Goal: Task Accomplishment & Management: Complete application form

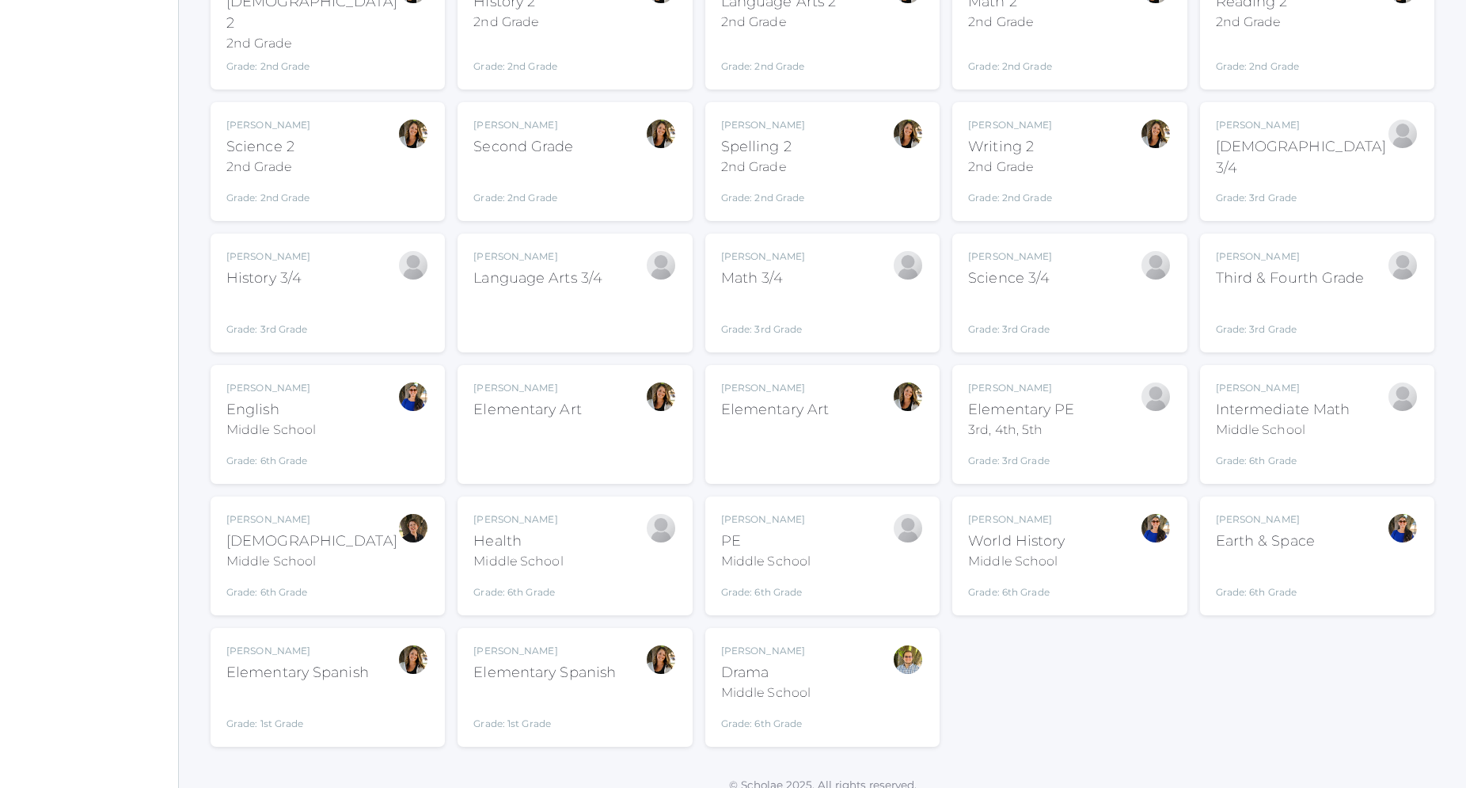
scroll to position [289, 0]
click at [548, 432] on div "Amber Farnes Elementary Art ELEMART" at bounding box center [527, 421] width 108 height 87
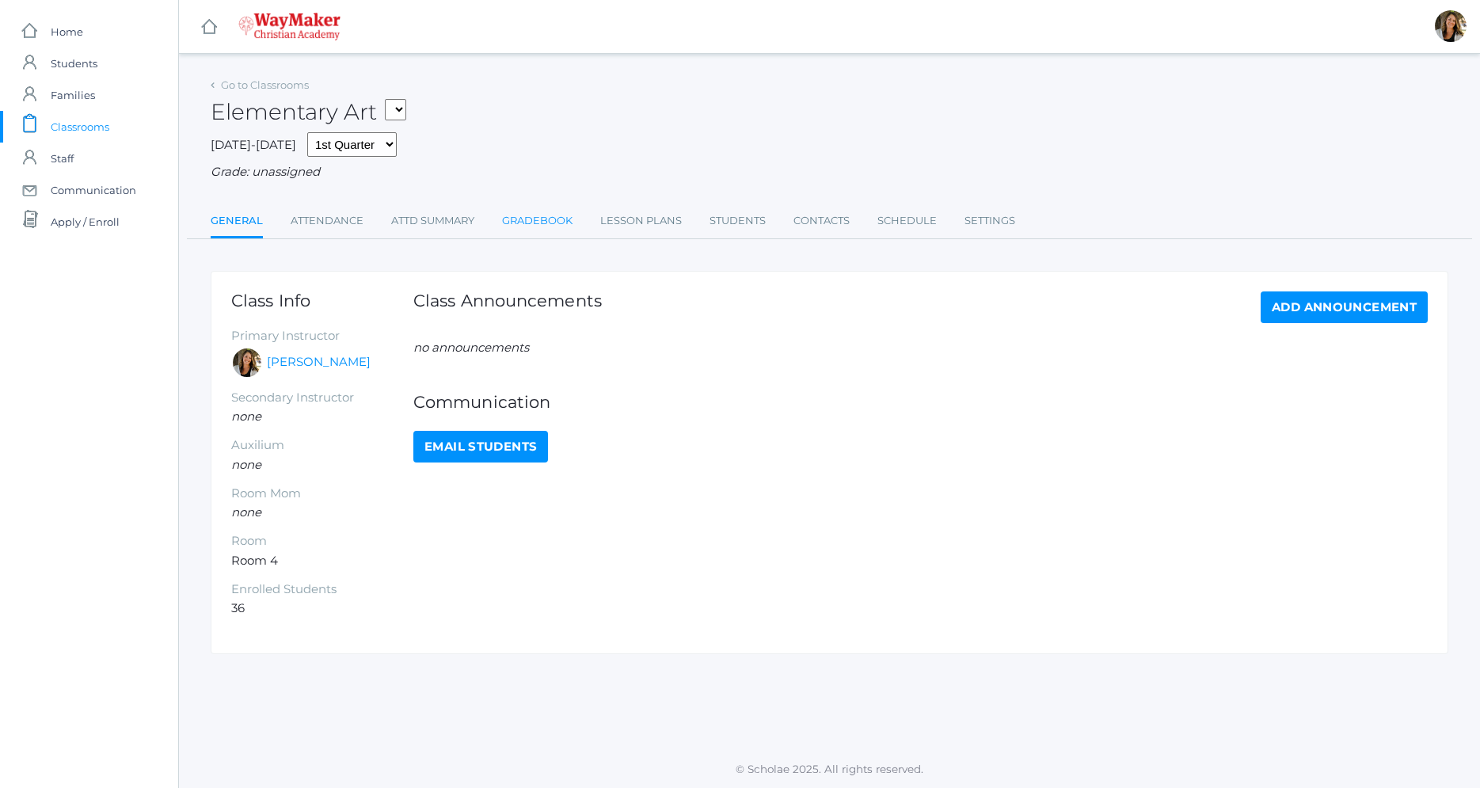
click at [523, 222] on link "Gradebook" at bounding box center [537, 221] width 70 height 32
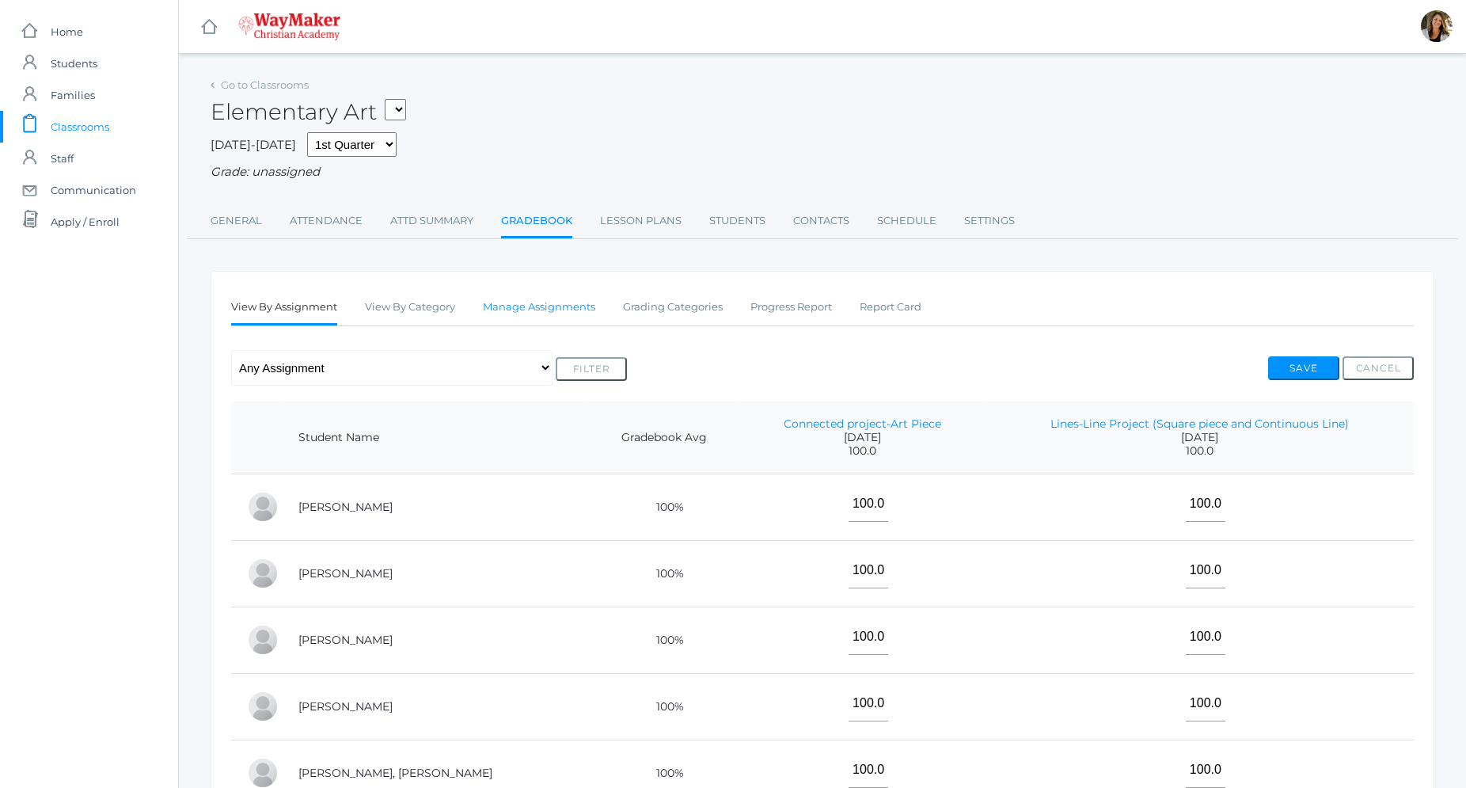
click at [533, 307] on link "Manage Assignments" at bounding box center [539, 307] width 112 height 32
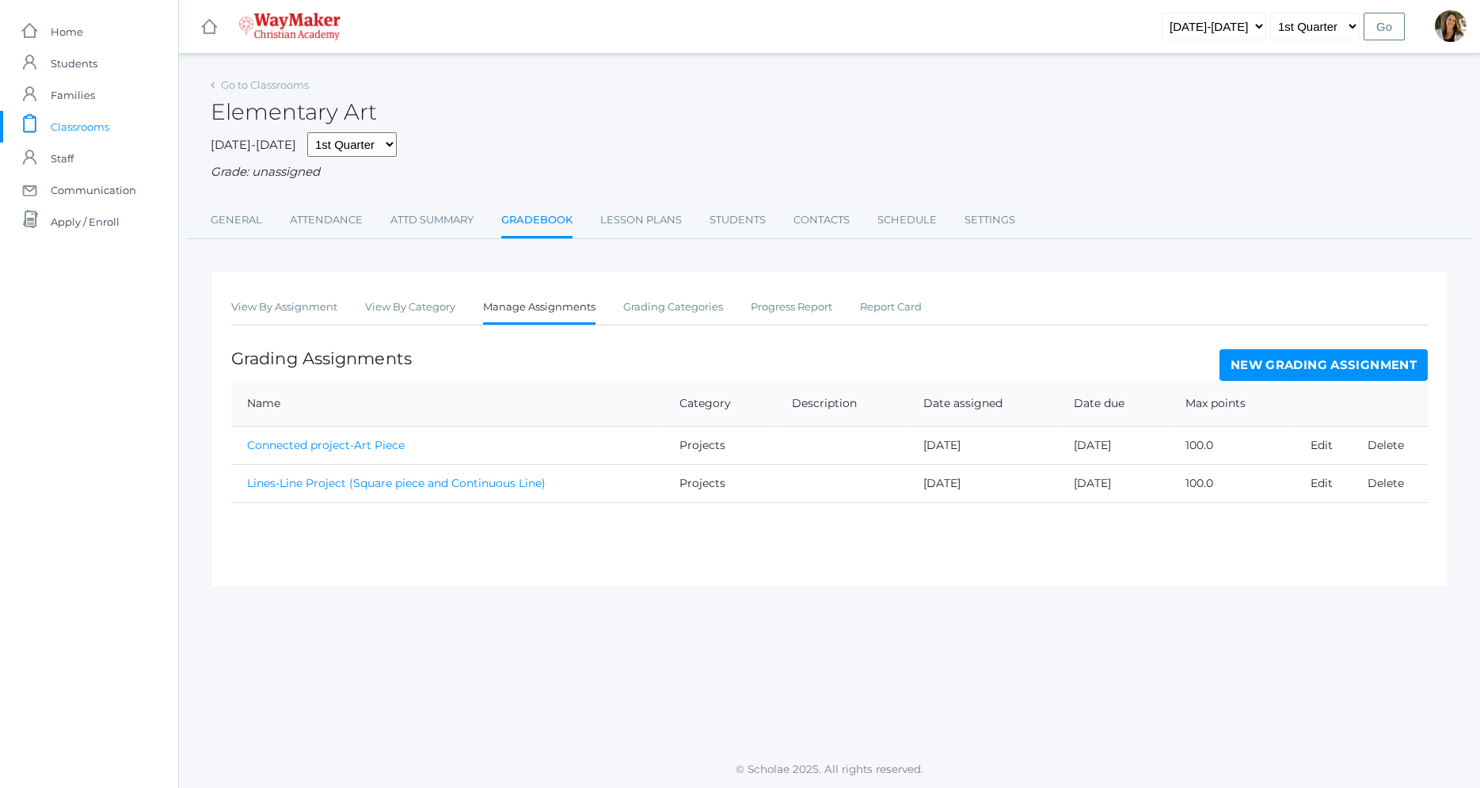
click at [1403, 371] on link "New Grading Assignment" at bounding box center [1323, 365] width 208 height 32
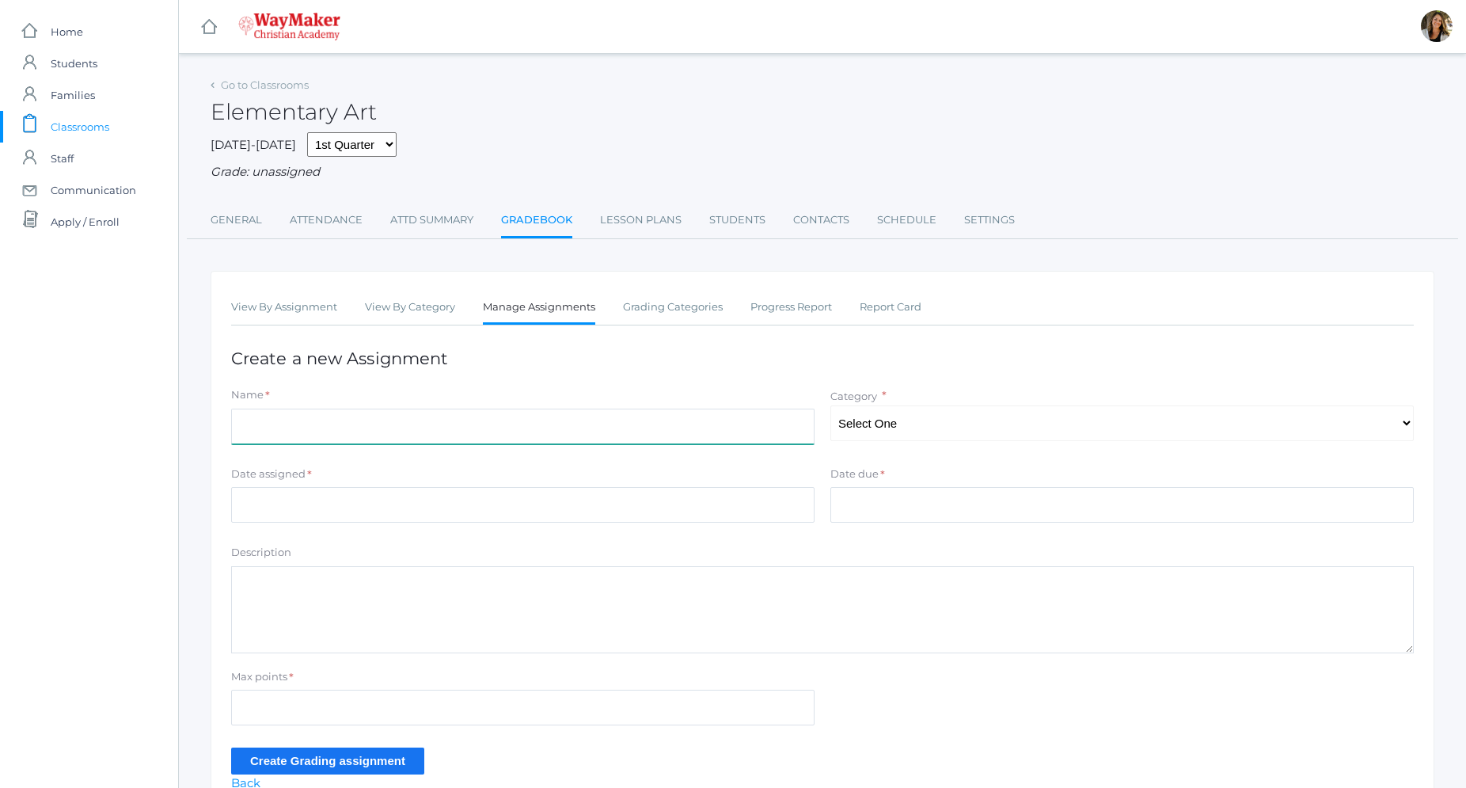
click at [359, 424] on input "Name" at bounding box center [522, 427] width 583 height 36
type input "Line Art- 3D hands"
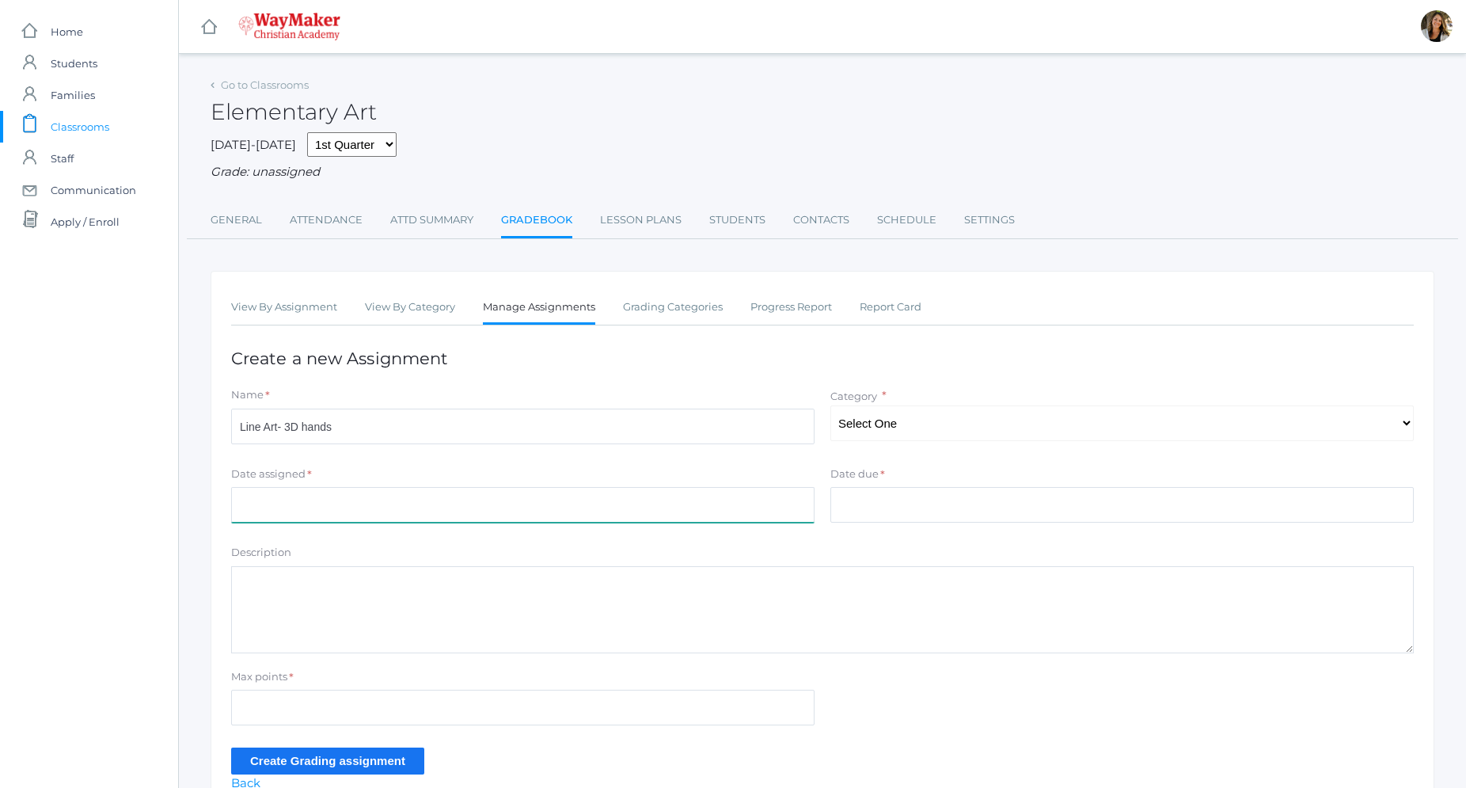
click at [372, 504] on input "Date assigned" at bounding box center [522, 505] width 583 height 36
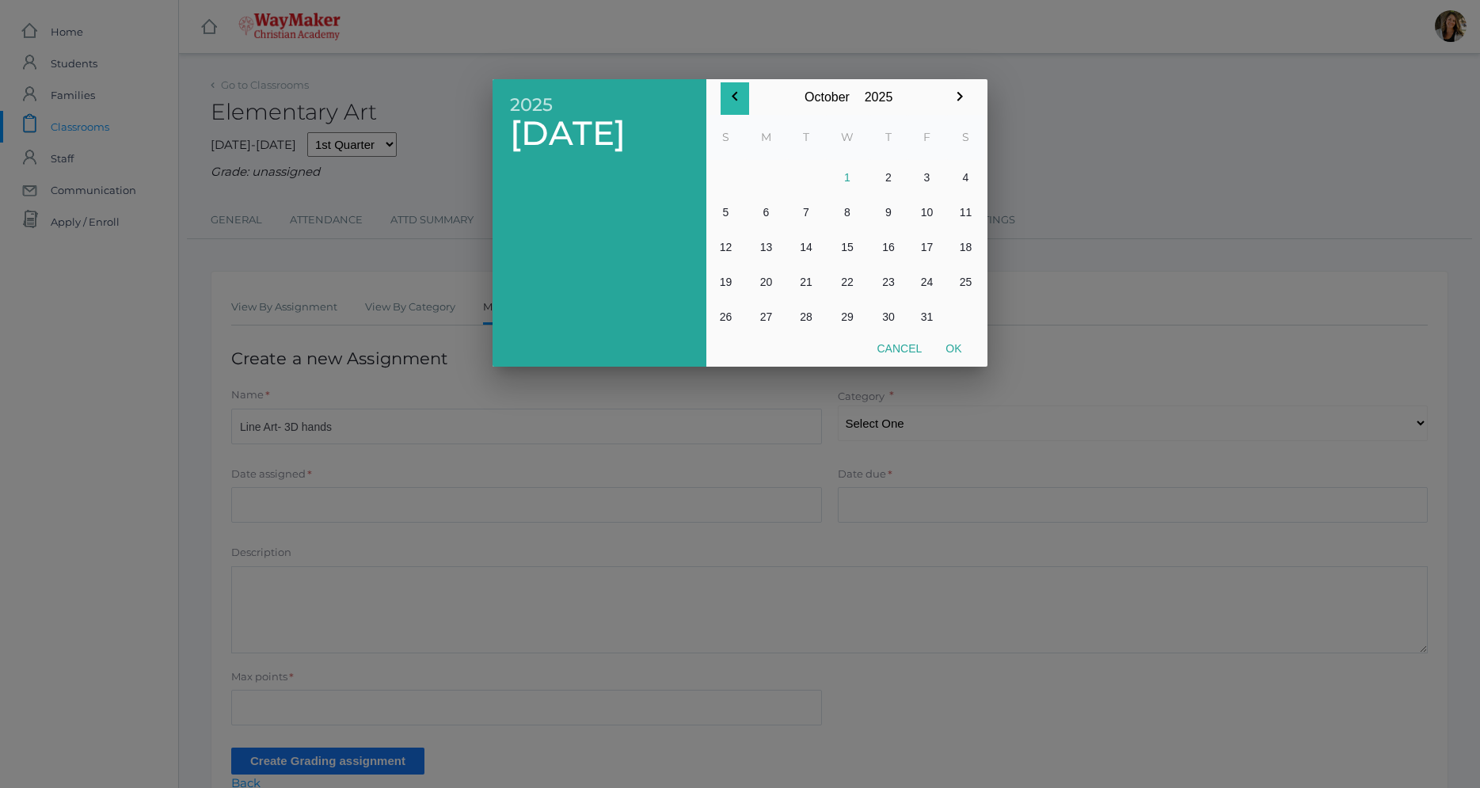
click at [739, 96] on icon "button" at bounding box center [734, 96] width 19 height 19
click at [808, 317] on button "30" at bounding box center [806, 316] width 38 height 35
click at [954, 344] on button "Ok" at bounding box center [953, 348] width 40 height 29
type input "2025-09-30"
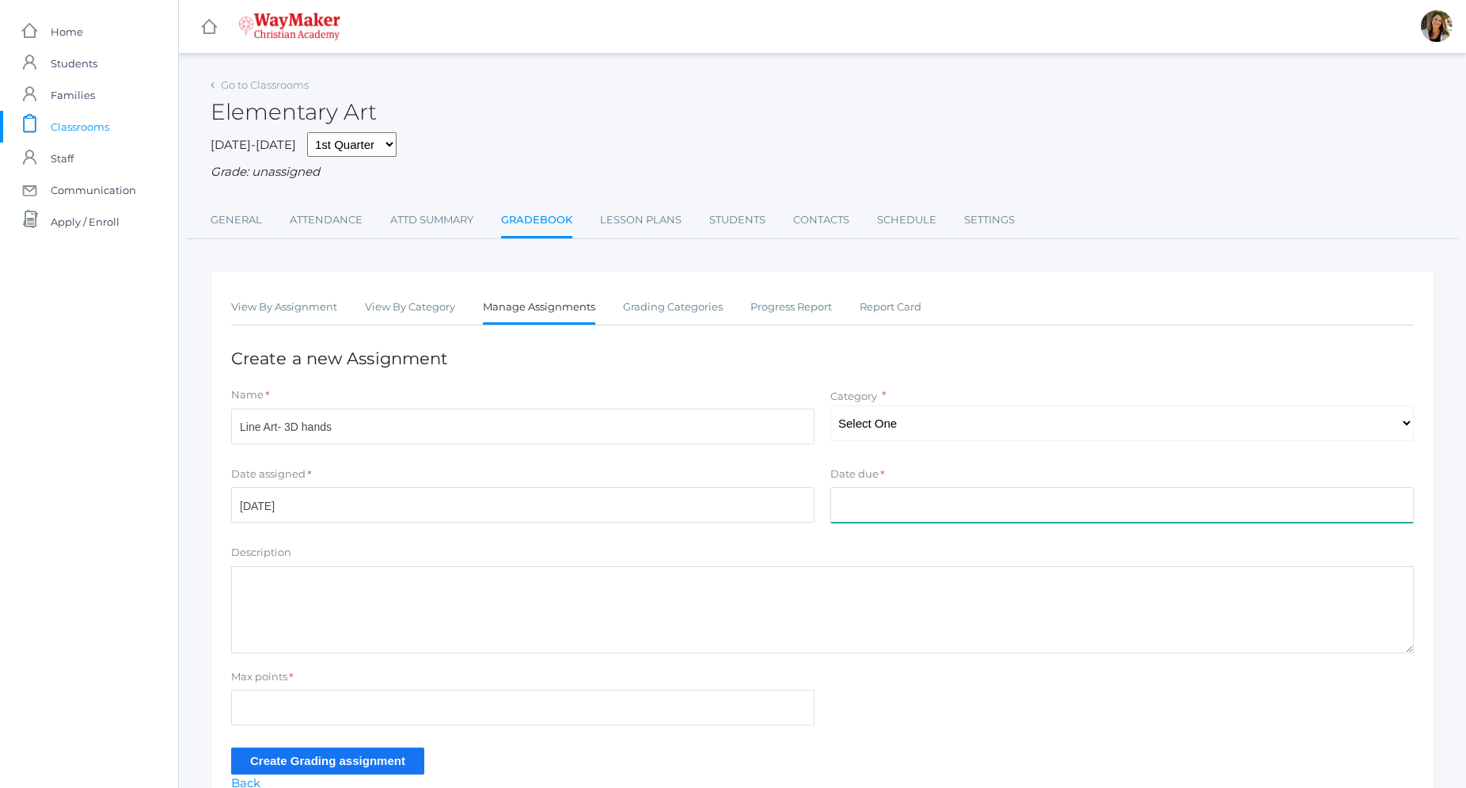
click at [891, 504] on input "Date due" at bounding box center [1121, 505] width 583 height 36
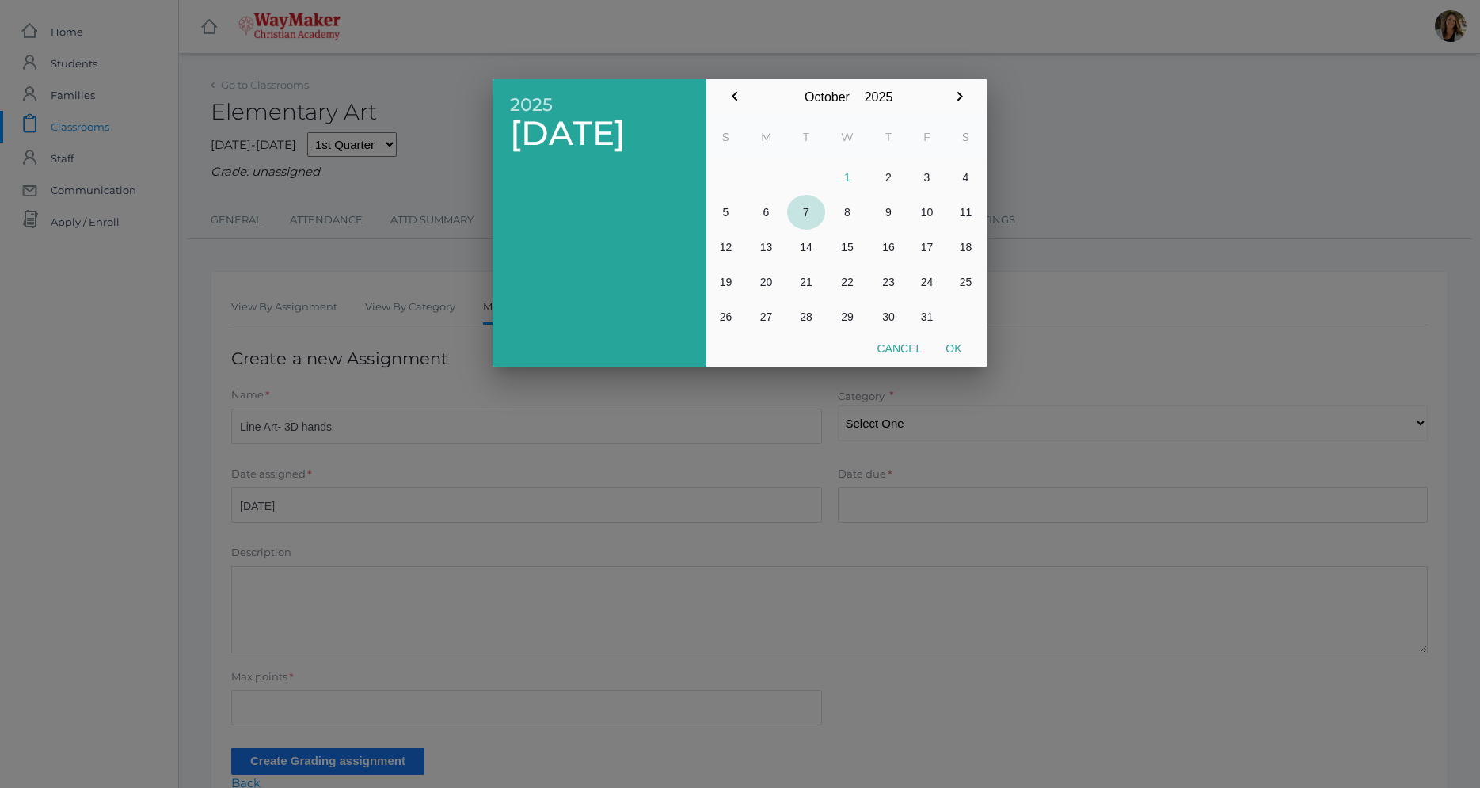
click at [804, 215] on button "7" at bounding box center [806, 212] width 38 height 35
click at [958, 348] on button "Ok" at bounding box center [953, 348] width 40 height 29
type input "2025-10-07"
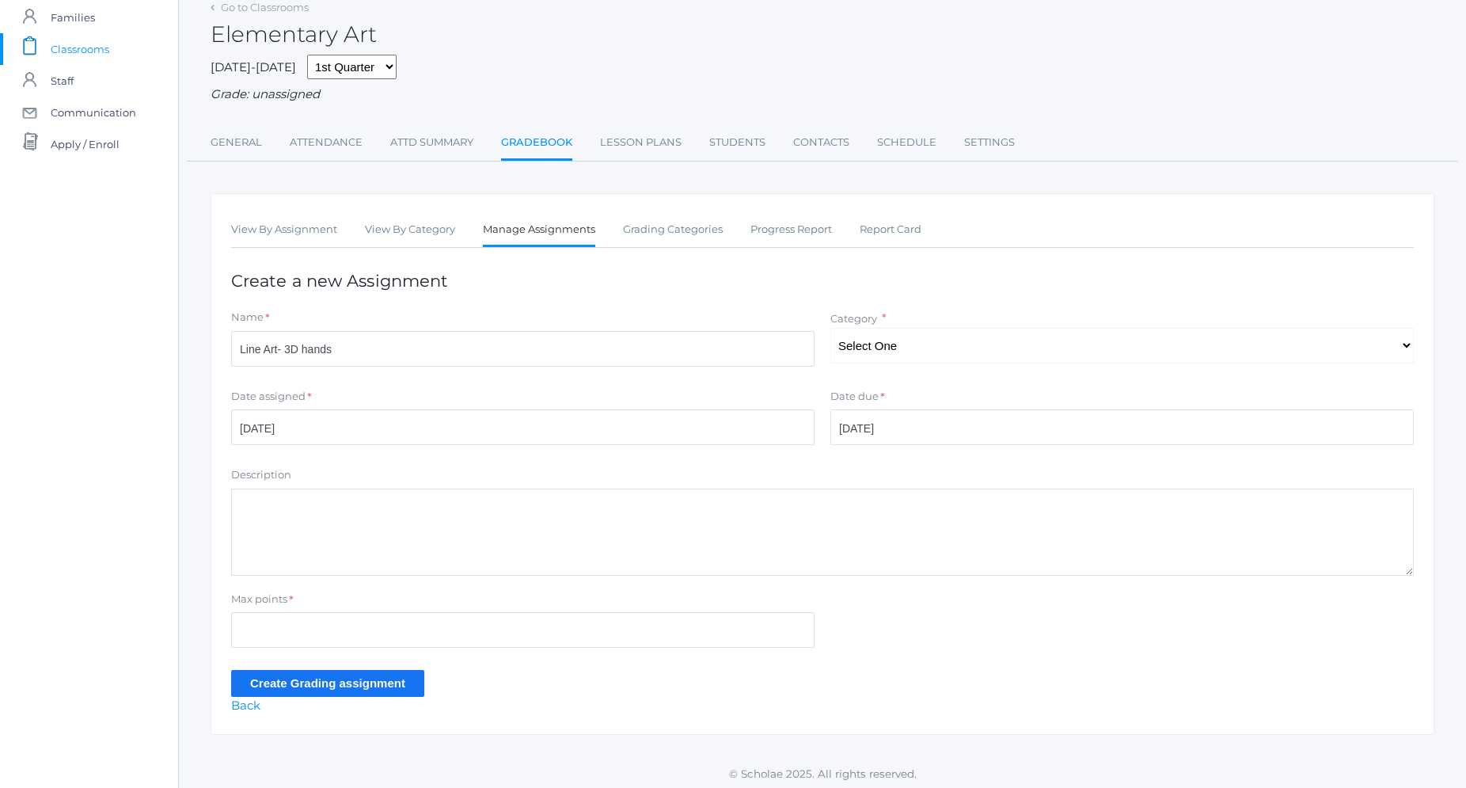
scroll to position [82, 0]
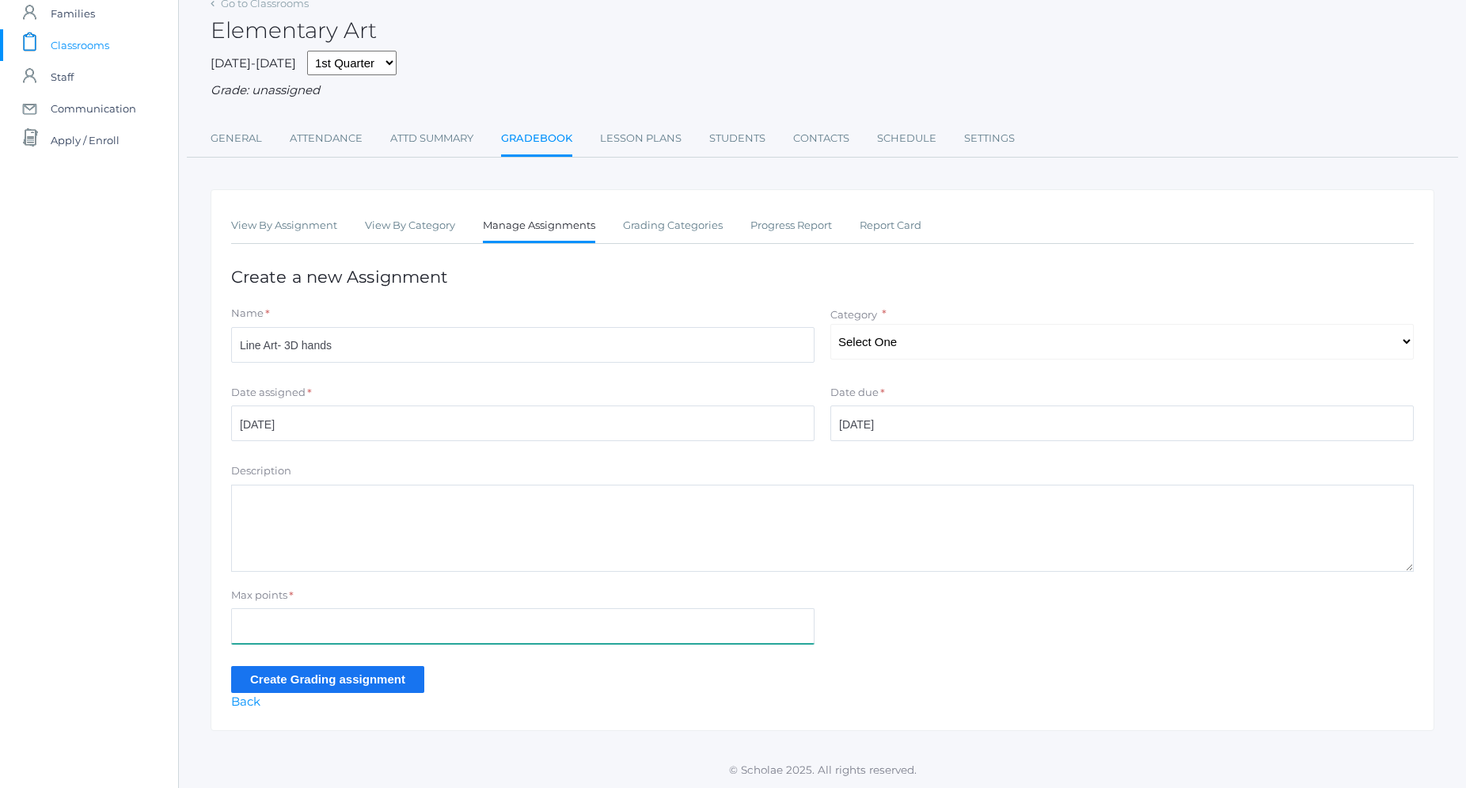
click at [346, 635] on input "Max points" at bounding box center [522, 626] width 583 height 36
type input "50"
click at [341, 684] on input "Create Grading assignment" at bounding box center [327, 679] width 193 height 26
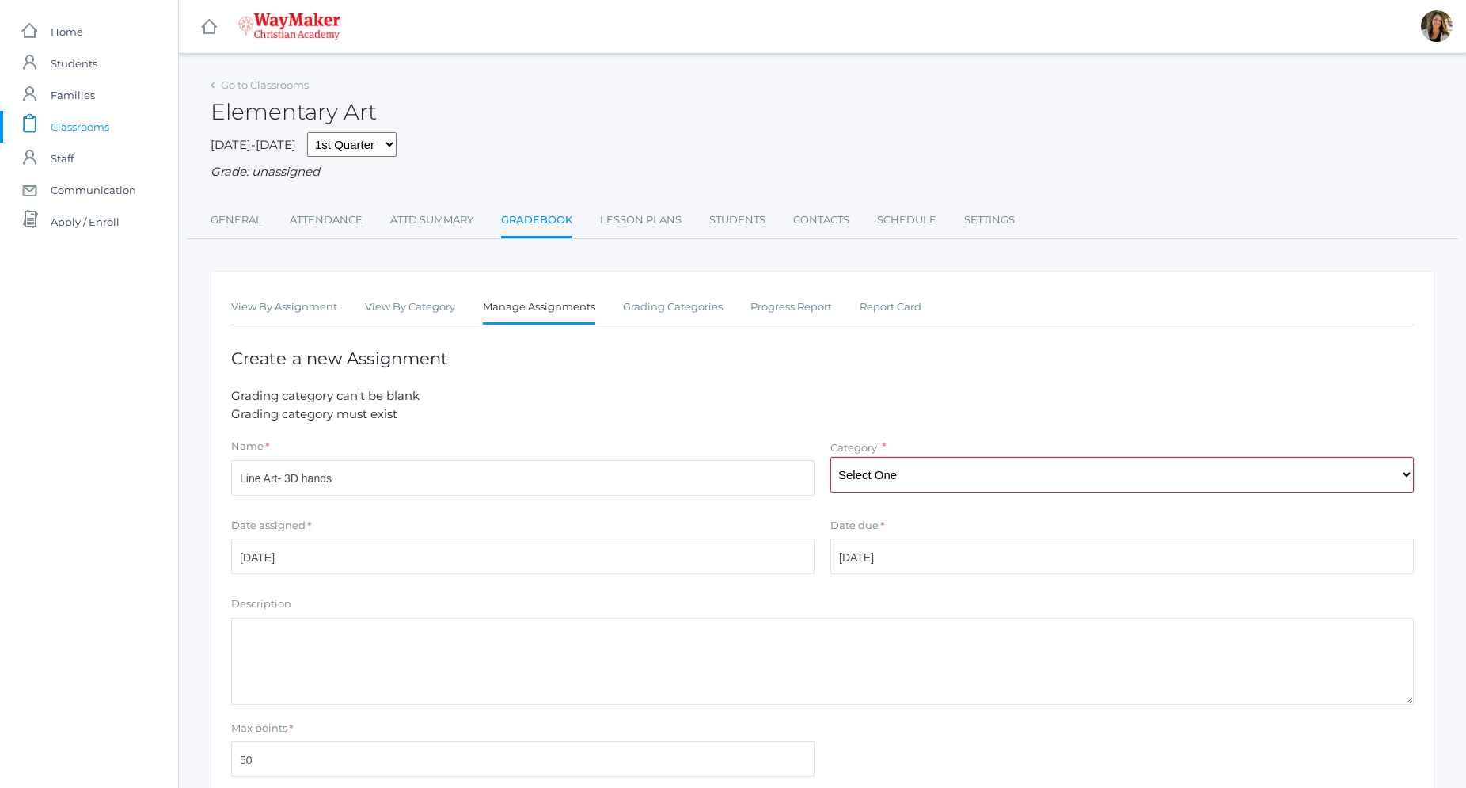
click at [830, 457] on select "Select One Projects" at bounding box center [1121, 475] width 583 height 36
select select "1246"
click option "Projects" at bounding box center [0, 0] width 0 height 0
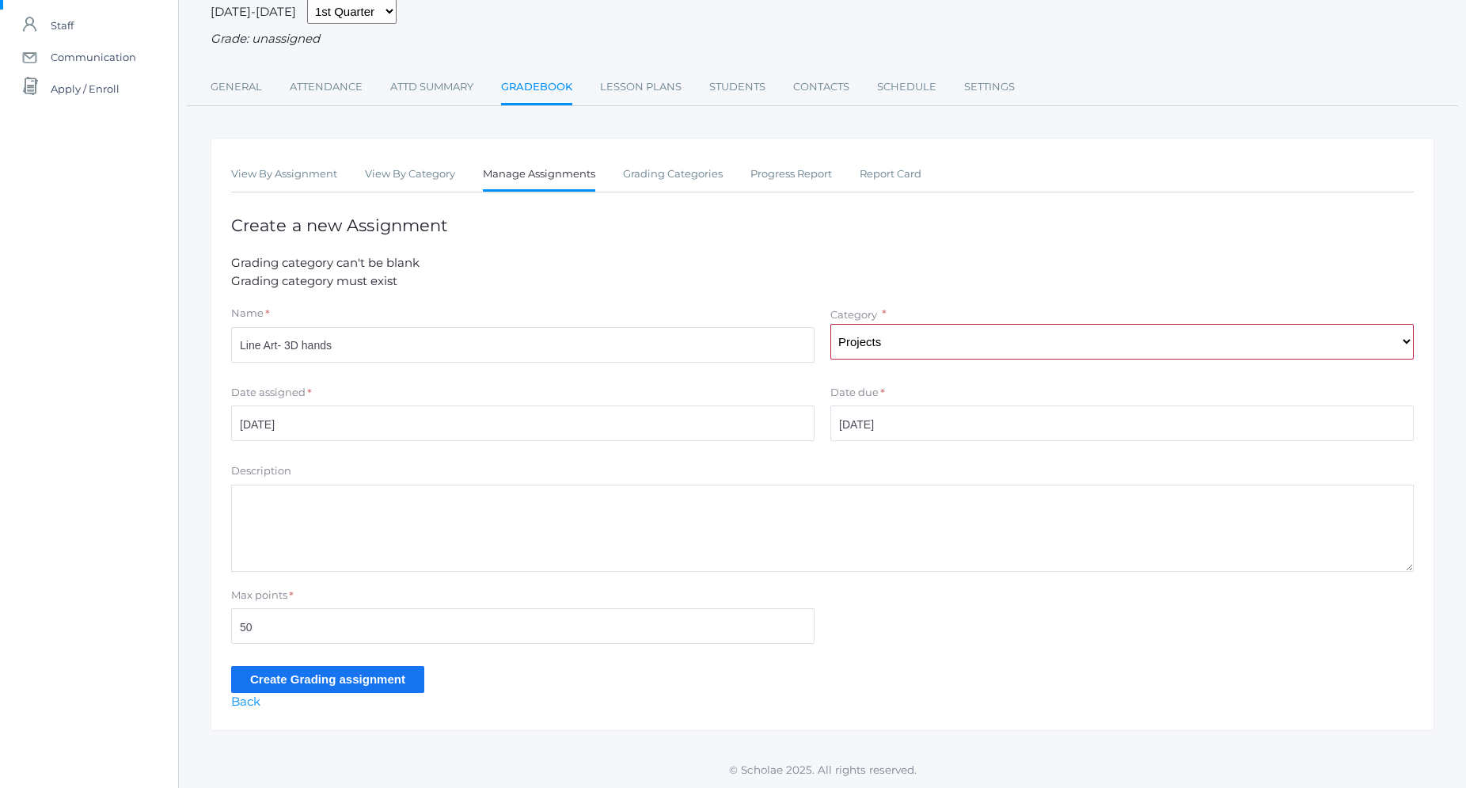
click at [386, 679] on input "Create Grading assignment" at bounding box center [327, 679] width 193 height 26
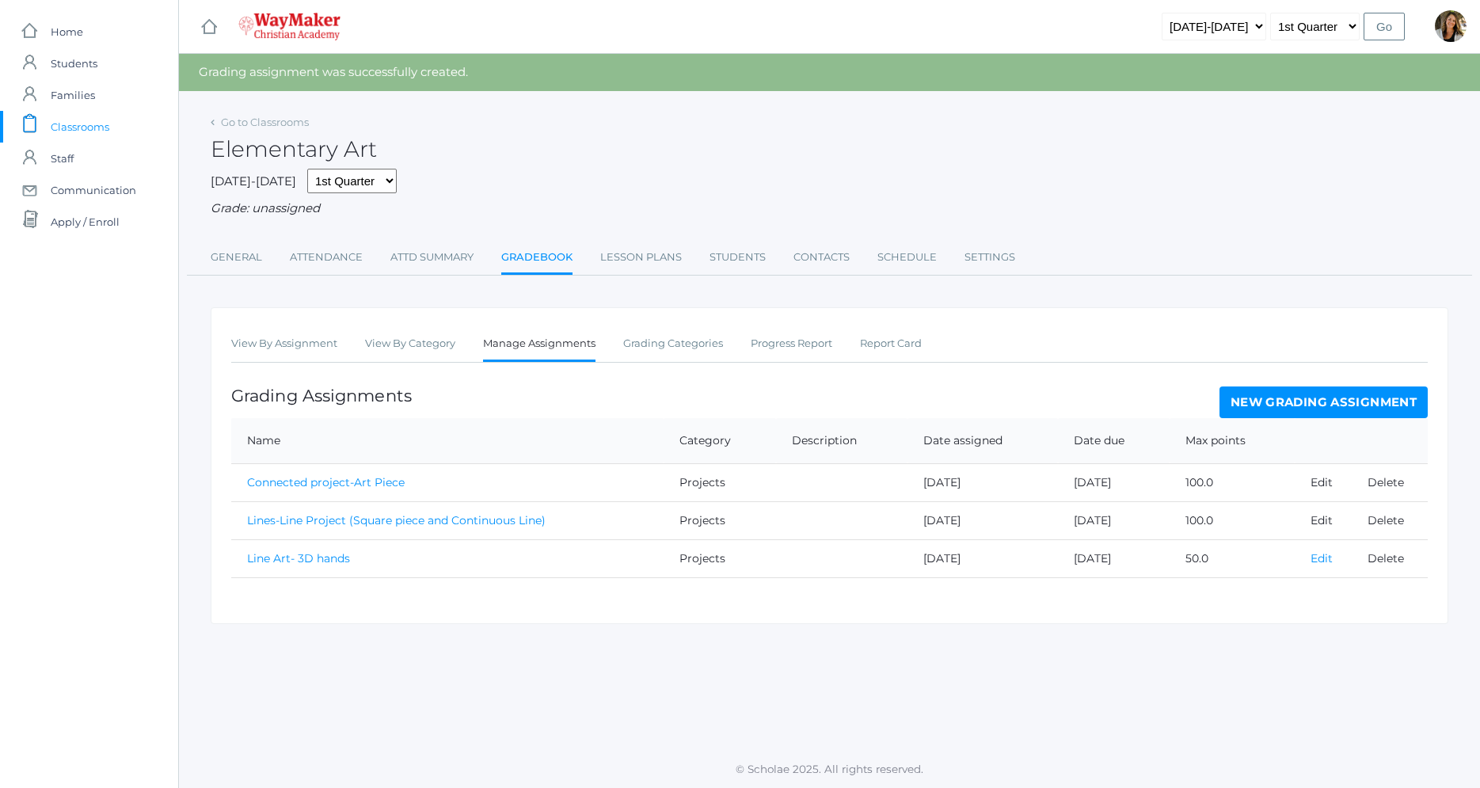
click at [1321, 563] on link "Edit" at bounding box center [1321, 558] width 22 height 14
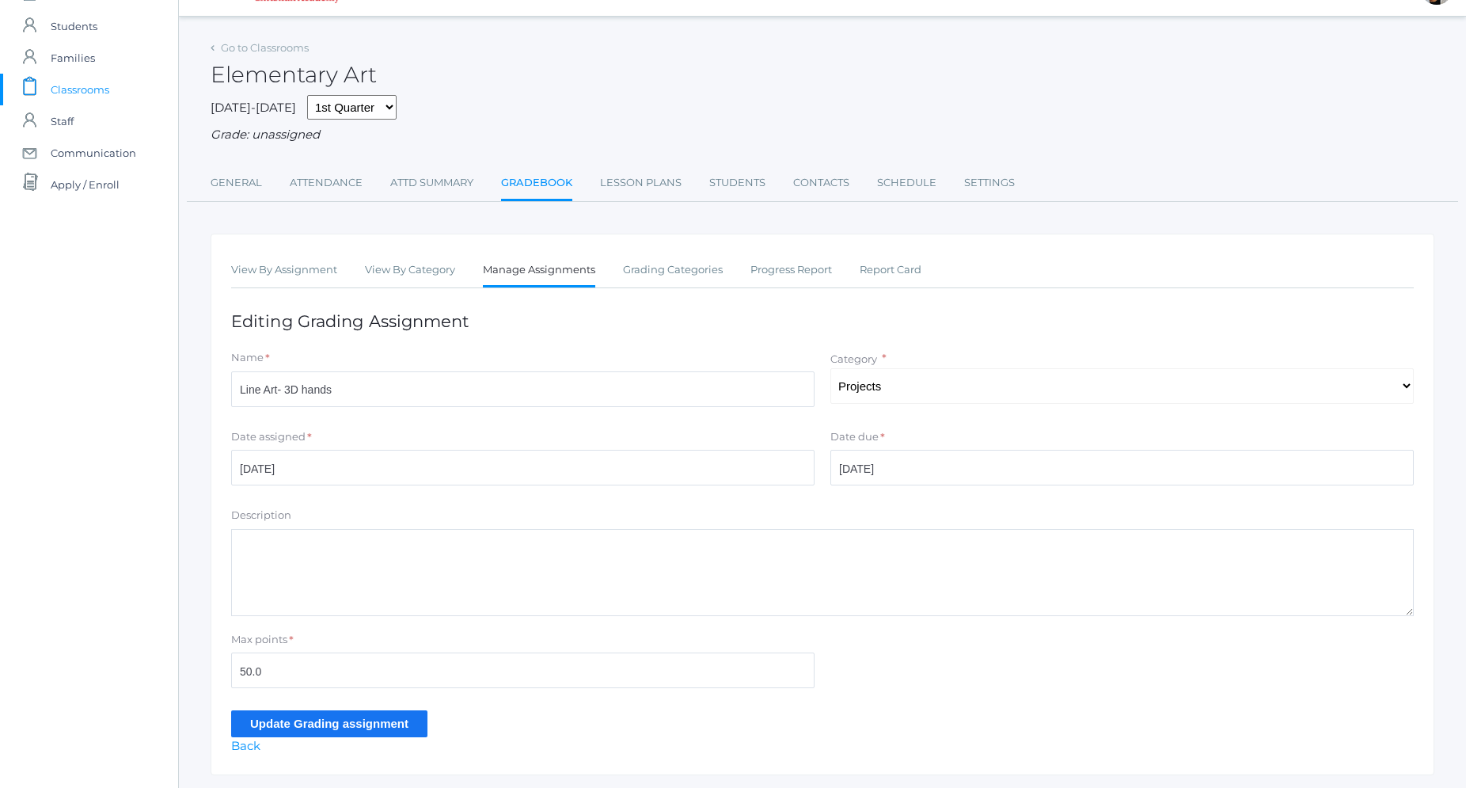
scroll to position [82, 0]
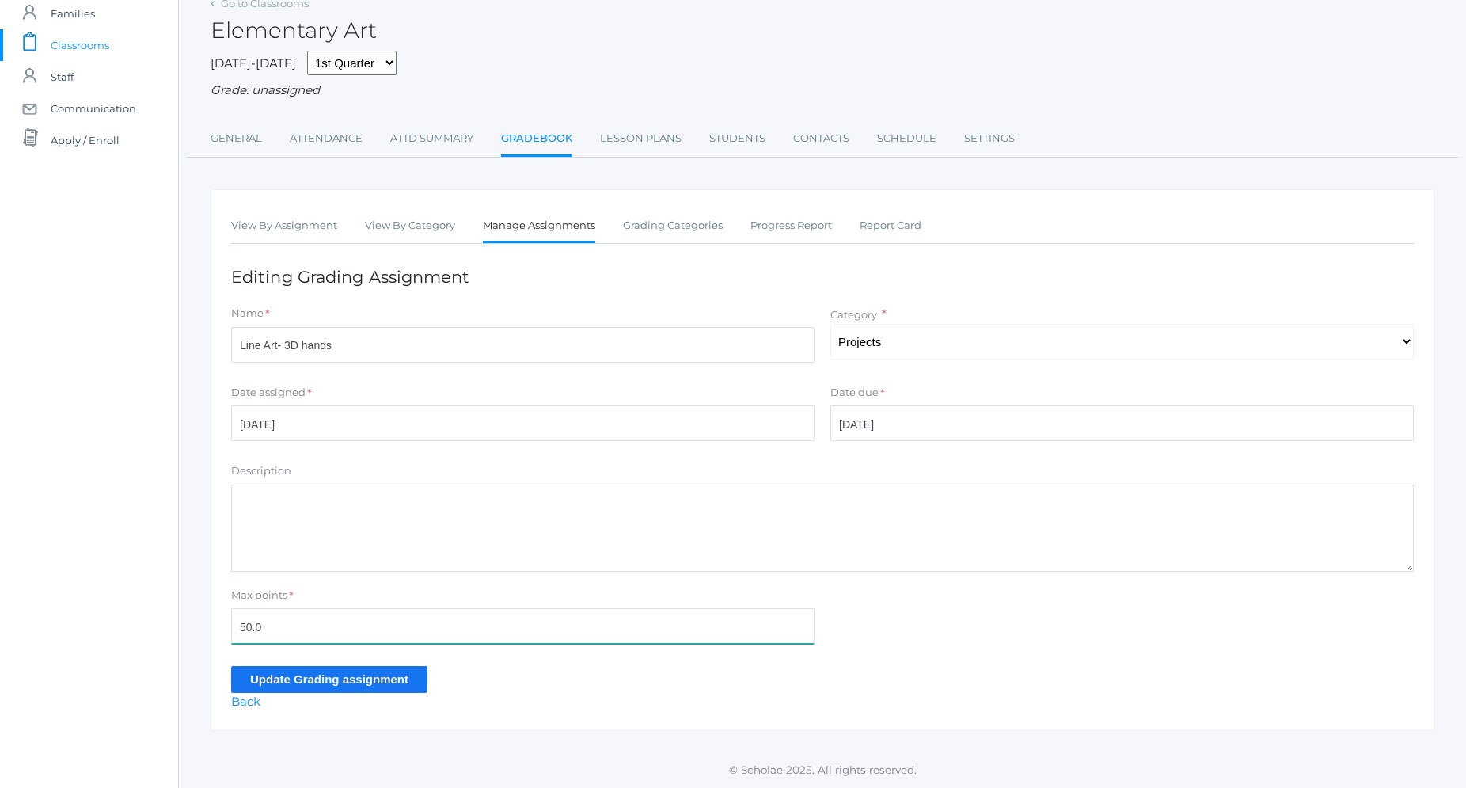
drag, startPoint x: 340, startPoint y: 641, endPoint x: 141, endPoint y: 658, distance: 199.4
click at [231, 644] on input "50.0" at bounding box center [522, 626] width 583 height 36
type input "10"
click at [268, 678] on input "Update Grading assignment" at bounding box center [329, 679] width 196 height 26
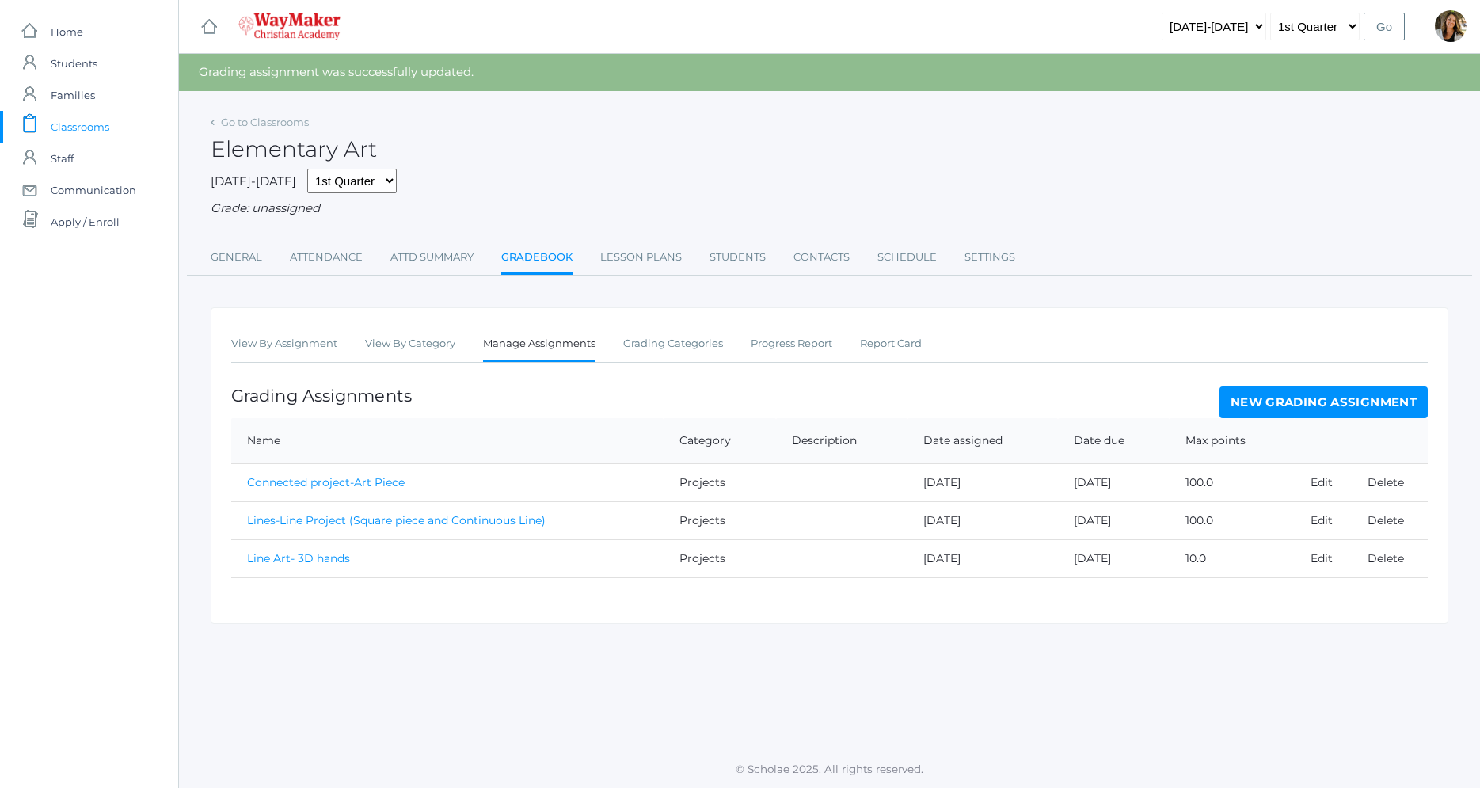
click at [82, 128] on span "Classrooms" at bounding box center [80, 127] width 59 height 32
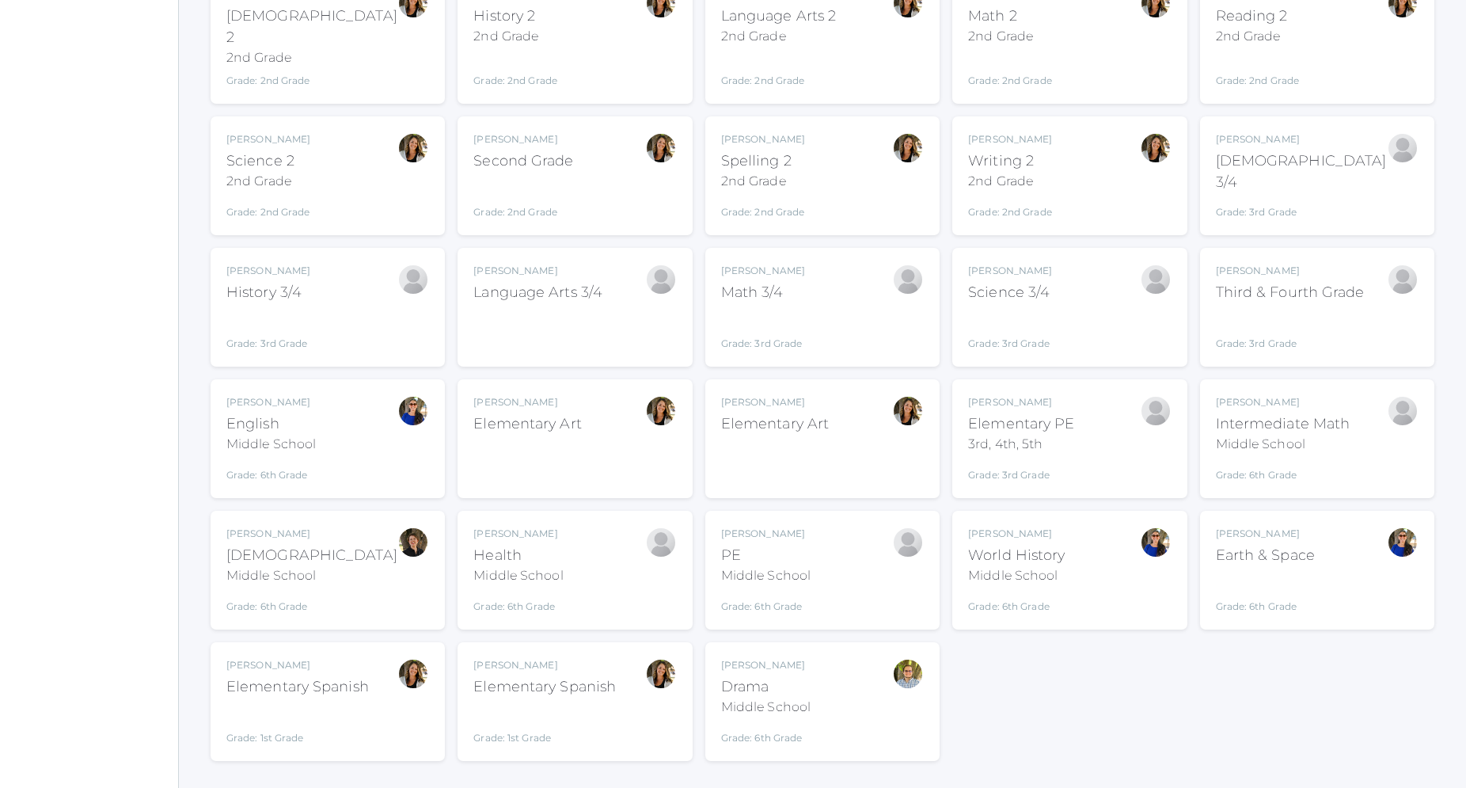
scroll to position [289, 0]
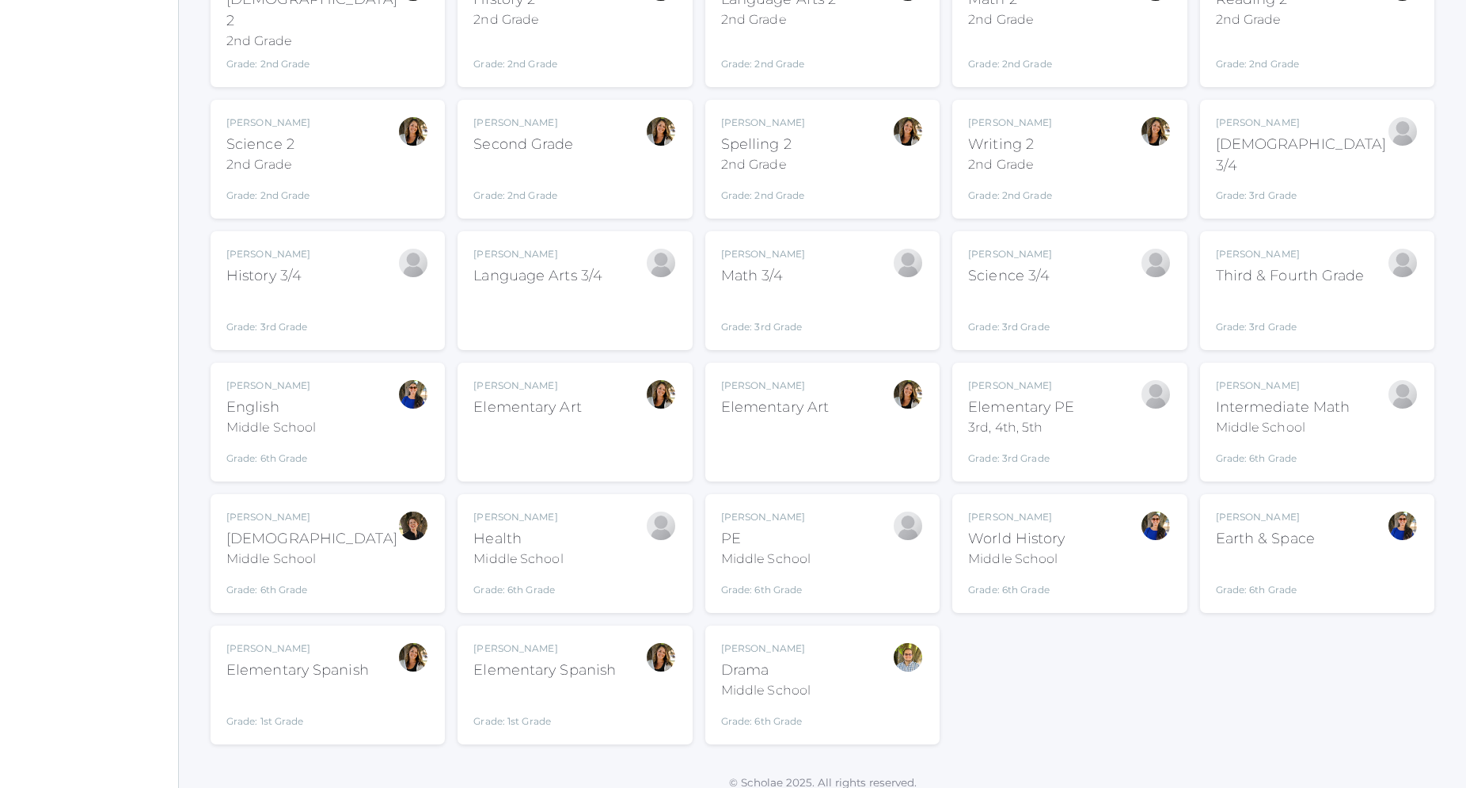
click at [333, 693] on div "Grade: 1st Grade" at bounding box center [297, 707] width 143 height 41
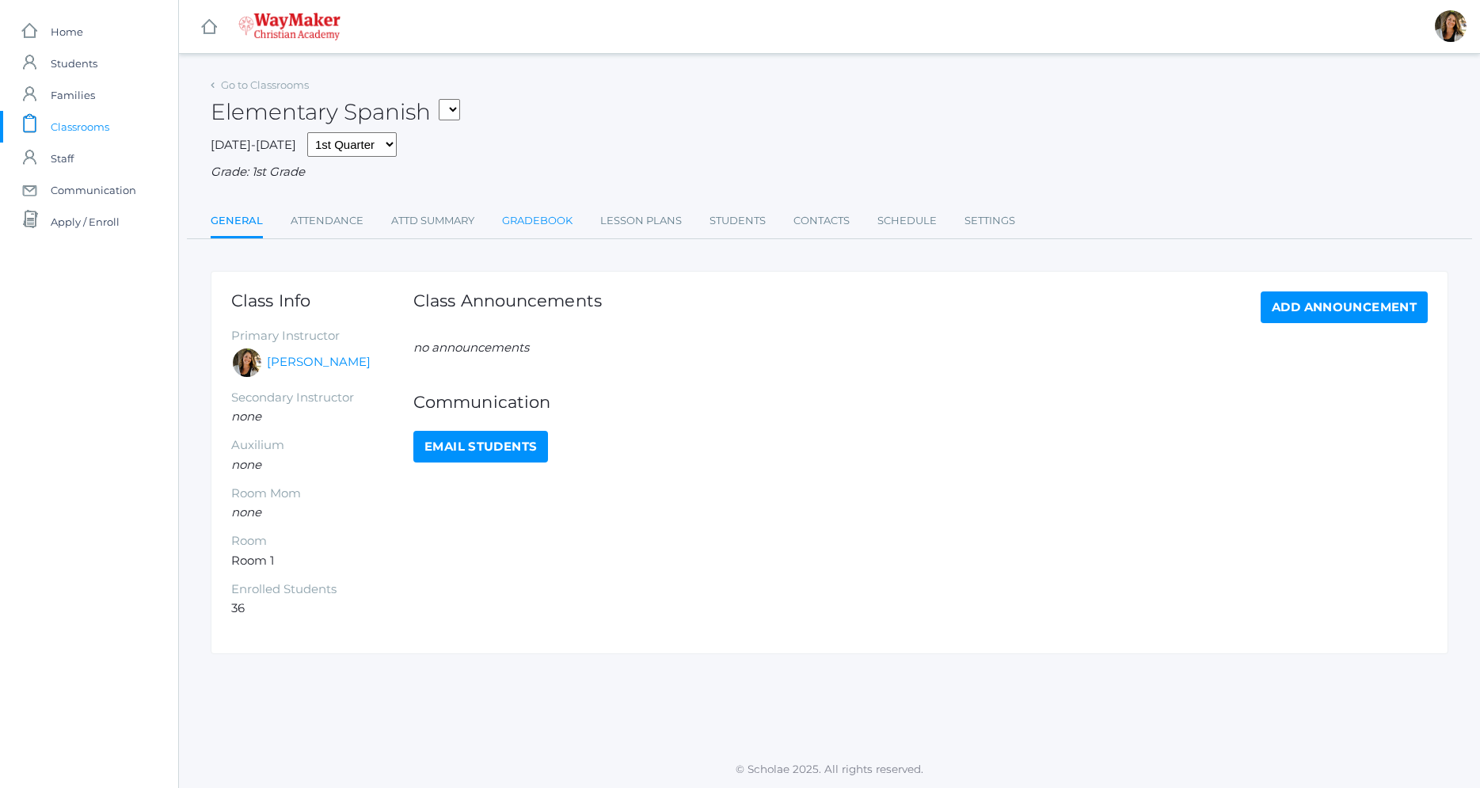
click at [511, 222] on link "Gradebook" at bounding box center [537, 221] width 70 height 32
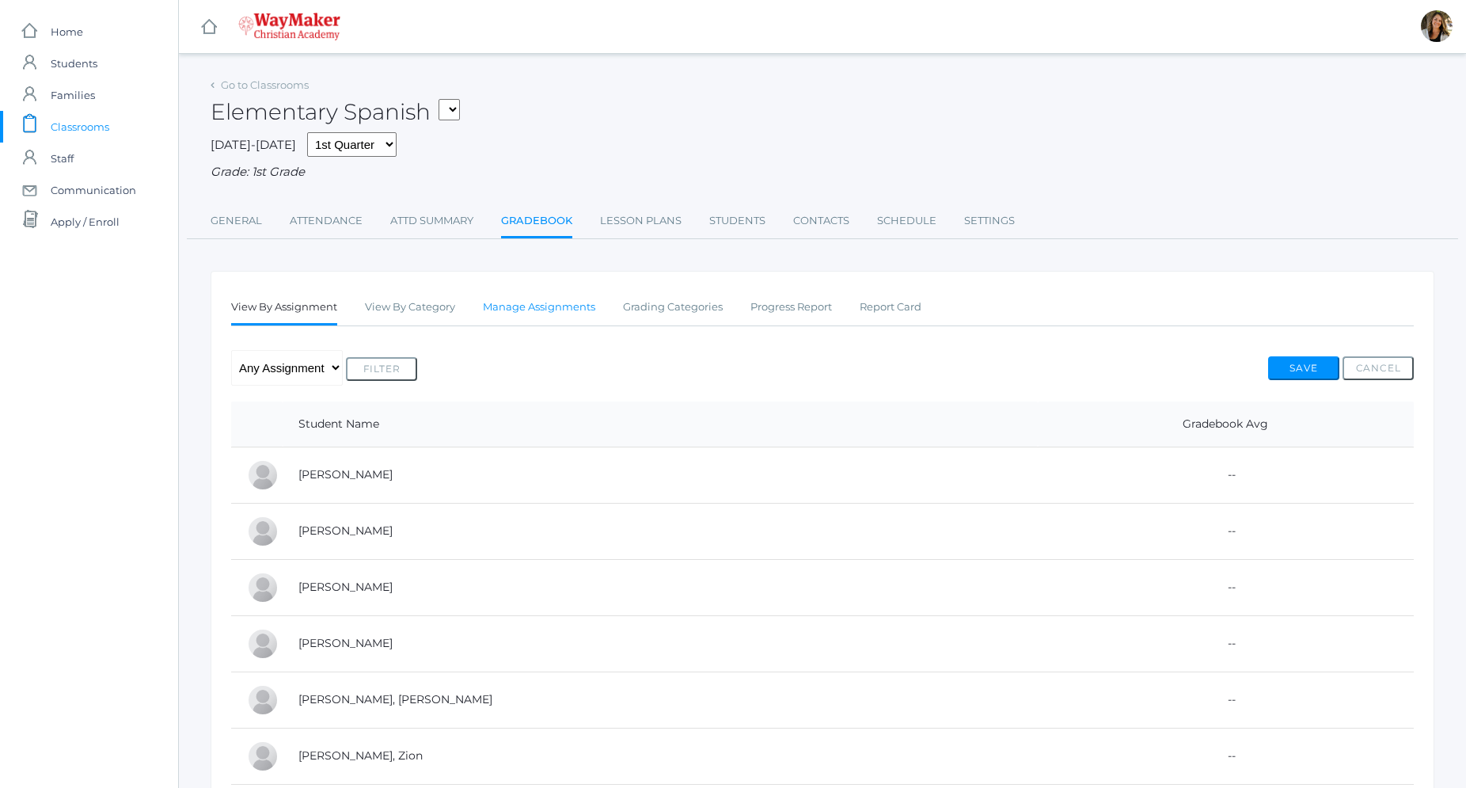
click at [511, 307] on link "Manage Assignments" at bounding box center [539, 307] width 112 height 32
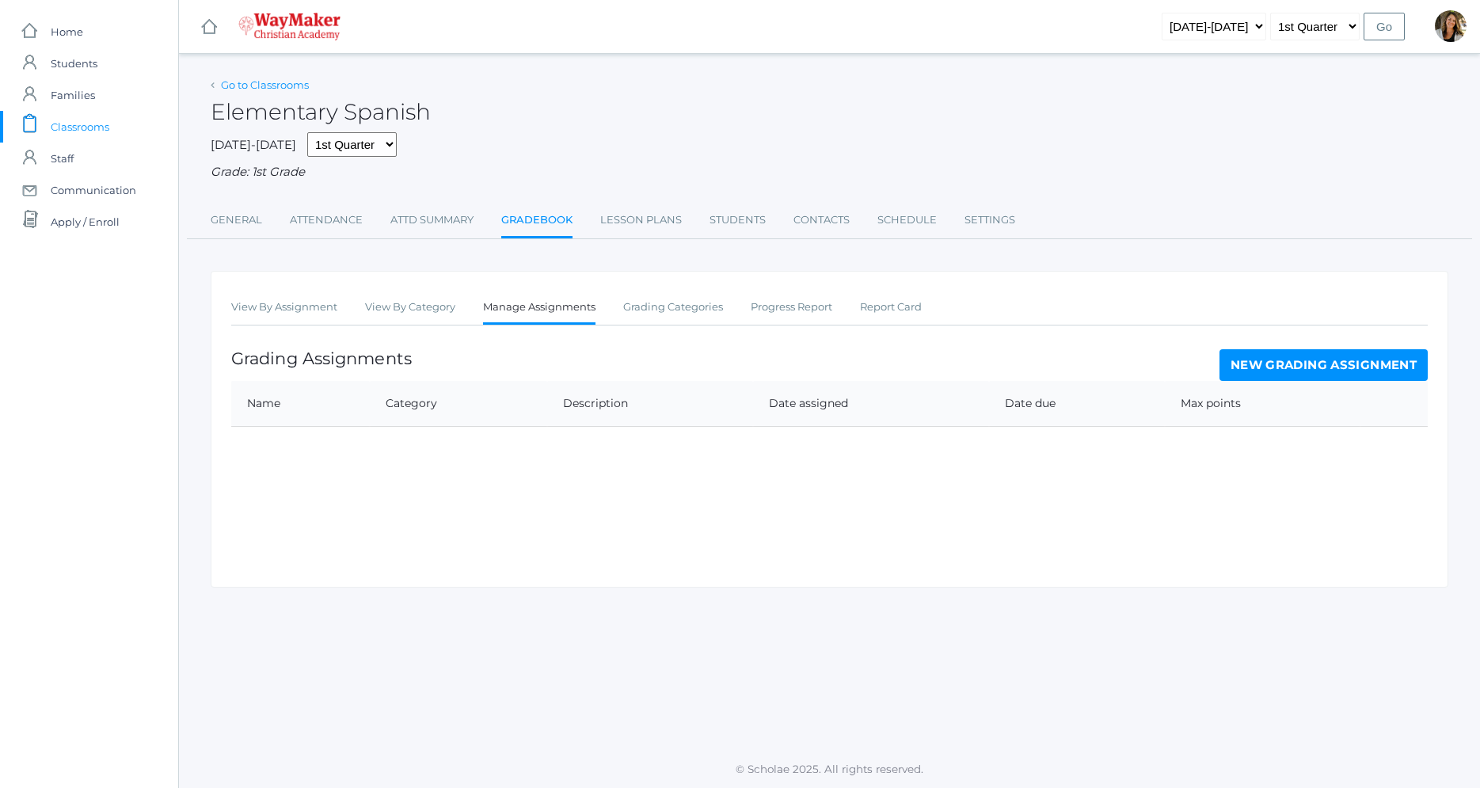
click at [244, 88] on link "Go to Classrooms" at bounding box center [265, 84] width 88 height 13
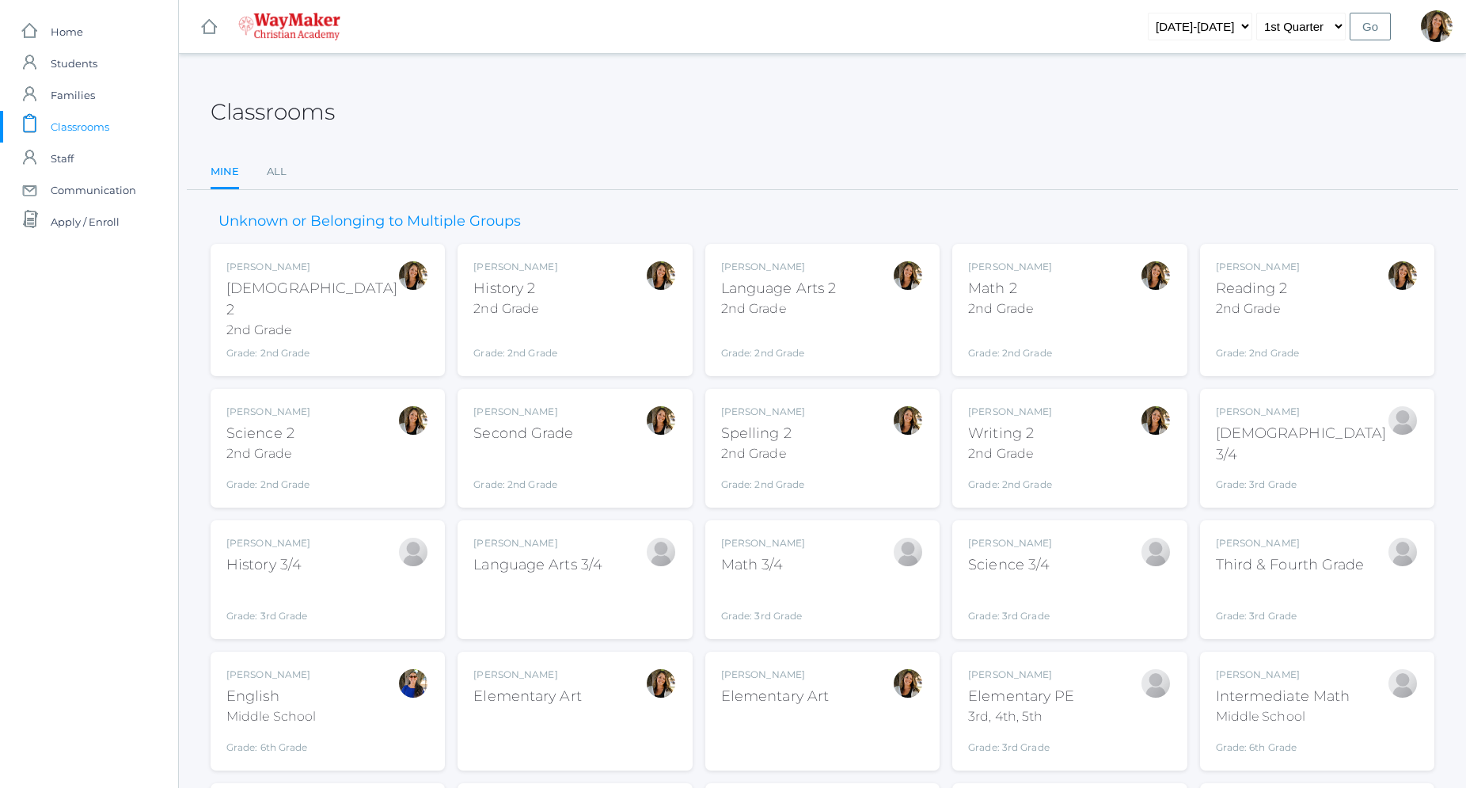
scroll to position [289, 0]
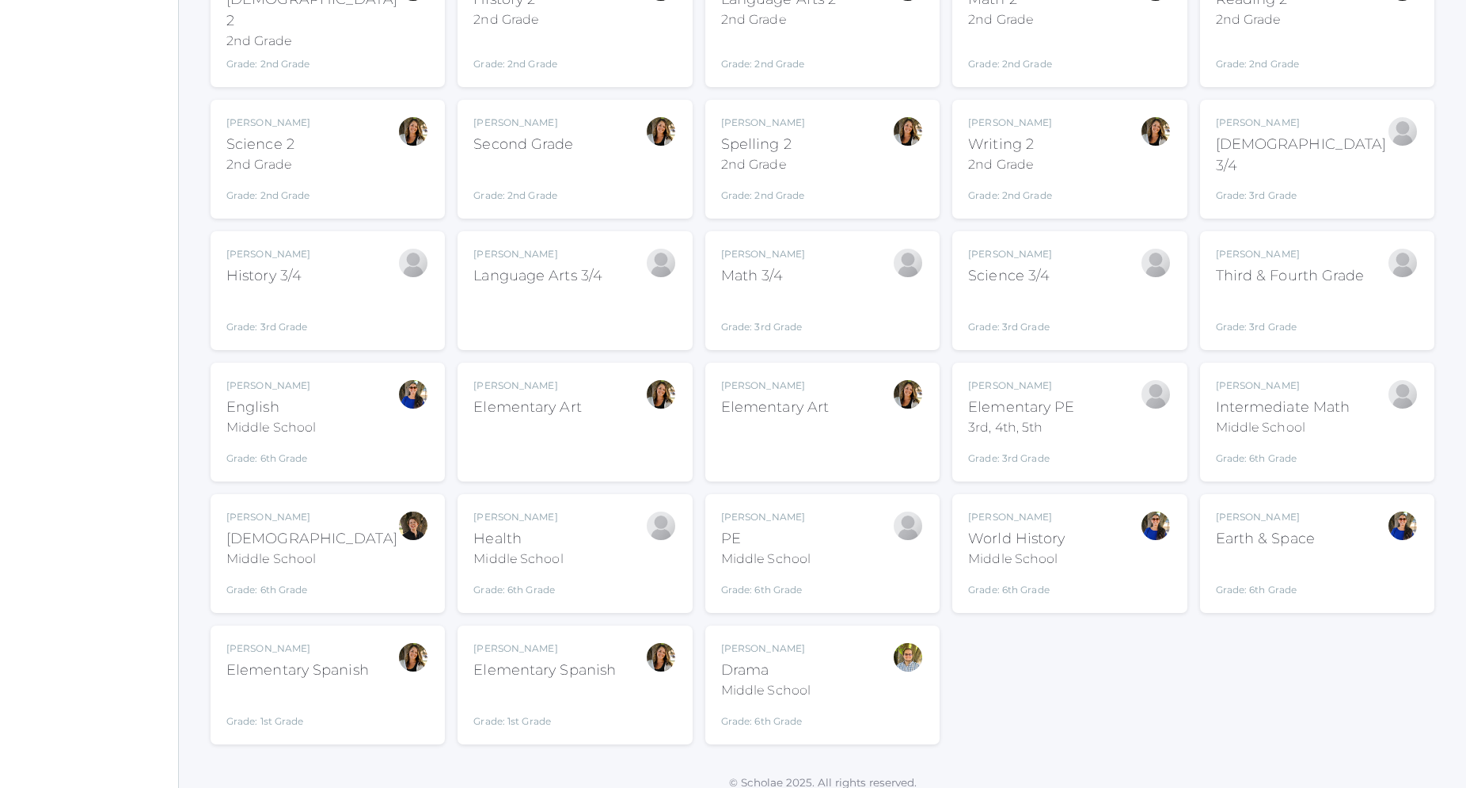
click at [576, 689] on div "Grade: 1st Grade" at bounding box center [544, 707] width 143 height 41
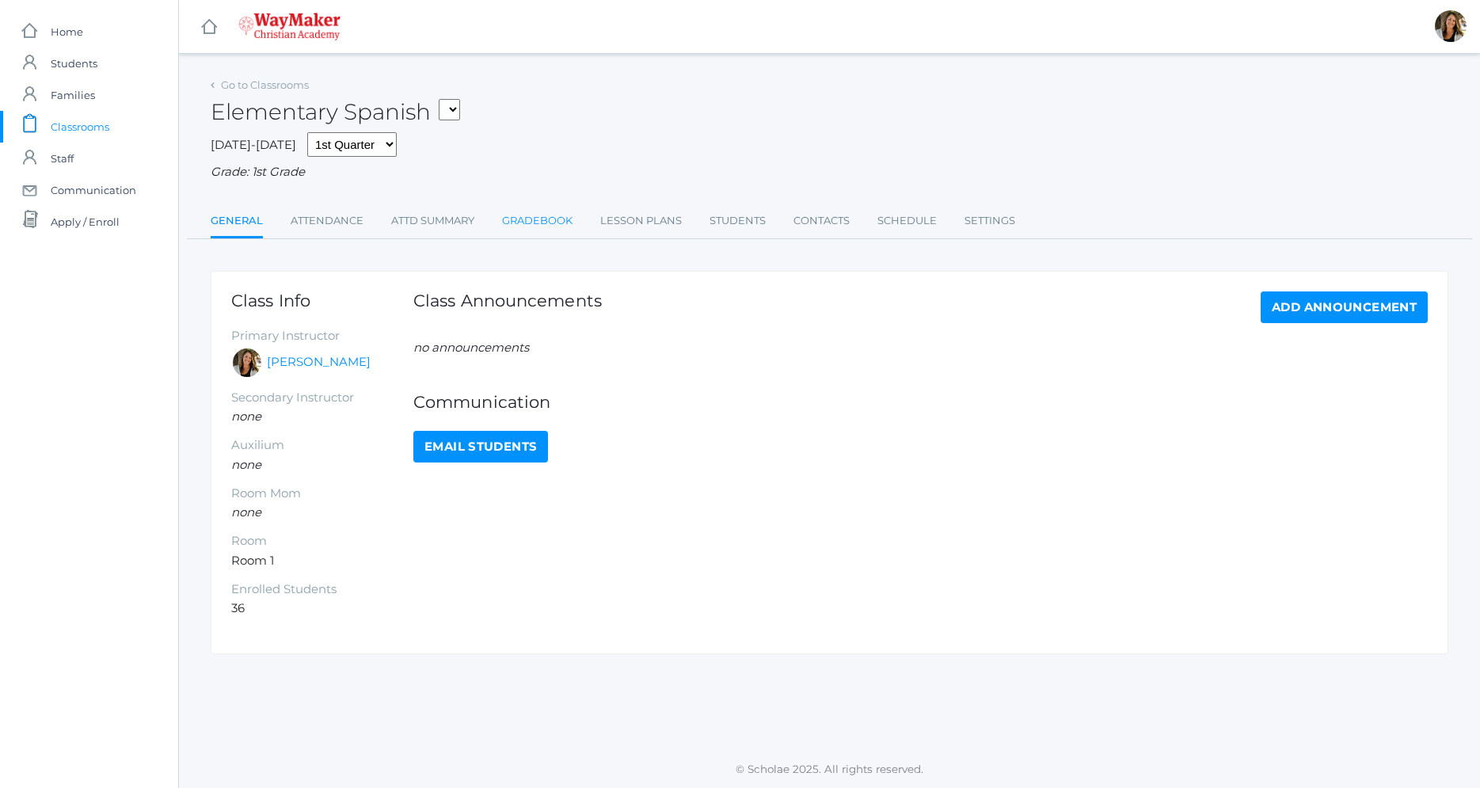
click at [538, 214] on link "Gradebook" at bounding box center [537, 221] width 70 height 32
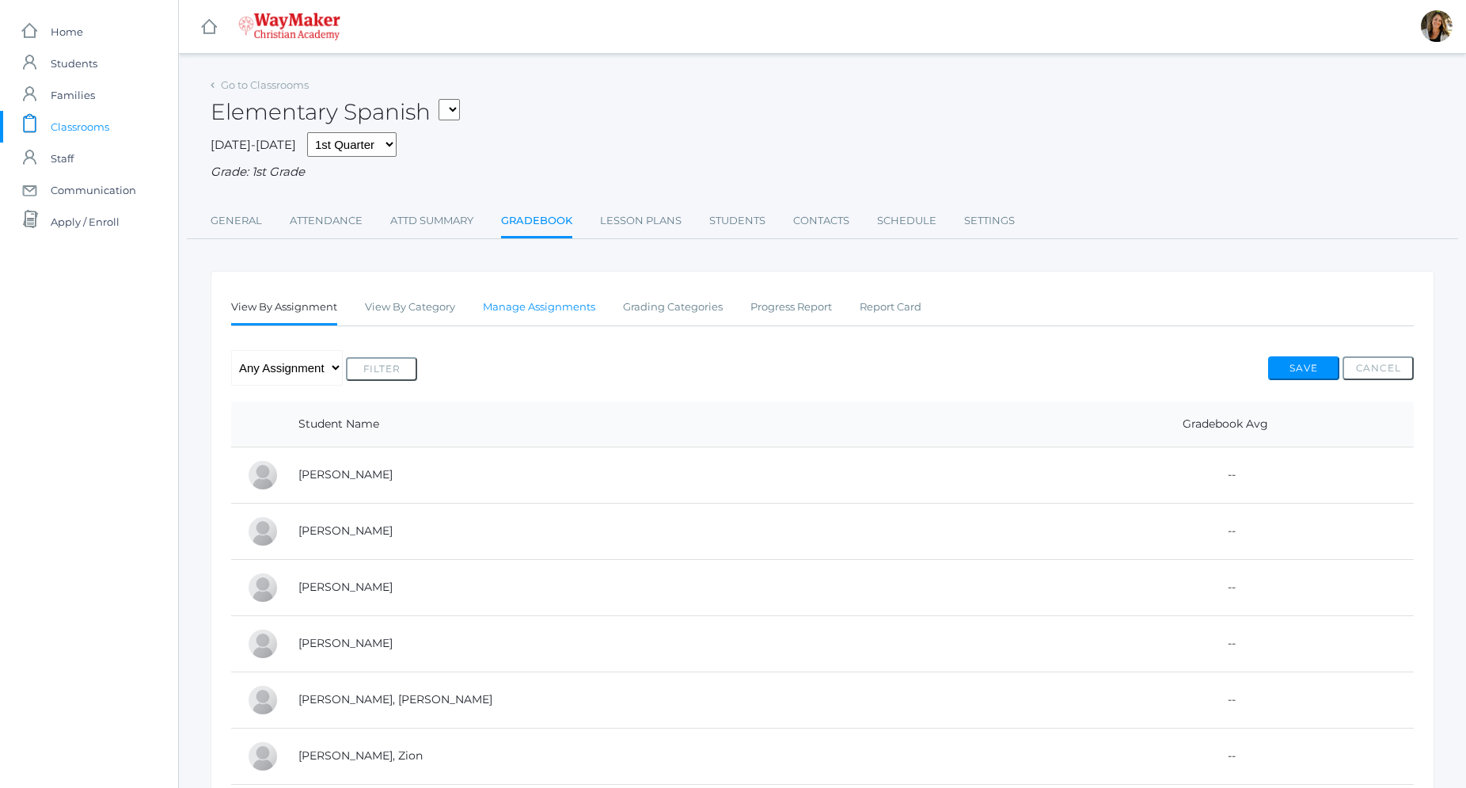
click at [509, 310] on link "Manage Assignments" at bounding box center [539, 307] width 112 height 32
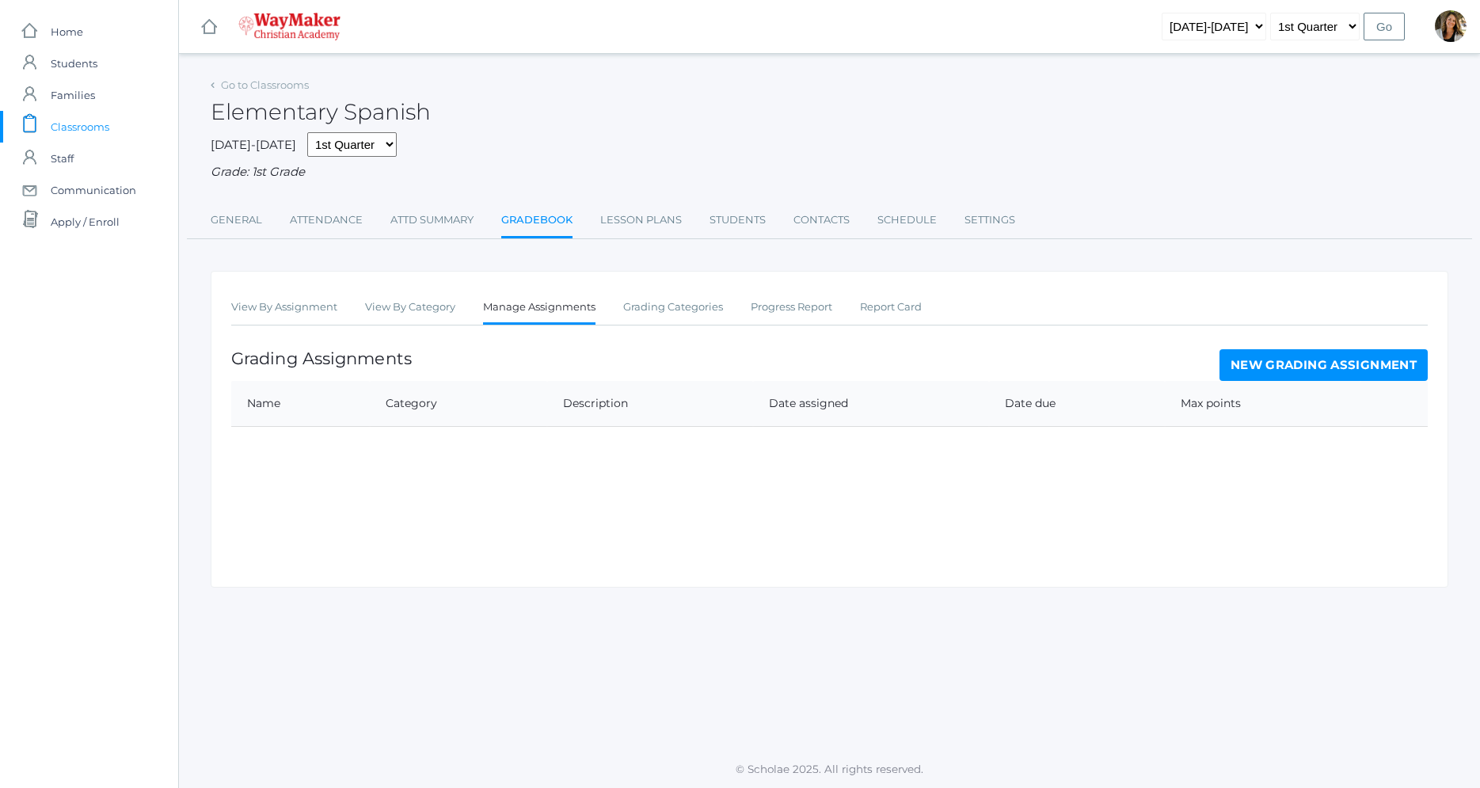
click at [221, 88] on div "Go to Classrooms" at bounding box center [260, 86] width 98 height 16
click at [214, 88] on icon at bounding box center [213, 85] width 4 height 6
click at [234, 84] on link "Go to Classrooms" at bounding box center [265, 84] width 88 height 13
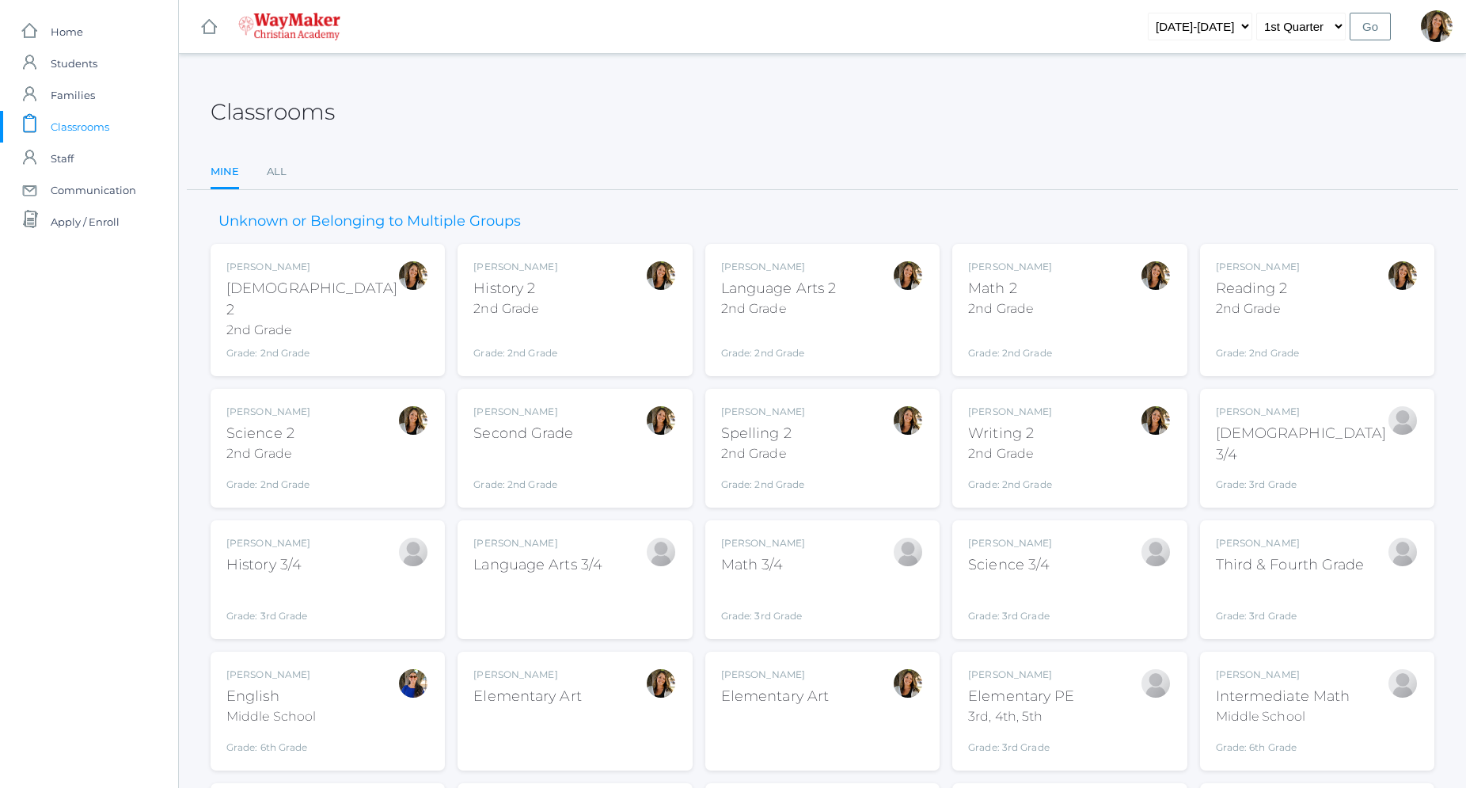
scroll to position [289, 0]
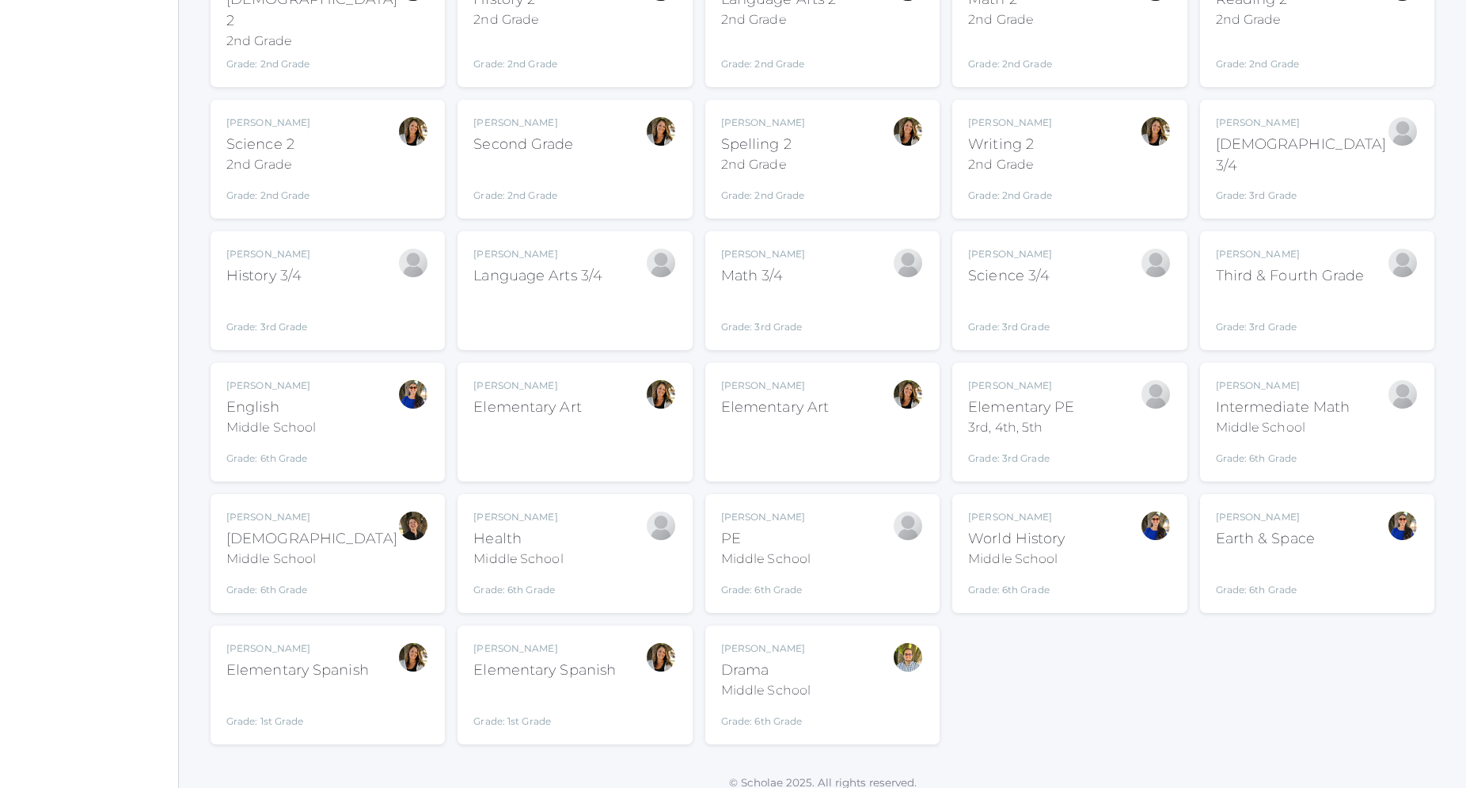
click at [298, 672] on div "Amber Farnes Elementary Spanish Grade: 1st Grade SPAN" at bounding box center [297, 684] width 143 height 87
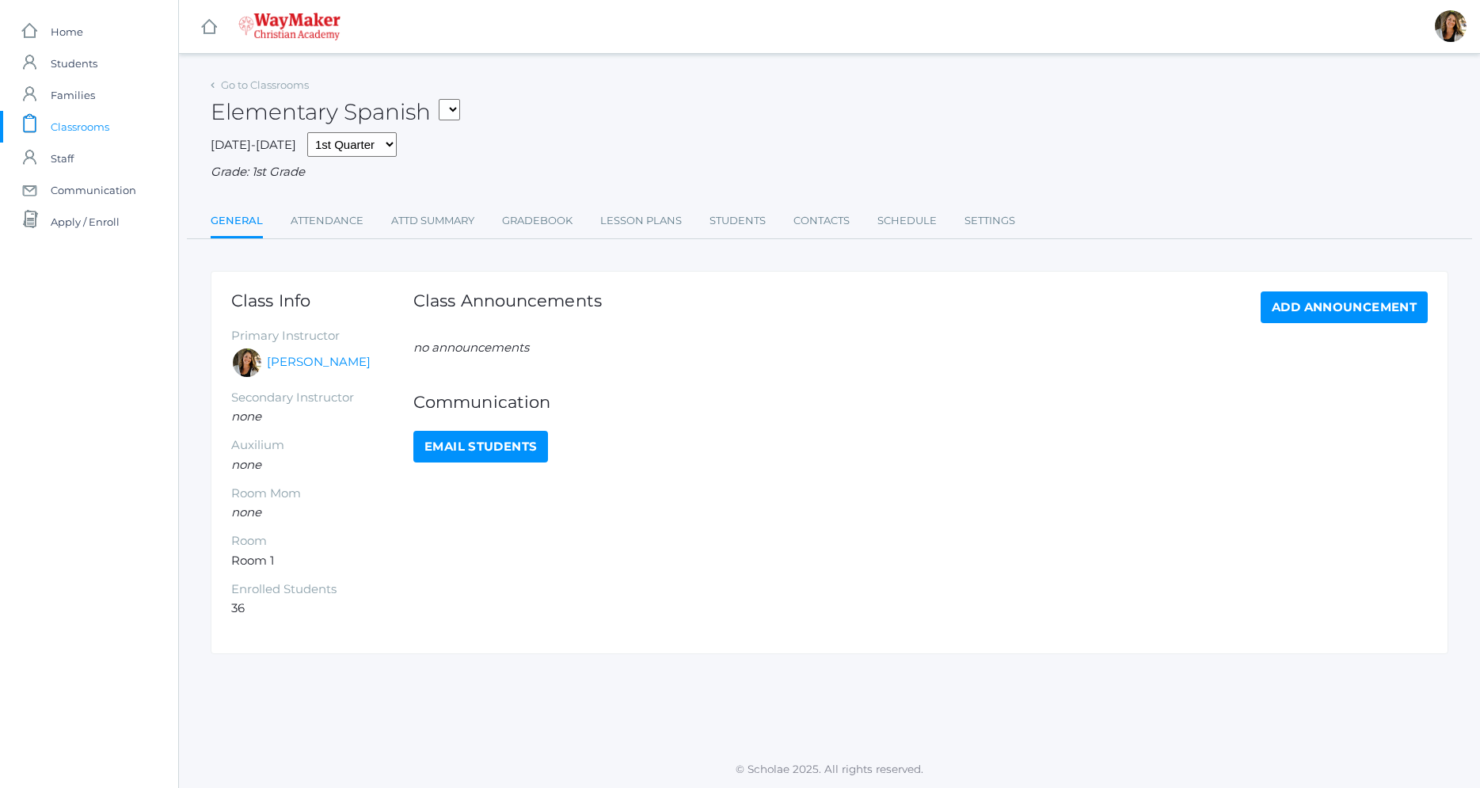
click at [497, 219] on ul "General Attendance Attd Summary Gradebook Lesson Plans Students Contacts Schedu…" at bounding box center [829, 222] width 1237 height 34
click at [508, 222] on link "Gradebook" at bounding box center [537, 221] width 70 height 32
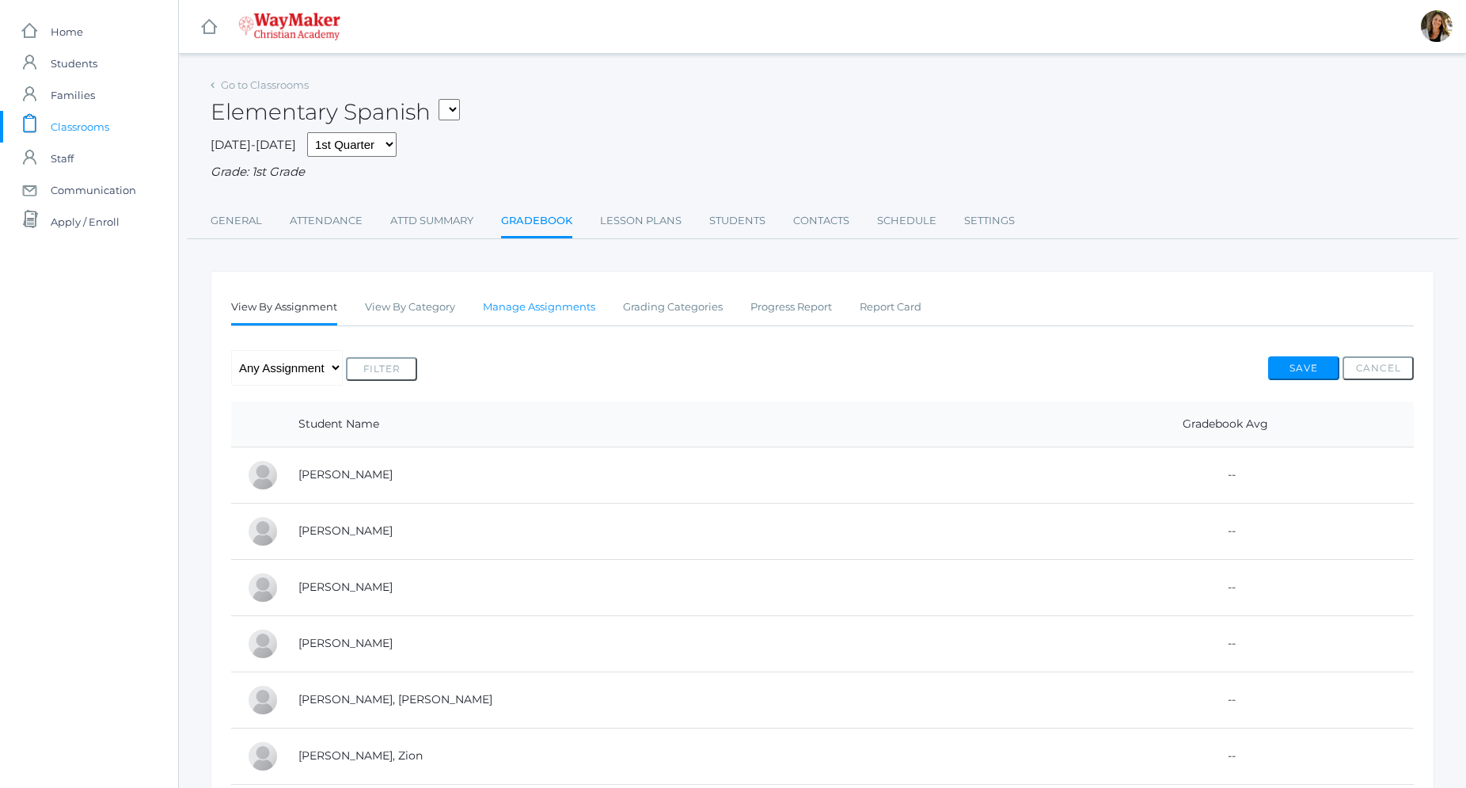
click at [511, 311] on link "Manage Assignments" at bounding box center [539, 307] width 112 height 32
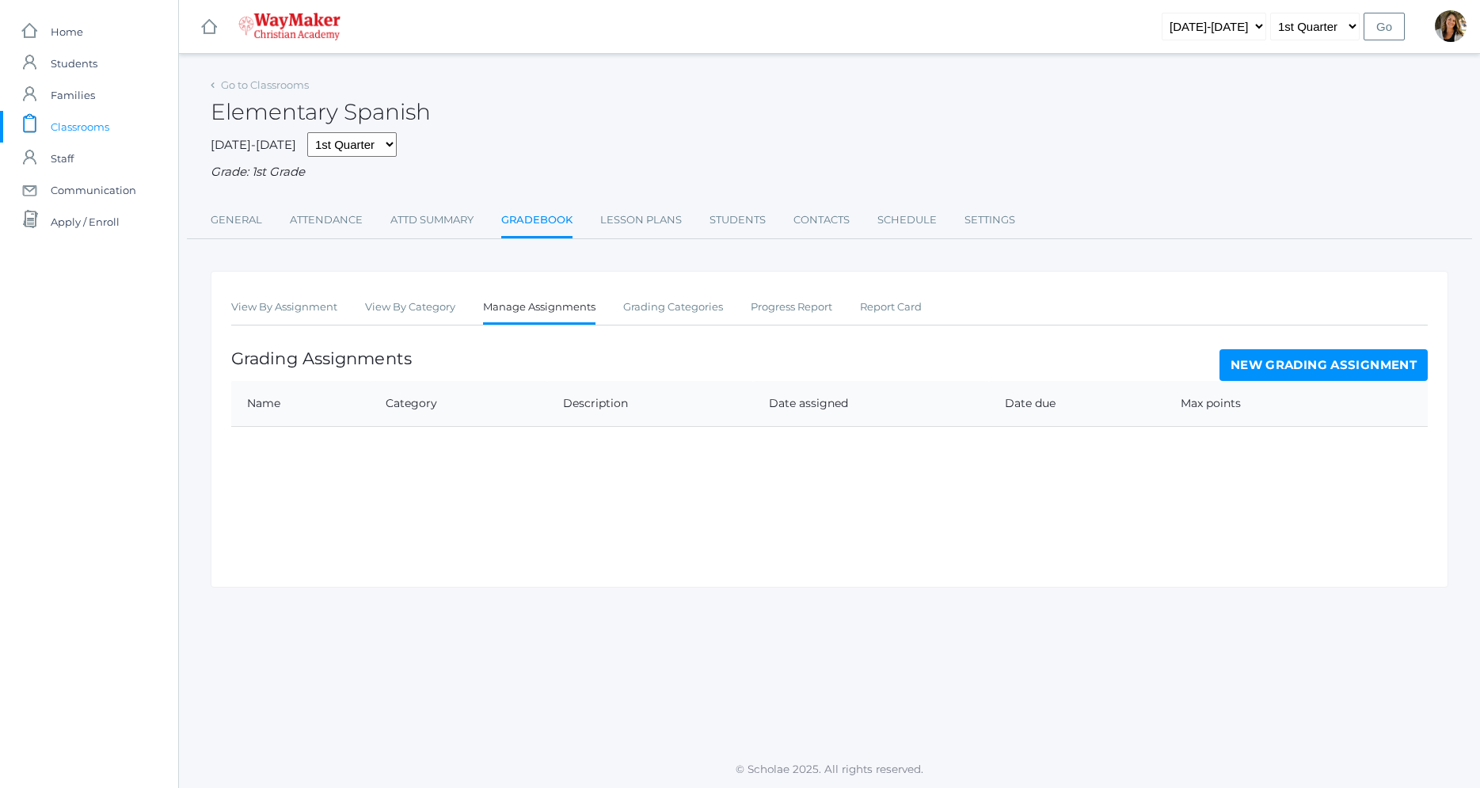
click at [1390, 372] on link "New Grading Assignment" at bounding box center [1323, 365] width 208 height 32
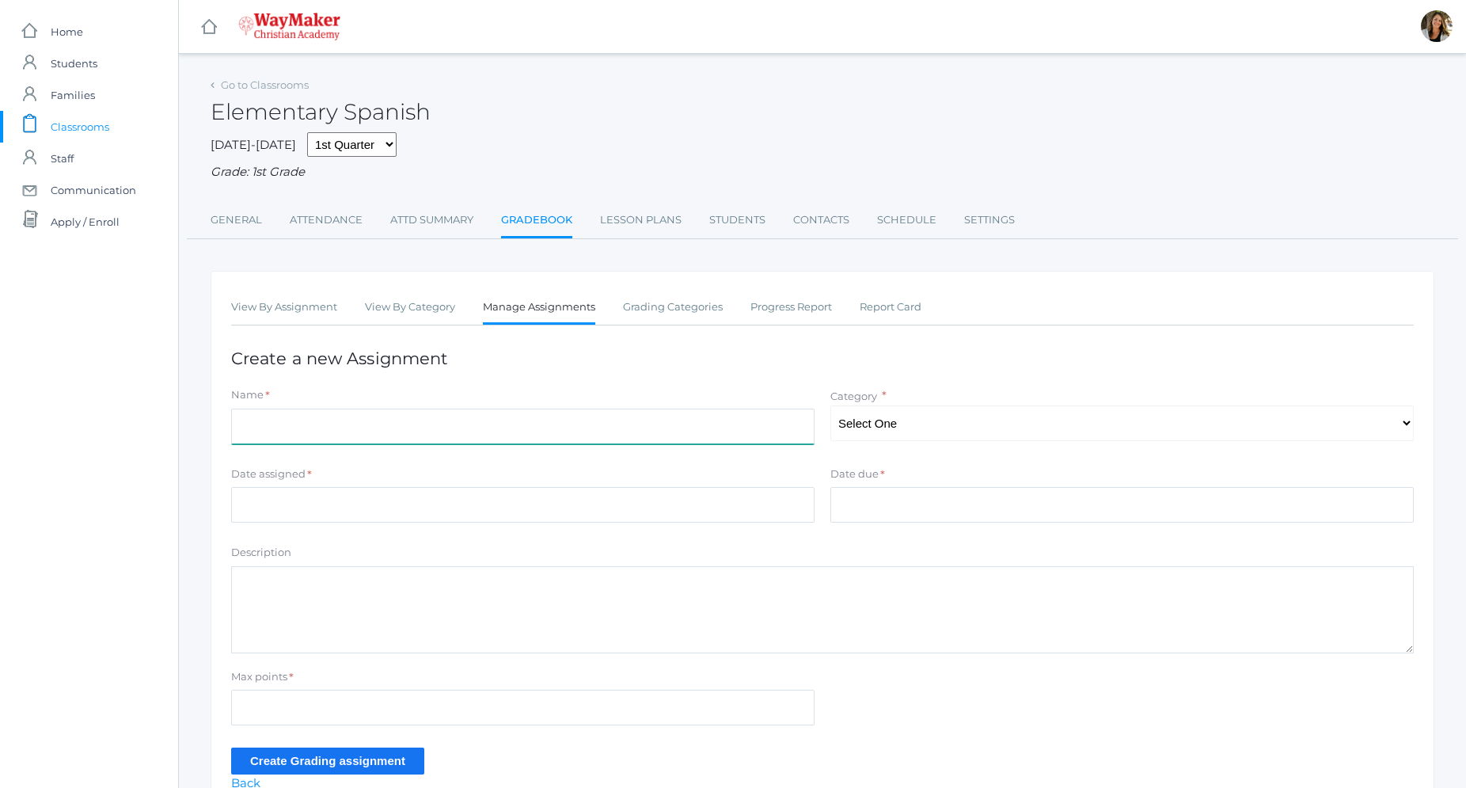
click at [432, 427] on input "Name" at bounding box center [522, 427] width 583 height 36
type input "Family"
click at [830, 405] on select "Select One Participation Class Activity" at bounding box center [1121, 423] width 583 height 36
select select "1259"
click option "Class Activity" at bounding box center [0, 0] width 0 height 0
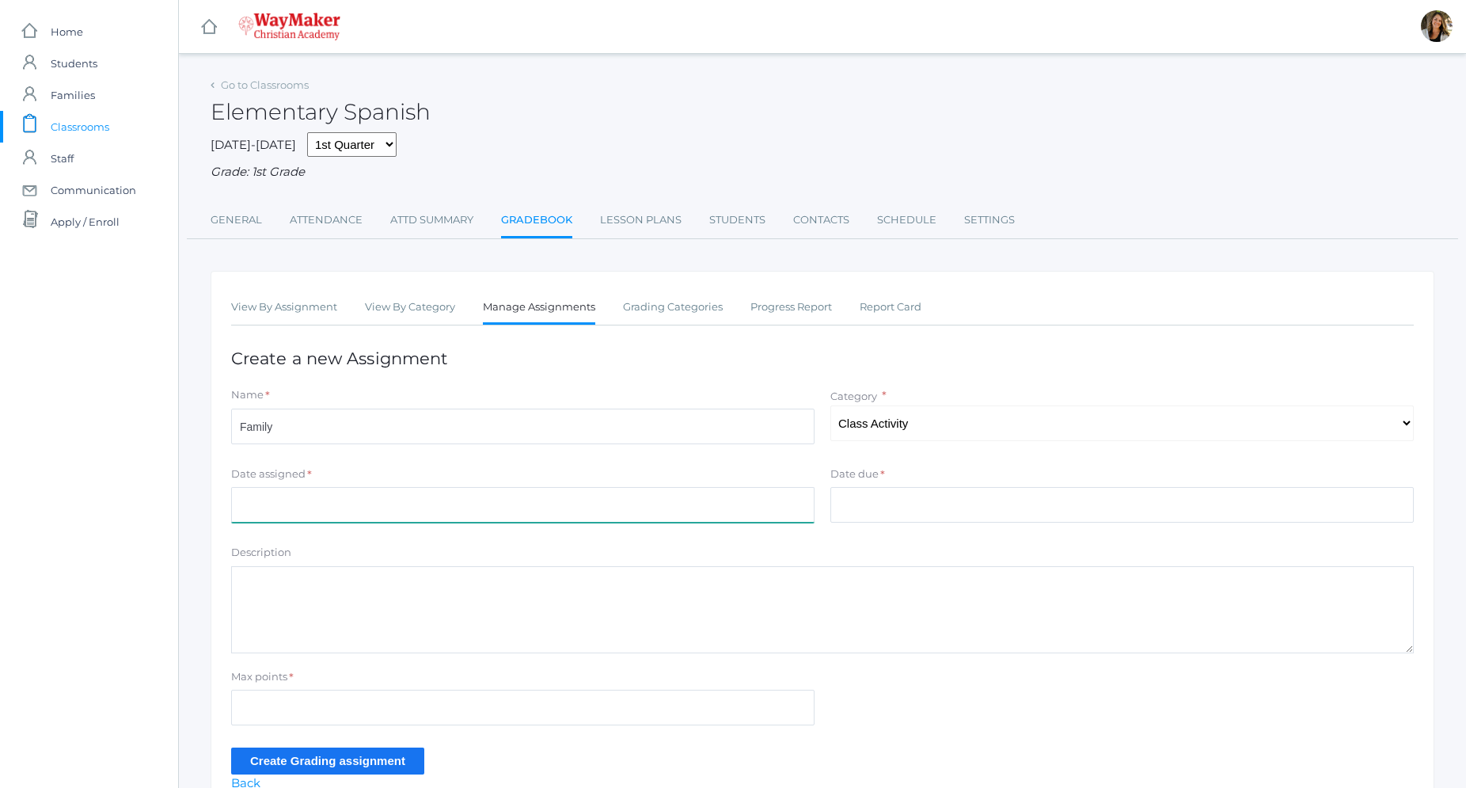
click at [364, 502] on input "Date assigned" at bounding box center [522, 505] width 583 height 36
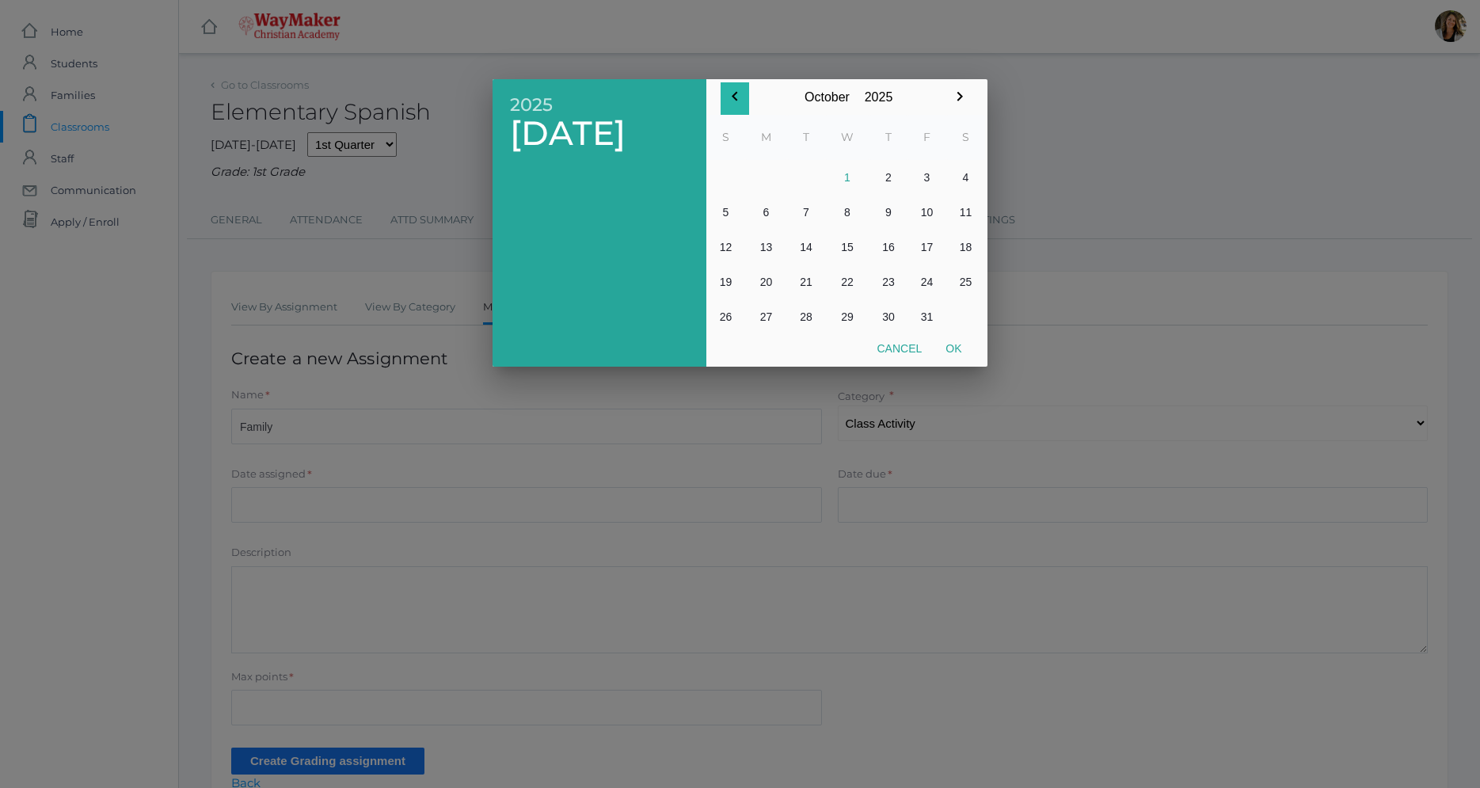
click at [738, 100] on icon "button" at bounding box center [734, 96] width 19 height 19
click at [805, 176] on button "2" at bounding box center [806, 177] width 38 height 35
click at [953, 352] on button "Ok" at bounding box center [953, 348] width 40 height 29
type input "[DATE]"
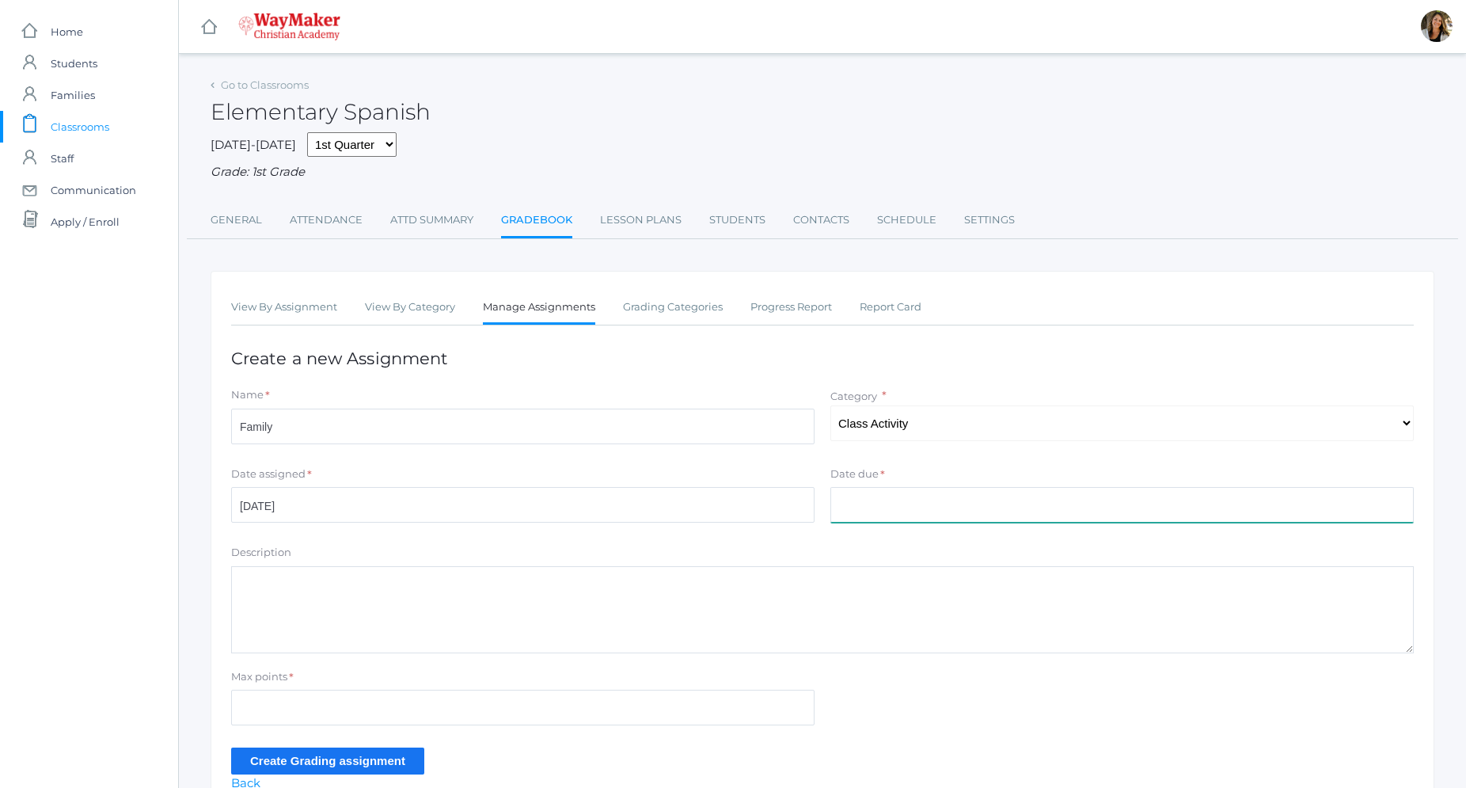
click at [866, 507] on input "Date due" at bounding box center [1121, 505] width 583 height 36
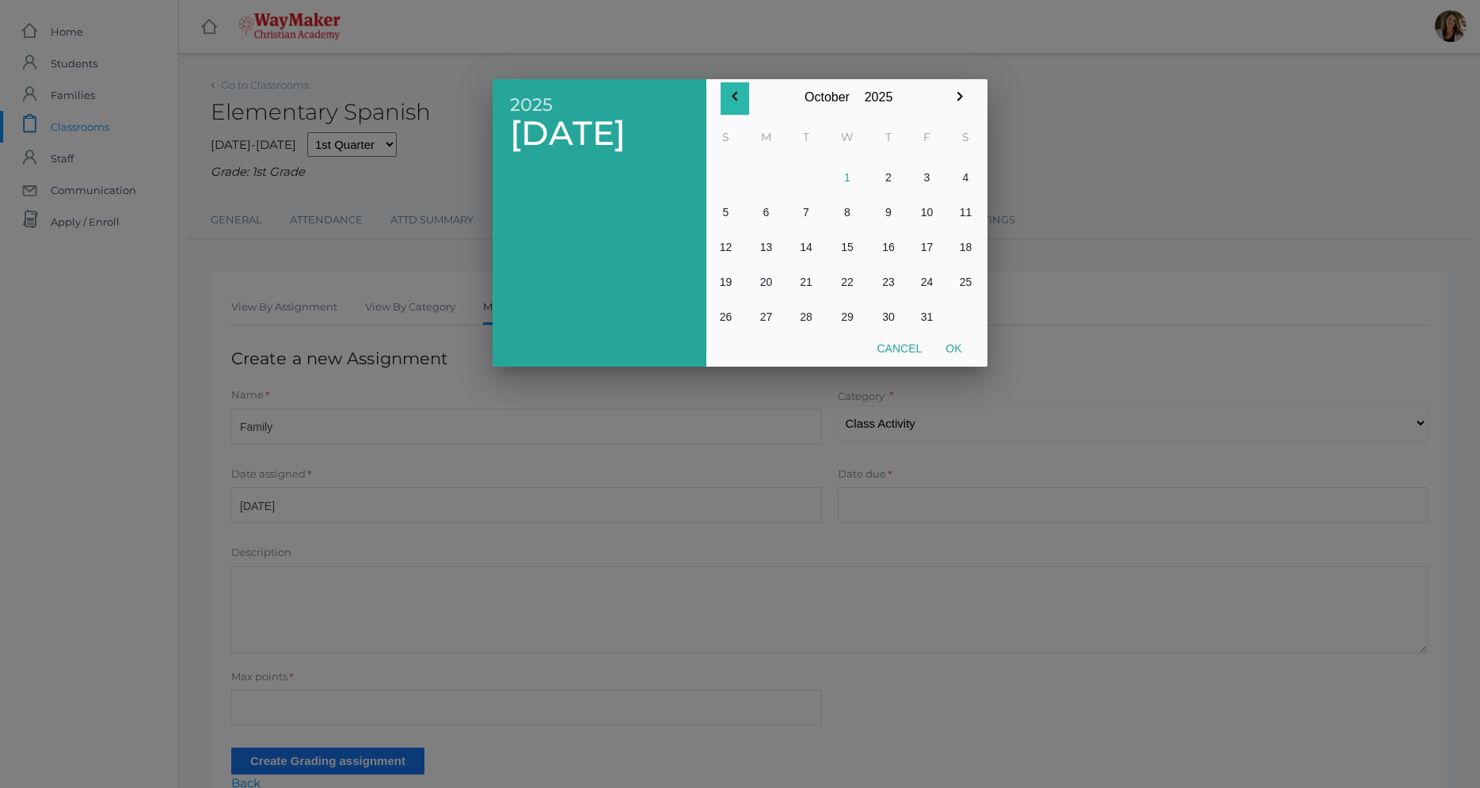
click at [738, 102] on icon "button" at bounding box center [734, 96] width 19 height 19
click at [810, 180] on button "2" at bounding box center [806, 177] width 38 height 35
click at [950, 352] on button "Ok" at bounding box center [953, 348] width 40 height 29
type input "[DATE]"
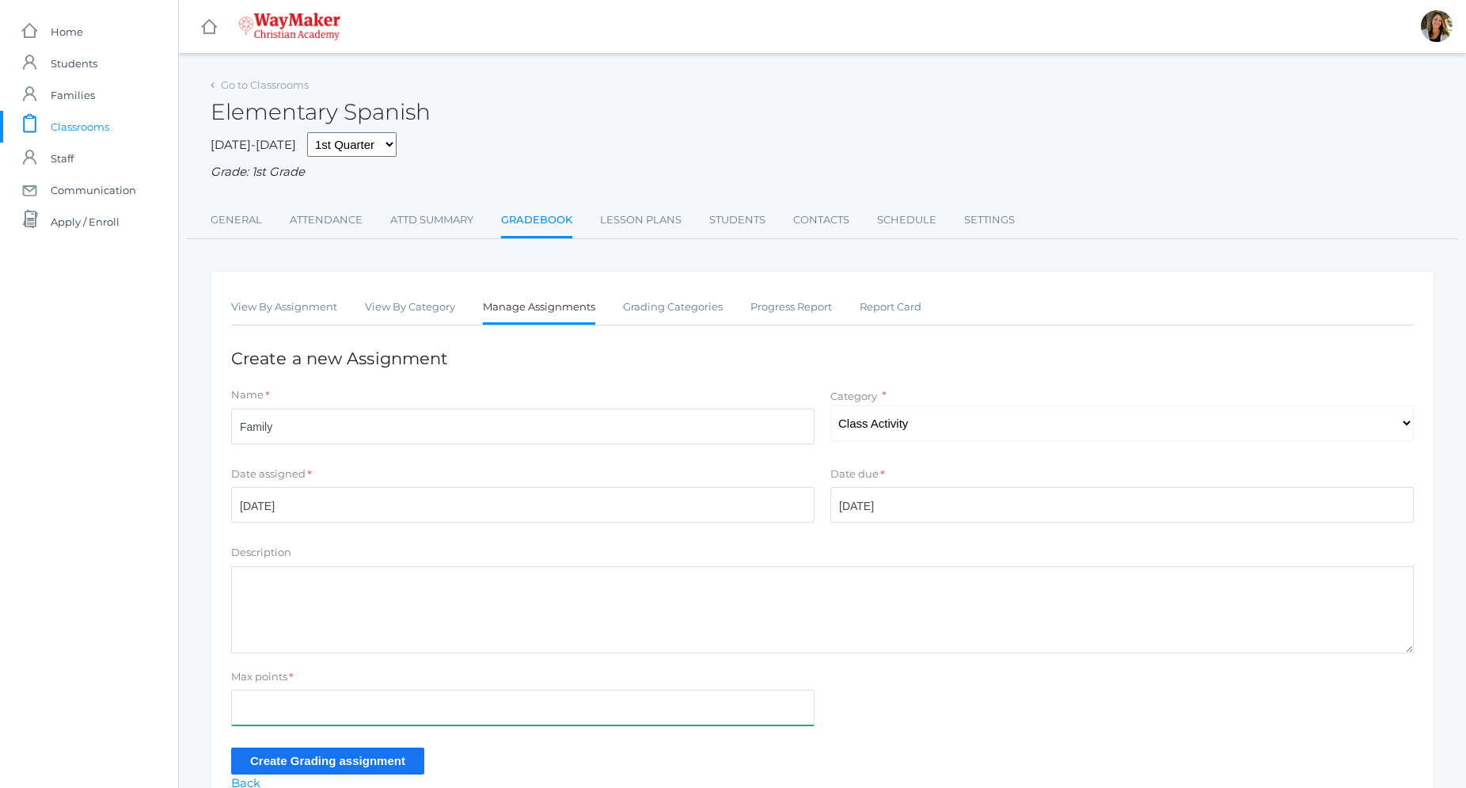
click at [314, 707] on input "Max points" at bounding box center [522, 708] width 583 height 36
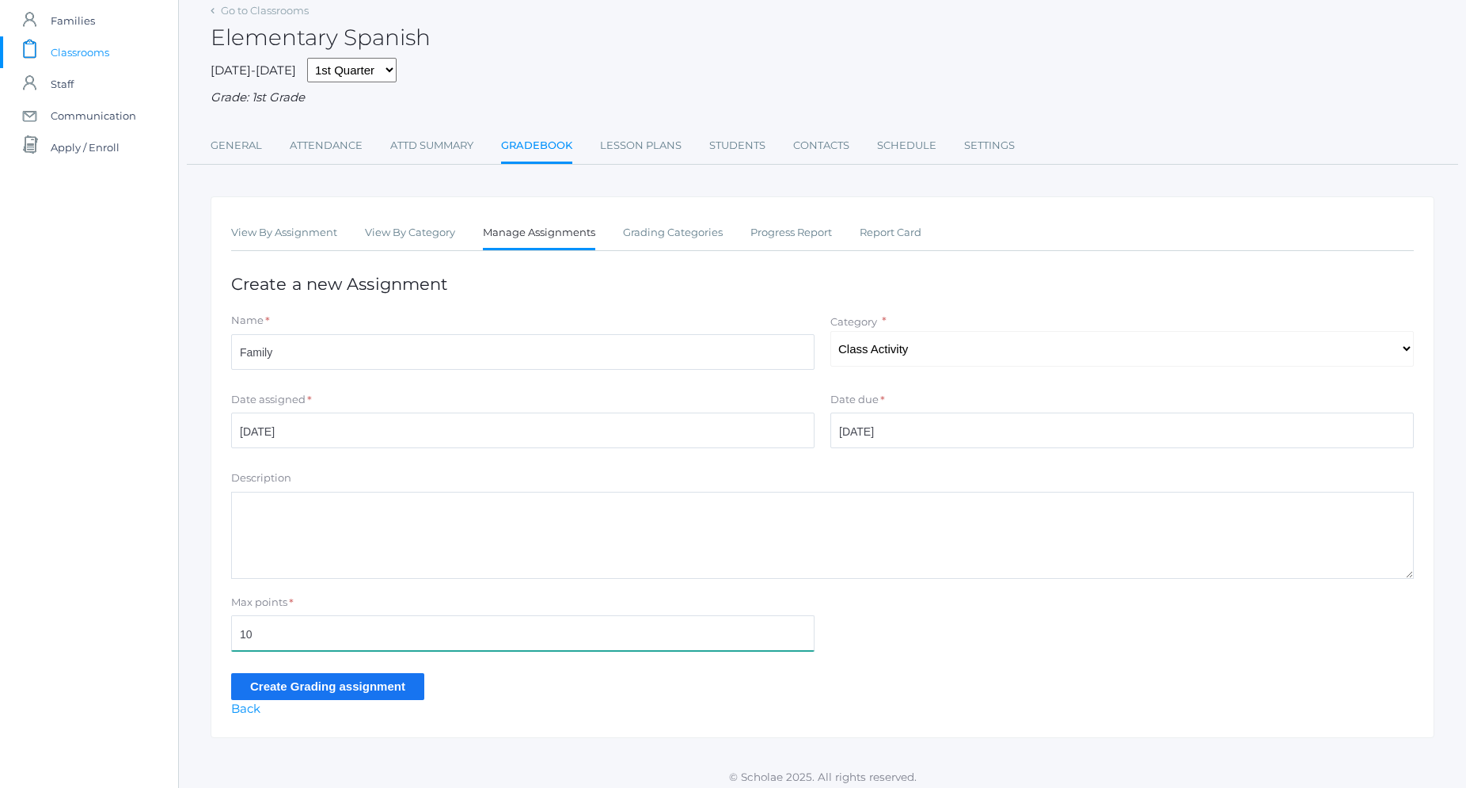
scroll to position [82, 0]
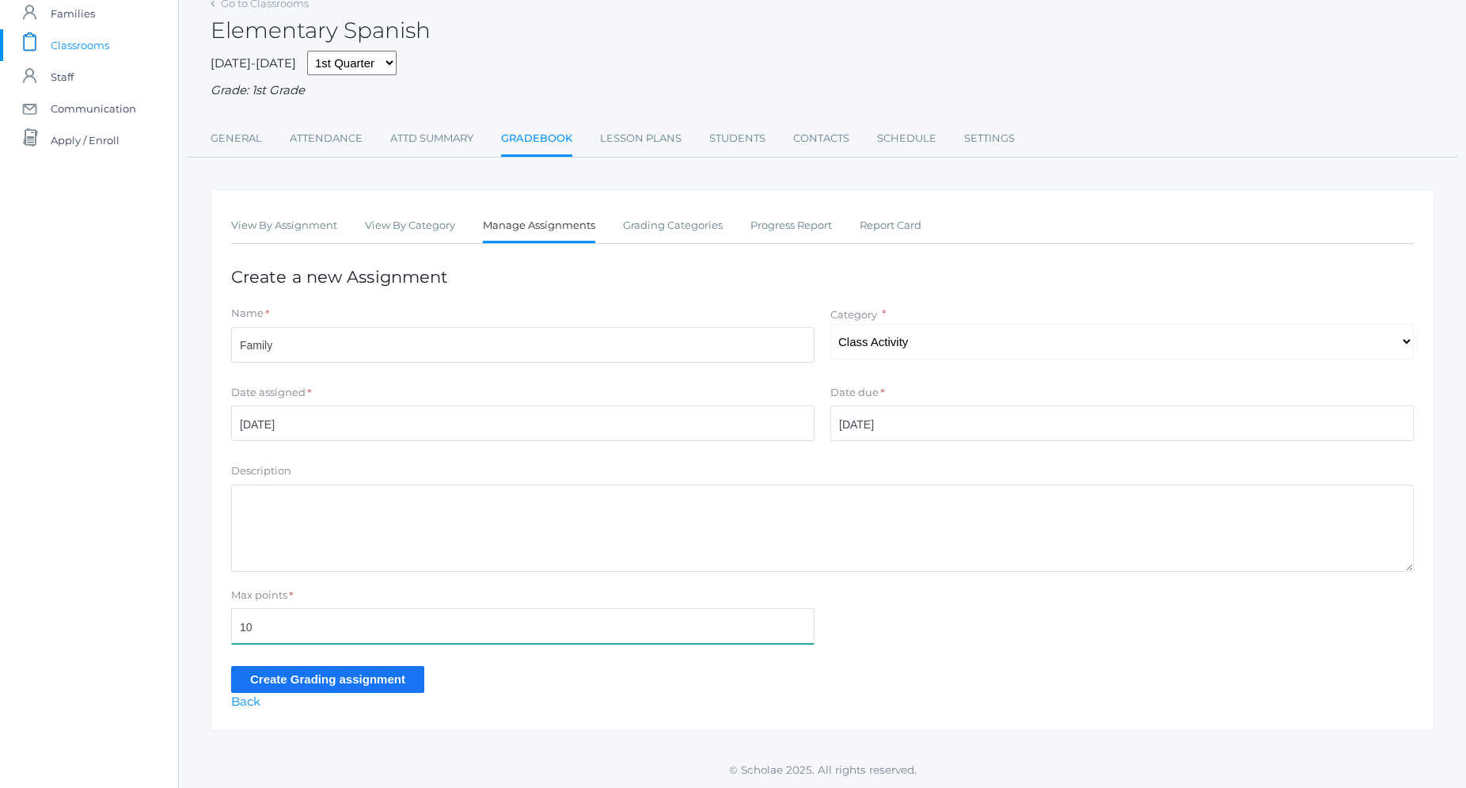
type input "10"
click at [337, 682] on input "Create Grading assignment" at bounding box center [327, 679] width 193 height 26
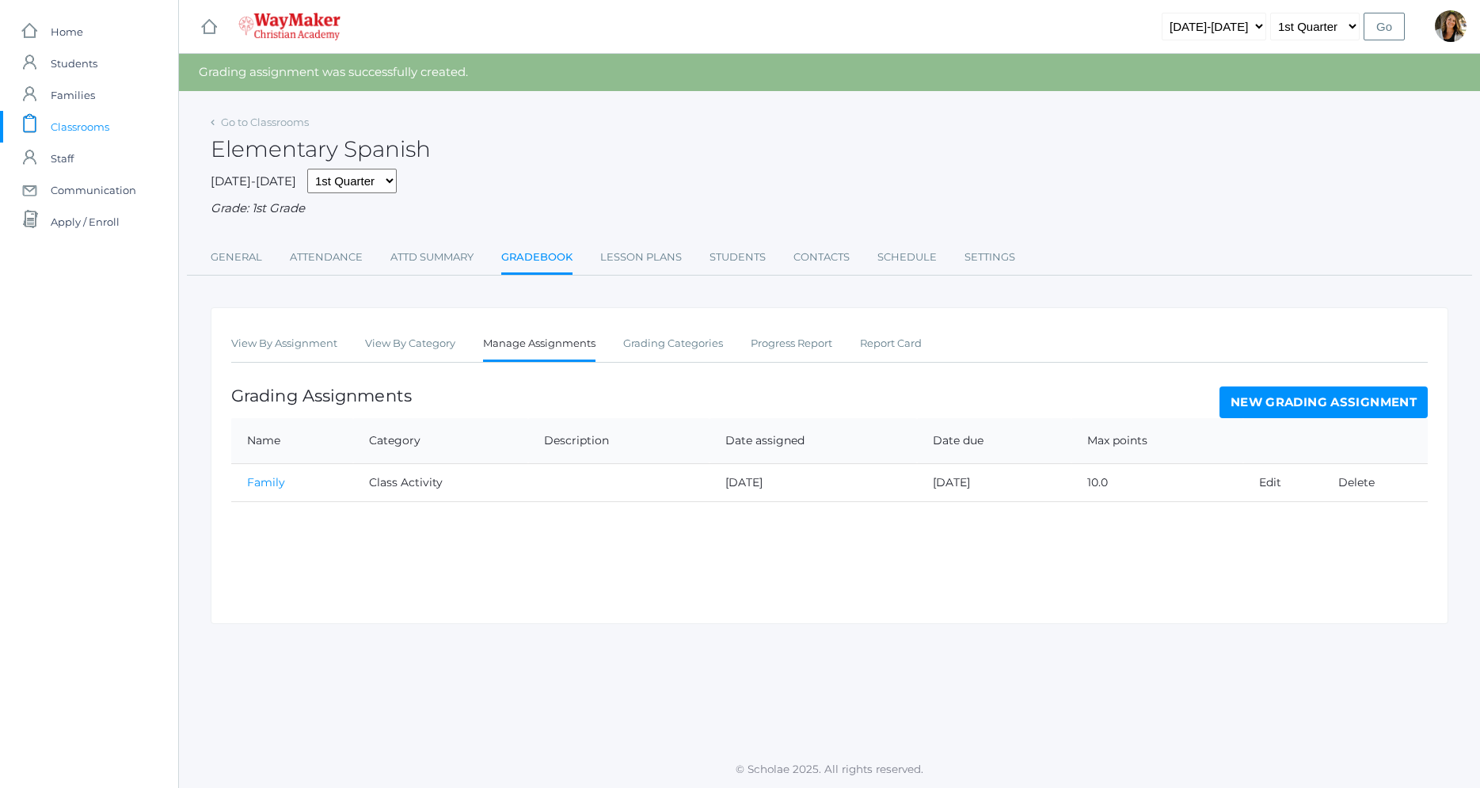
click at [1372, 402] on link "New Grading Assignment" at bounding box center [1323, 402] width 208 height 32
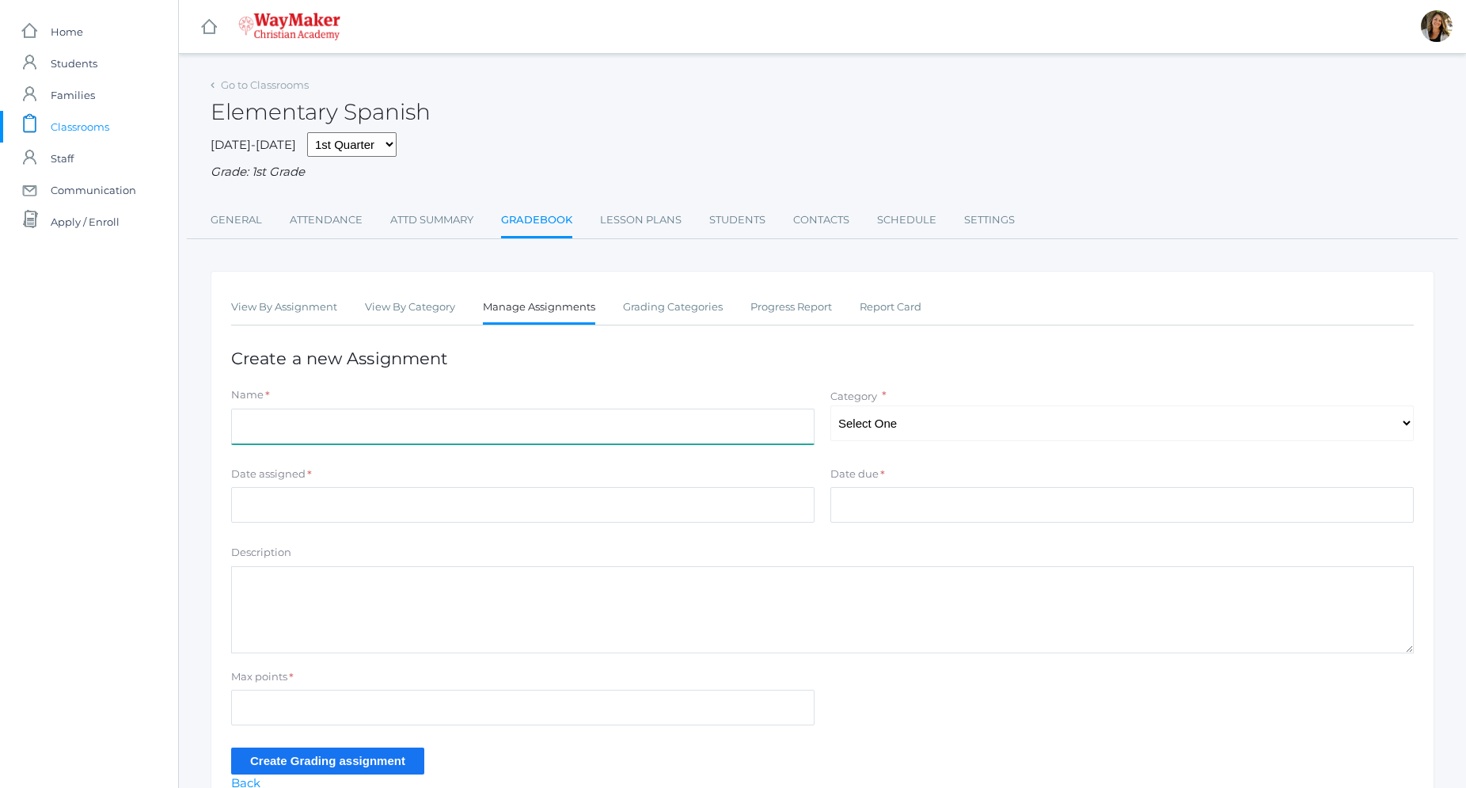
click at [336, 432] on input "Name" at bounding box center [522, 427] width 583 height 36
type input "Colors"
click at [830, 405] on select "Select One Participation Class Activity" at bounding box center [1121, 423] width 583 height 36
select select "1259"
click option "Class Activity" at bounding box center [0, 0] width 0 height 0
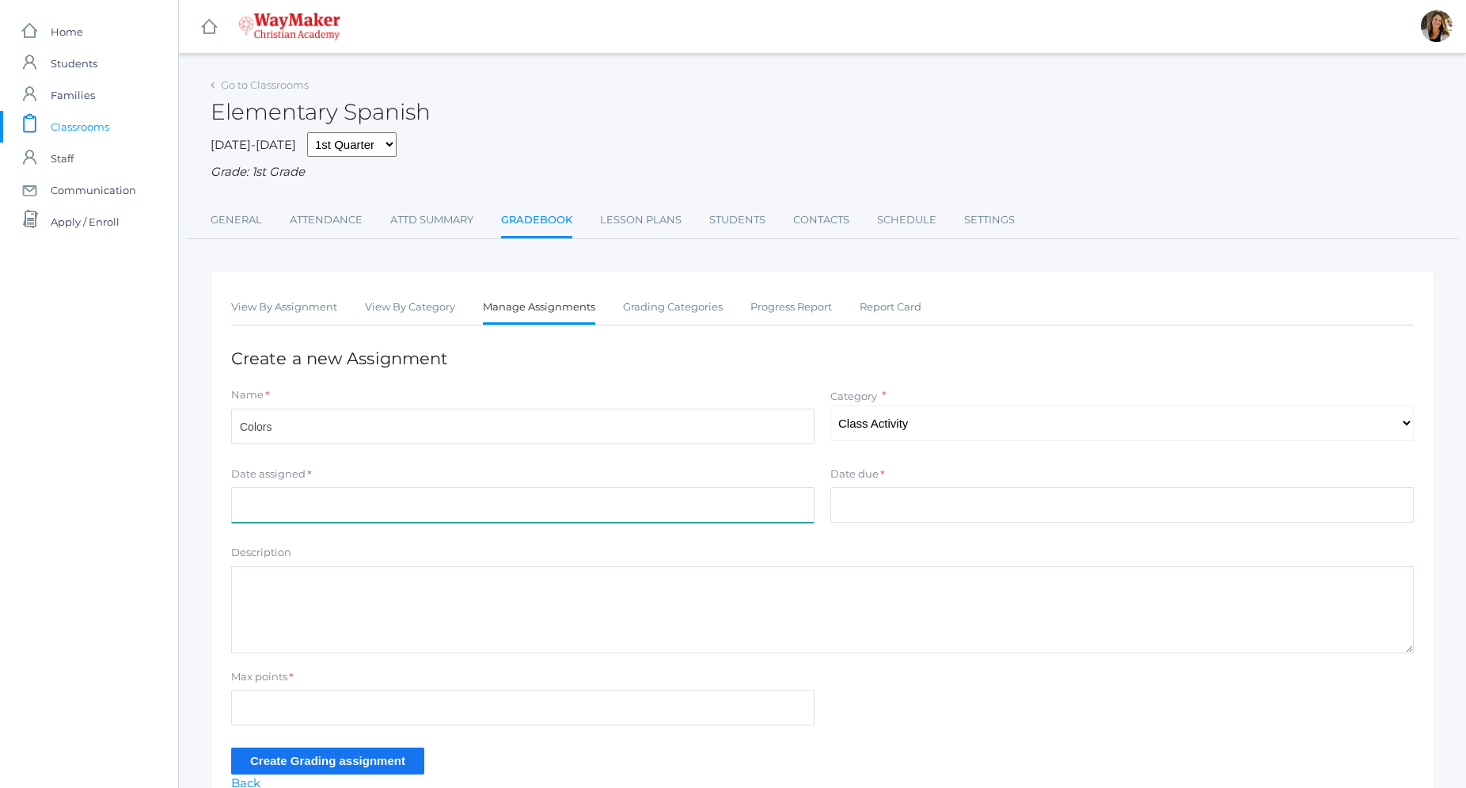
click at [411, 516] on input "Date assigned" at bounding box center [522, 505] width 583 height 36
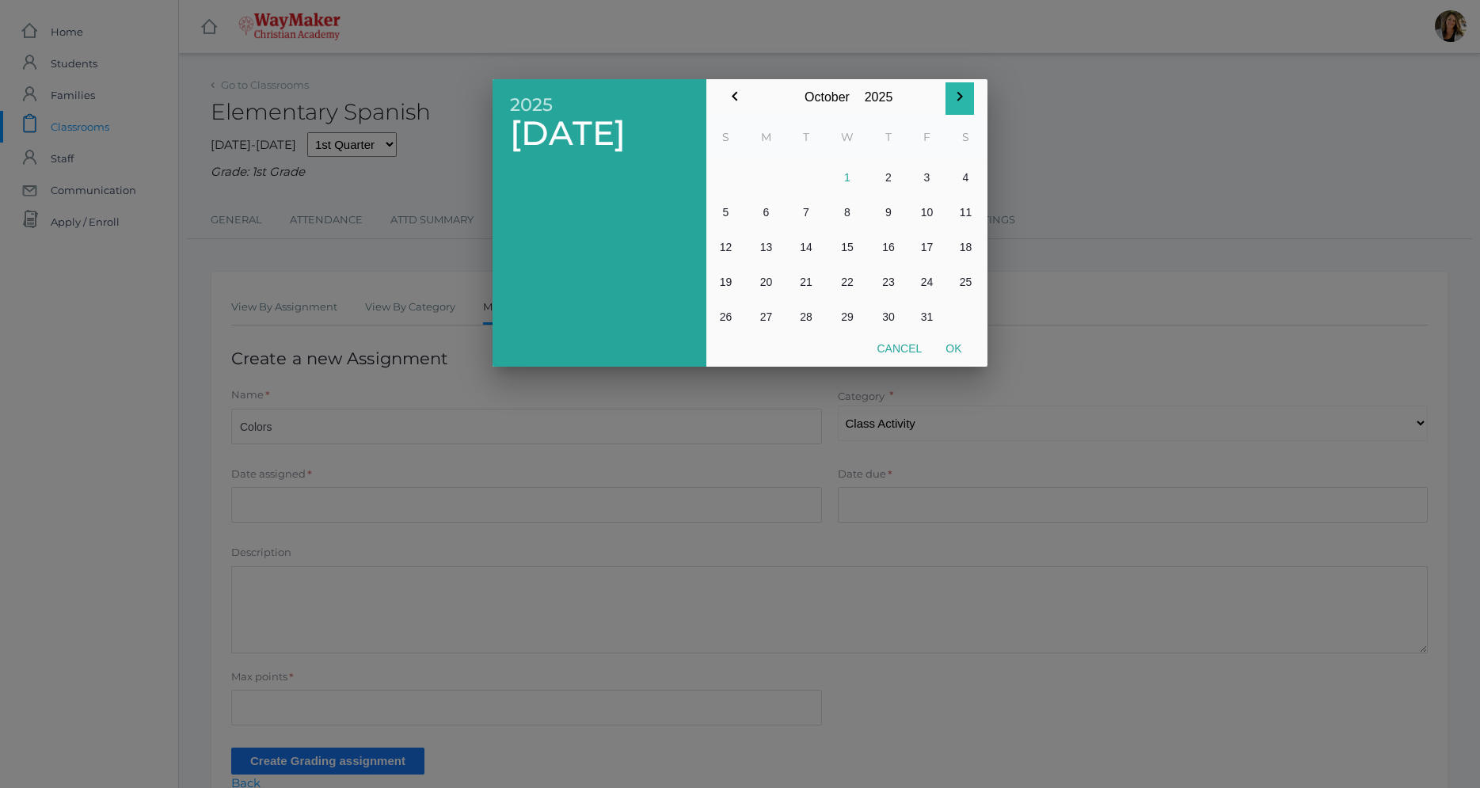
click at [962, 96] on icon "button" at bounding box center [959, 97] width 6 height 10
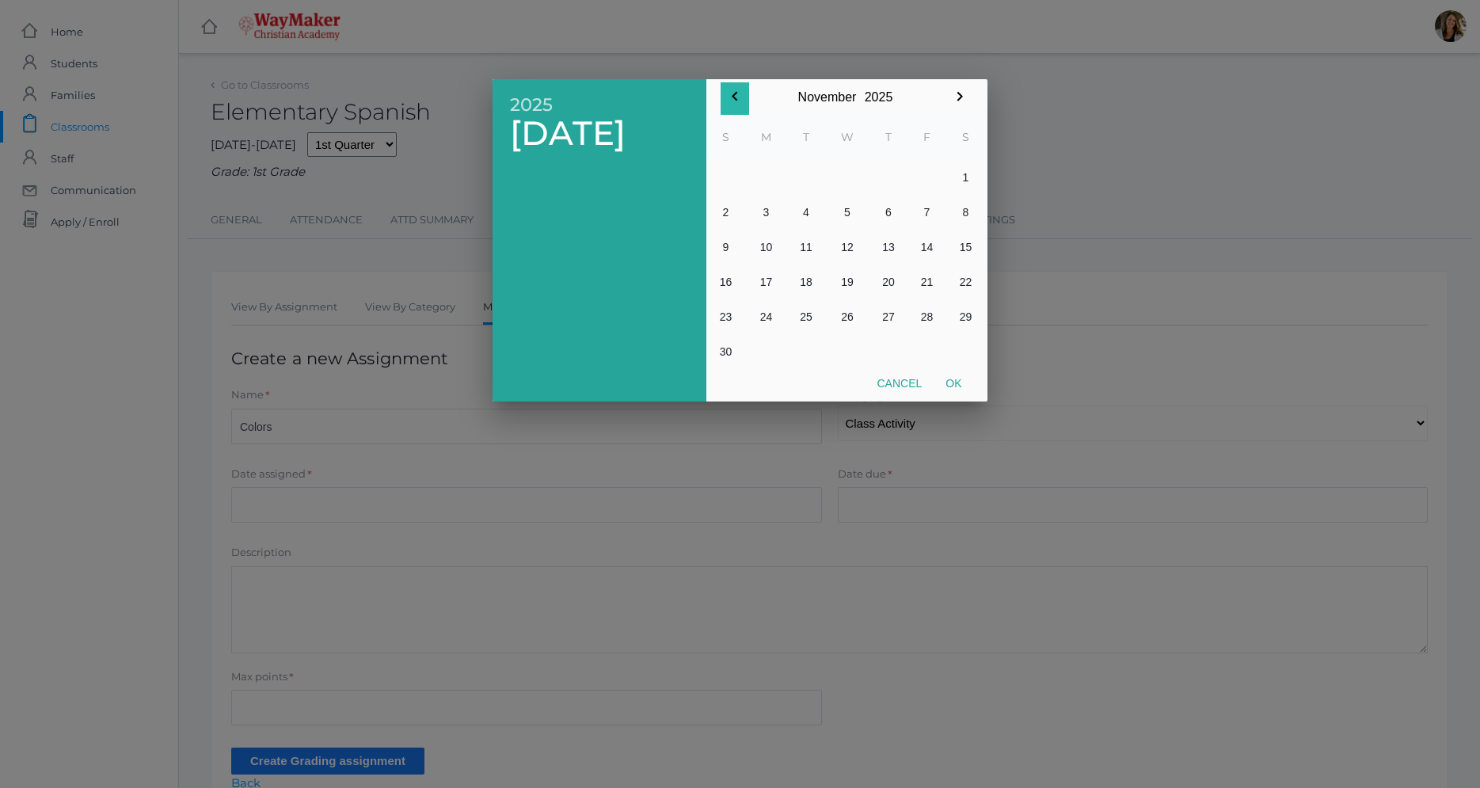
click at [730, 97] on icon "button" at bounding box center [734, 96] width 19 height 19
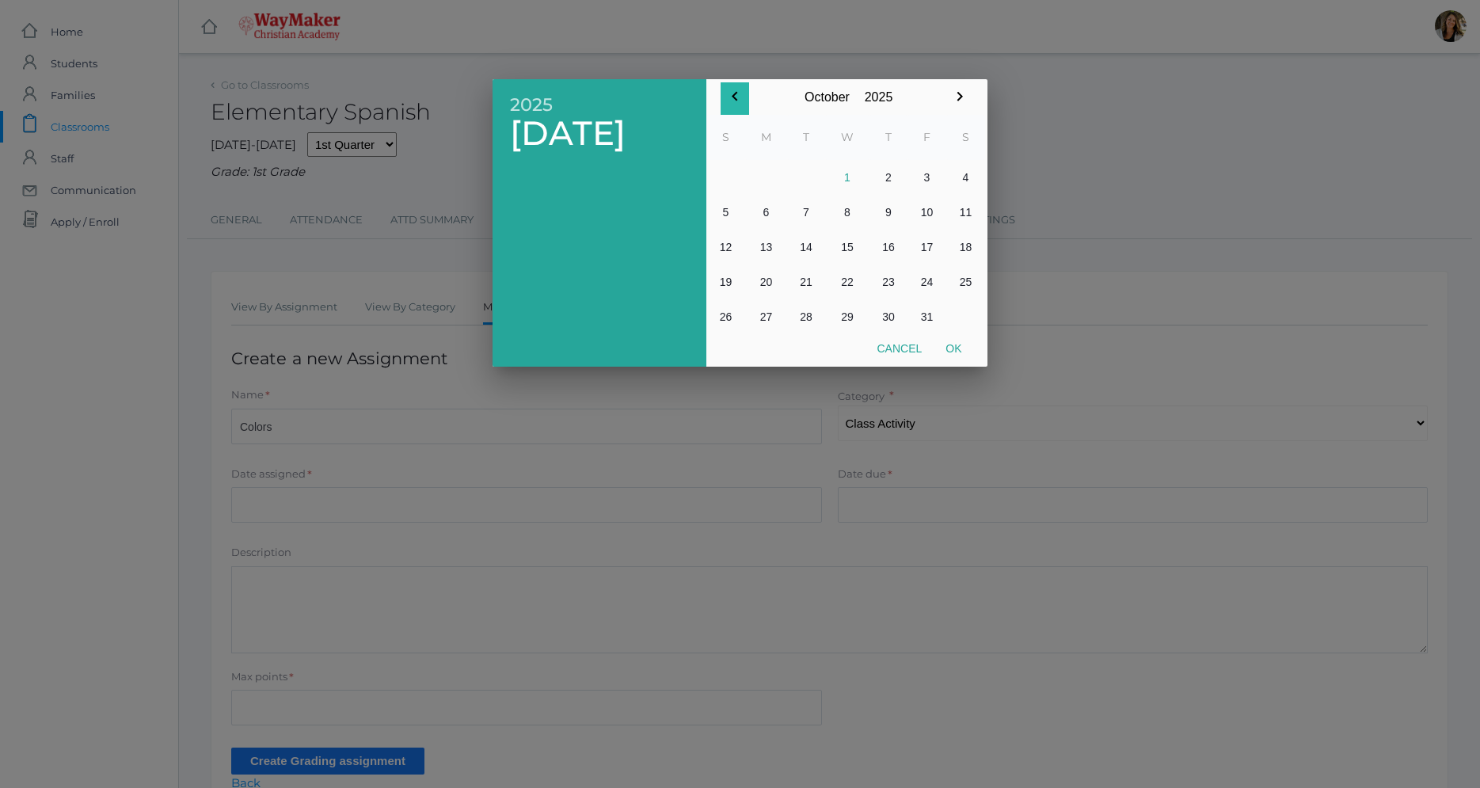
click at [730, 97] on icon "button" at bounding box center [734, 96] width 19 height 19
click at [808, 215] on button "9" at bounding box center [806, 212] width 38 height 35
click at [958, 353] on button "Ok" at bounding box center [953, 348] width 40 height 29
type input "[DATE]"
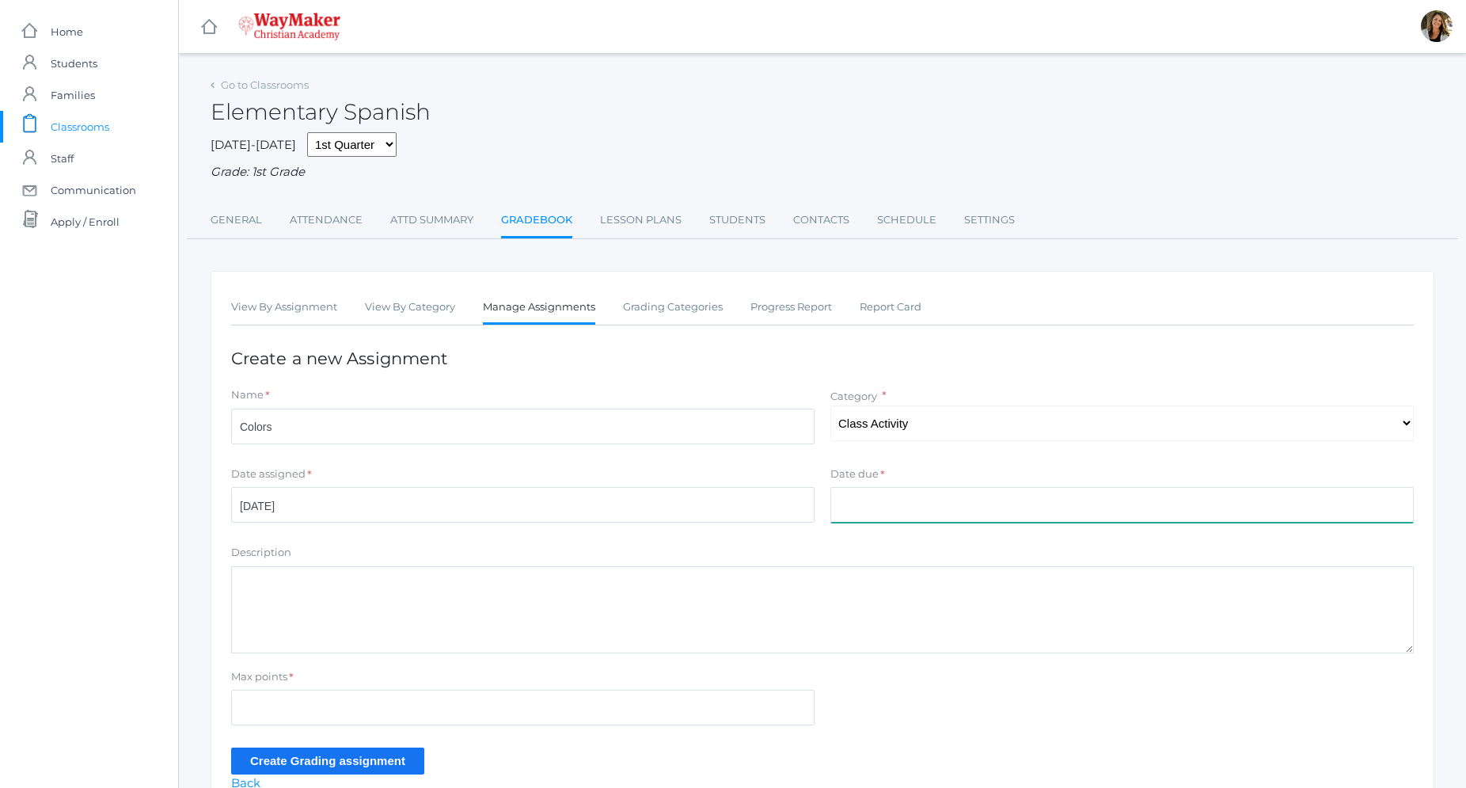
click at [892, 507] on input "Date due" at bounding box center [1121, 505] width 583 height 36
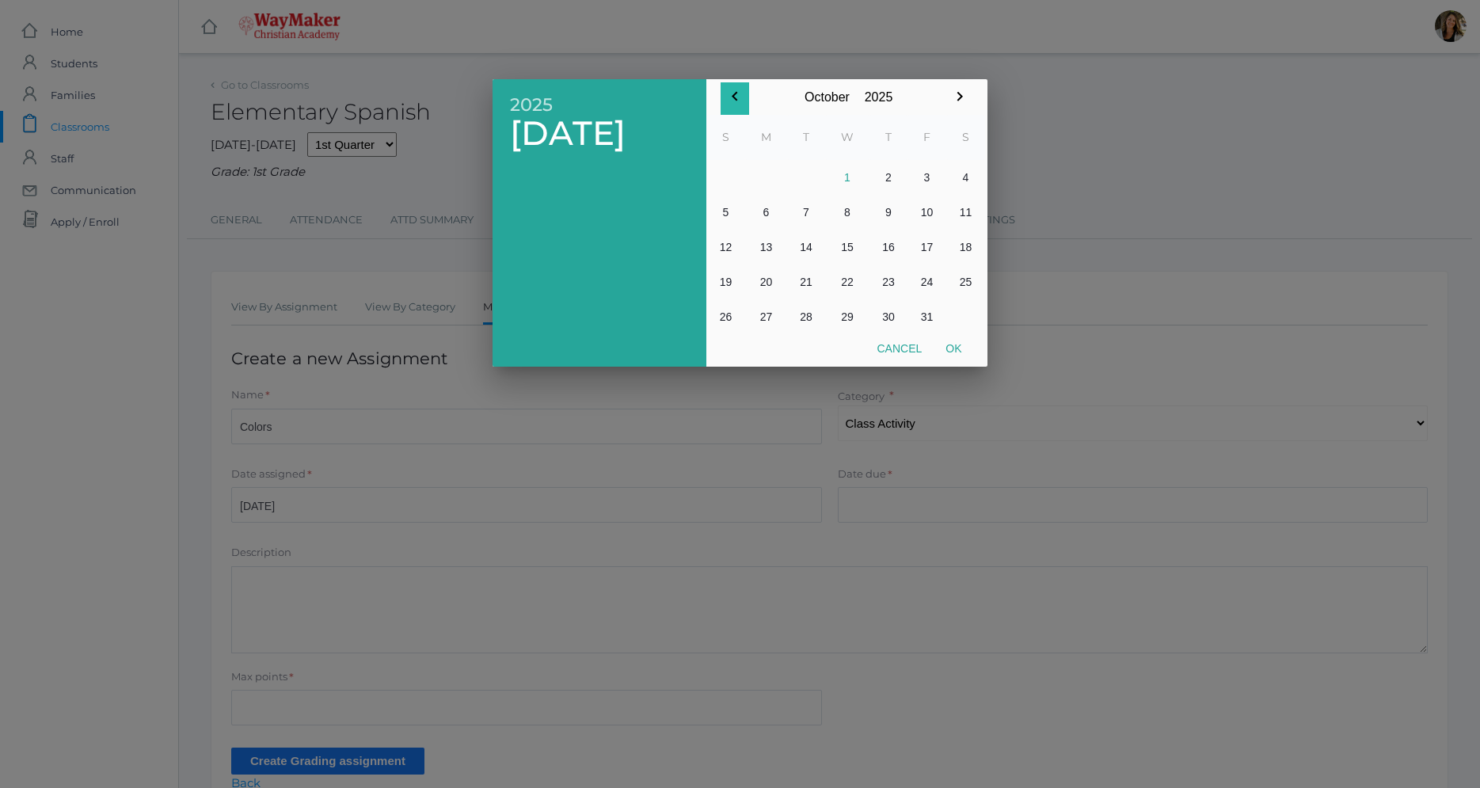
click at [732, 96] on icon "button" at bounding box center [735, 97] width 6 height 10
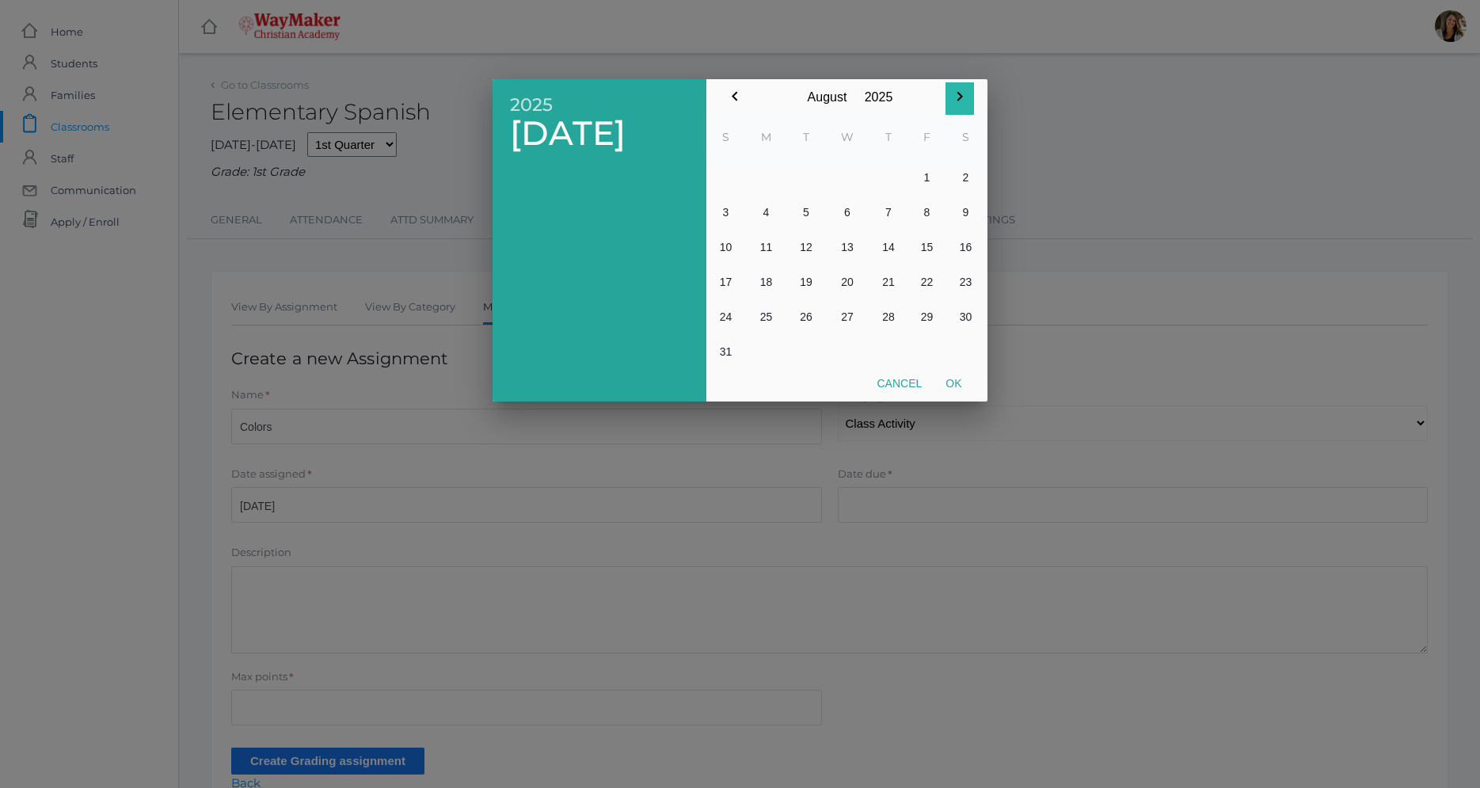
click at [956, 99] on icon "button" at bounding box center [959, 96] width 19 height 19
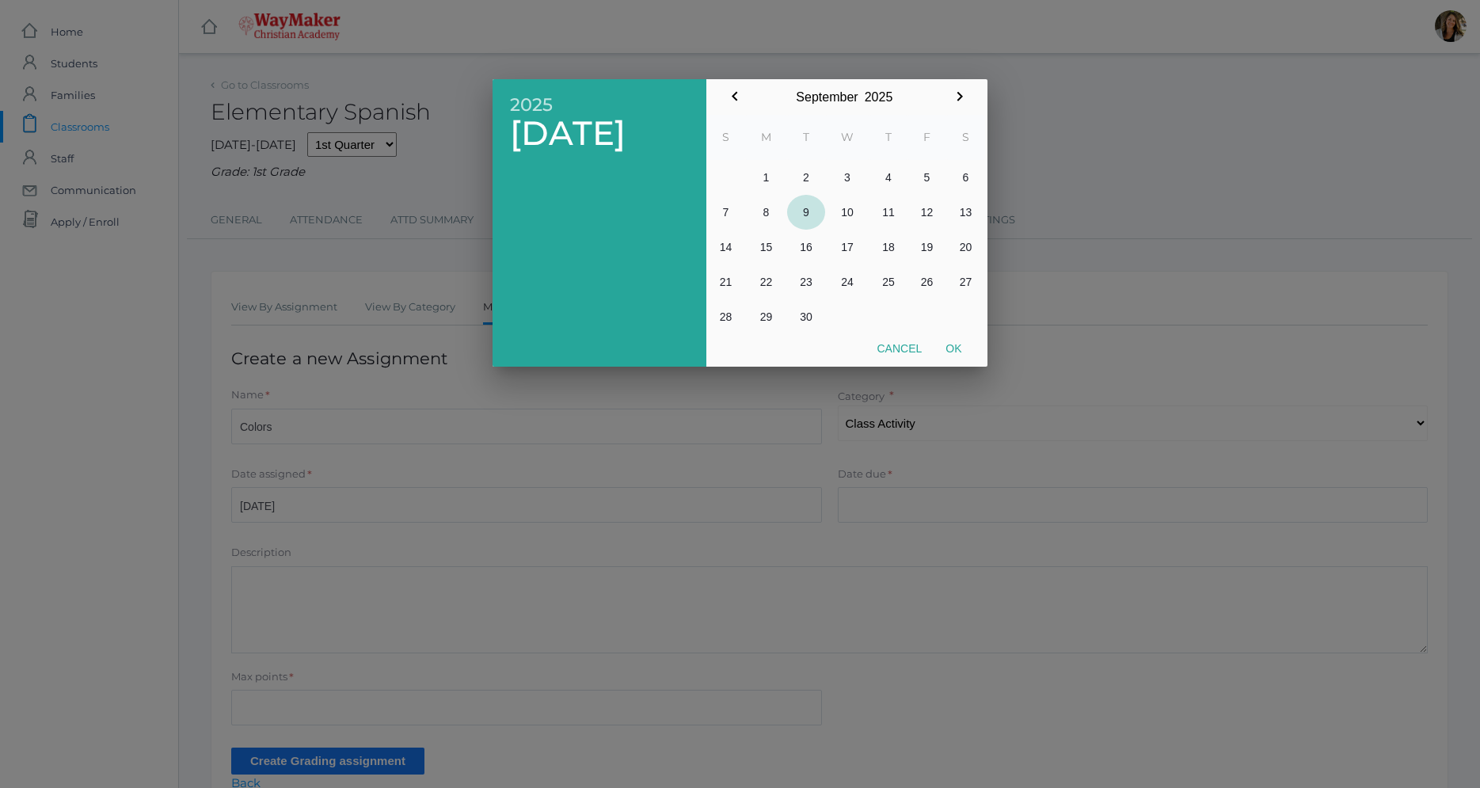
click at [804, 211] on button "9" at bounding box center [806, 212] width 38 height 35
click at [952, 348] on button "Ok" at bounding box center [953, 348] width 40 height 29
type input "[DATE]"
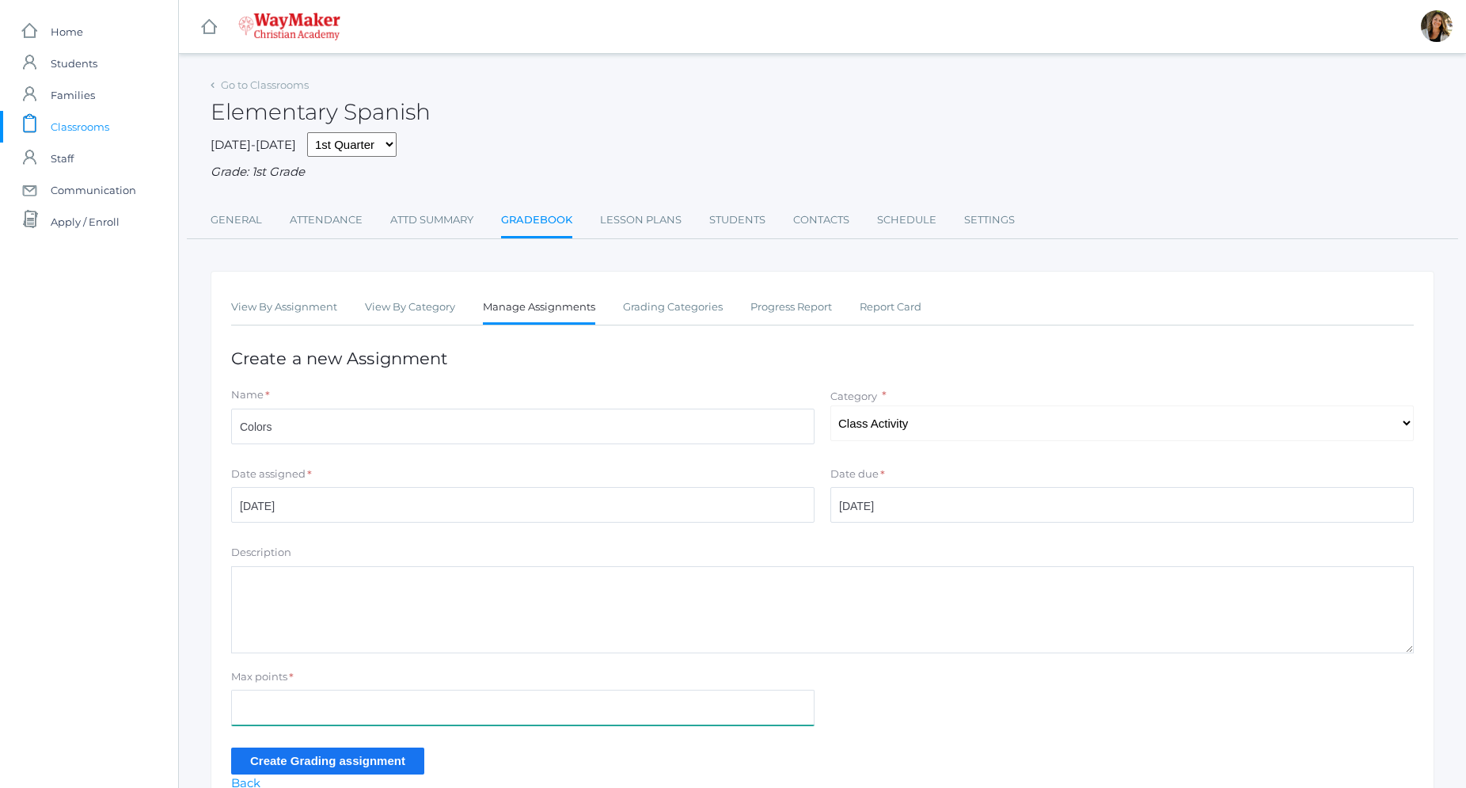
click at [303, 697] on input "Max points" at bounding box center [522, 708] width 583 height 36
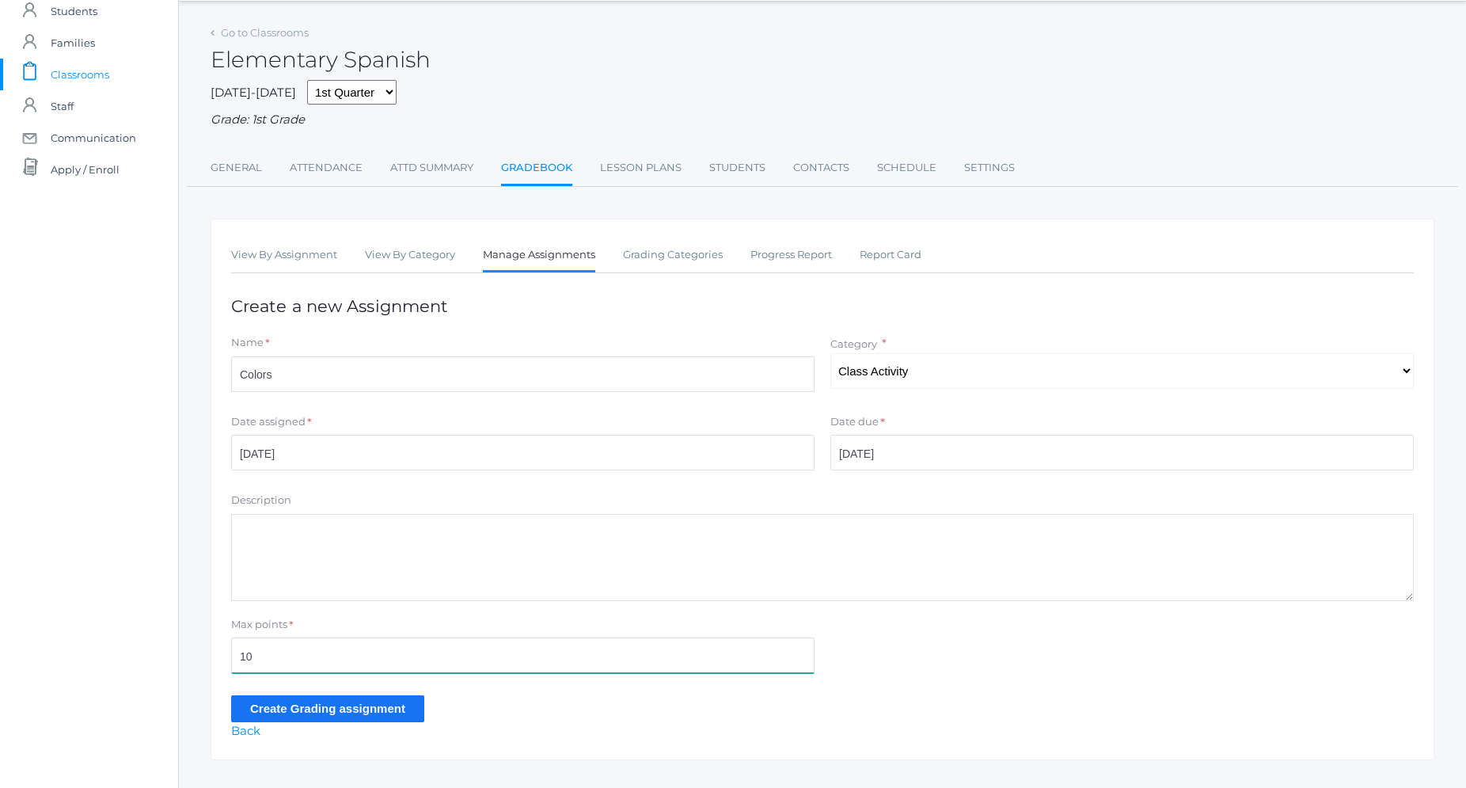
scroll to position [81, 0]
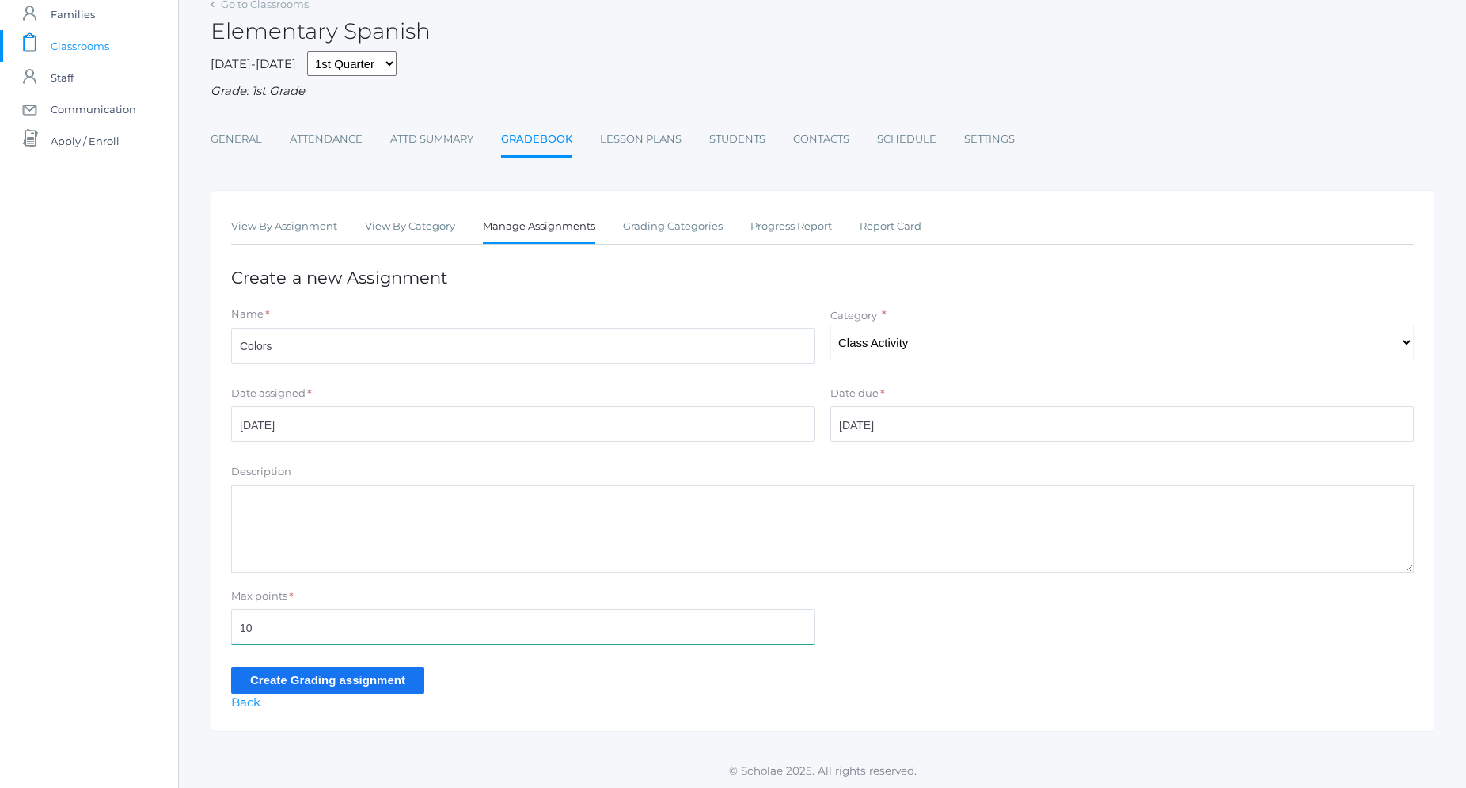
type input "10"
click at [351, 681] on input "Create Grading assignment" at bounding box center [327, 680] width 193 height 26
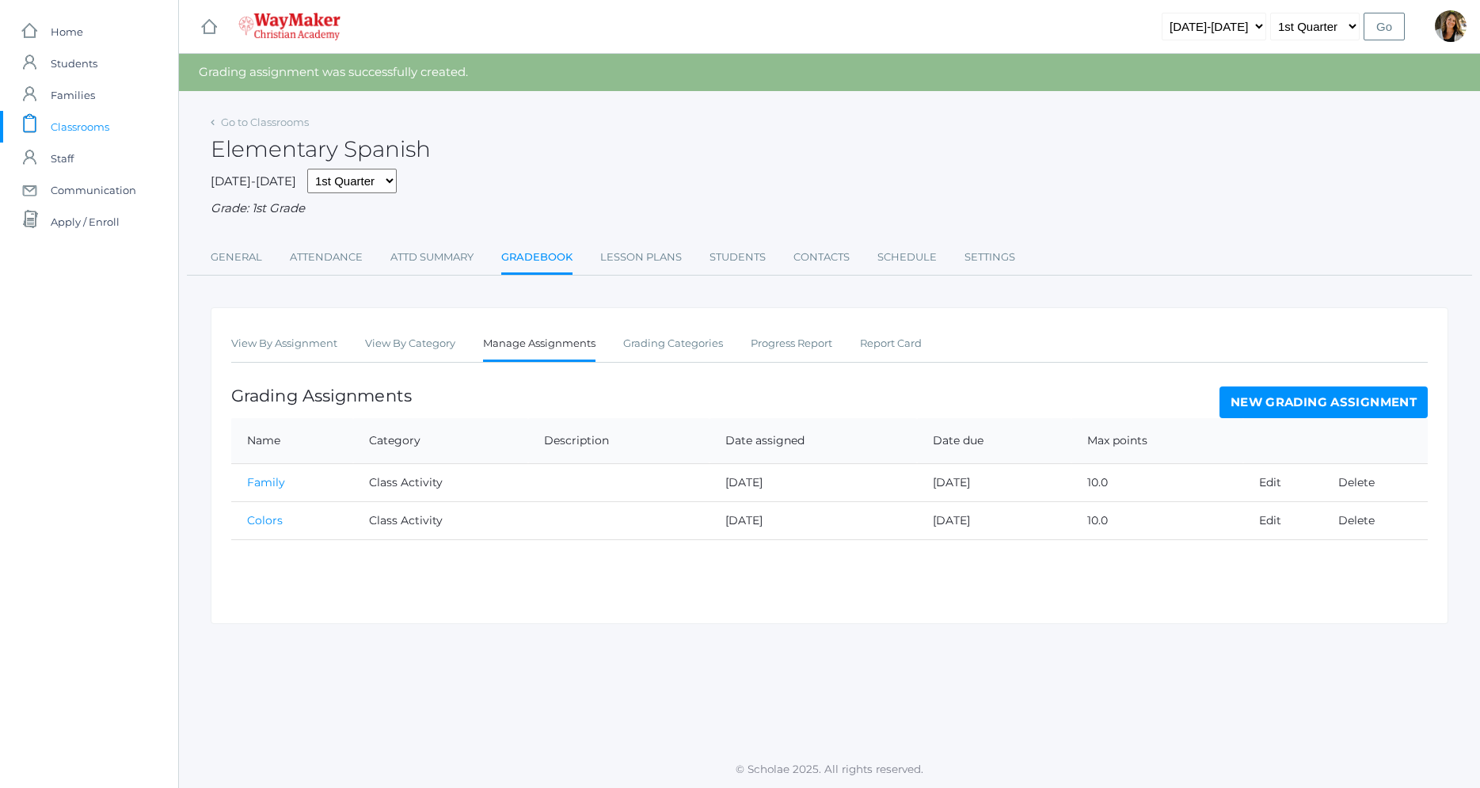
click at [1316, 389] on link "New Grading Assignment" at bounding box center [1323, 402] width 208 height 32
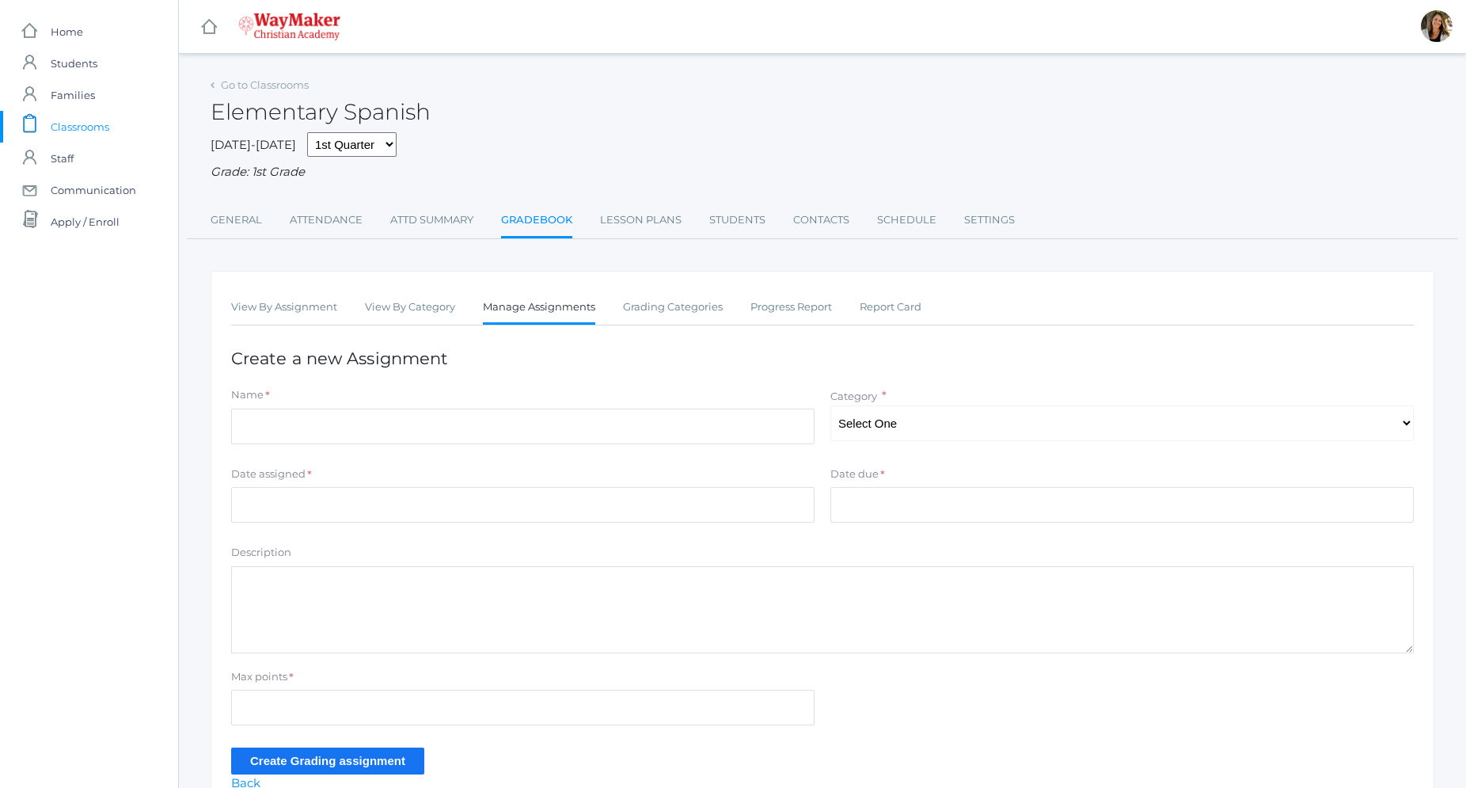
click at [1316, 388] on div "View By Assignment View By Category Manage Assignments Grading Categories Progr…" at bounding box center [823, 542] width 1224 height 542
drag, startPoint x: 346, startPoint y: 402, endPoint x: 348, endPoint y: 420, distance: 18.3
click at [346, 403] on div "Name *" at bounding box center [522, 397] width 583 height 21
click at [348, 420] on input "Name" at bounding box center [522, 427] width 583 height 36
type input "Shapes"
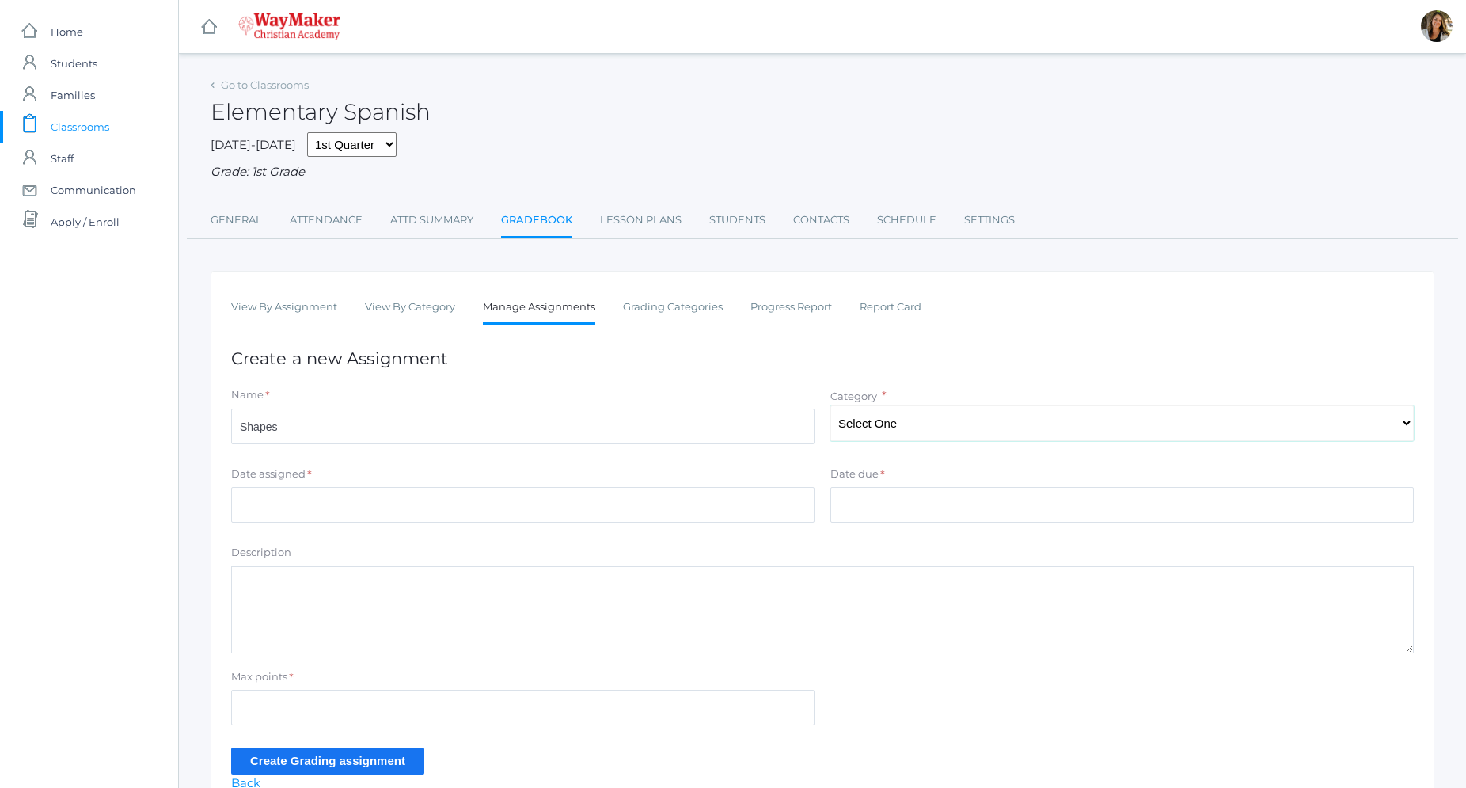
select select "1259"
click option "Class Activity" at bounding box center [0, 0] width 0 height 0
click at [401, 515] on input "Date assigned" at bounding box center [522, 505] width 583 height 36
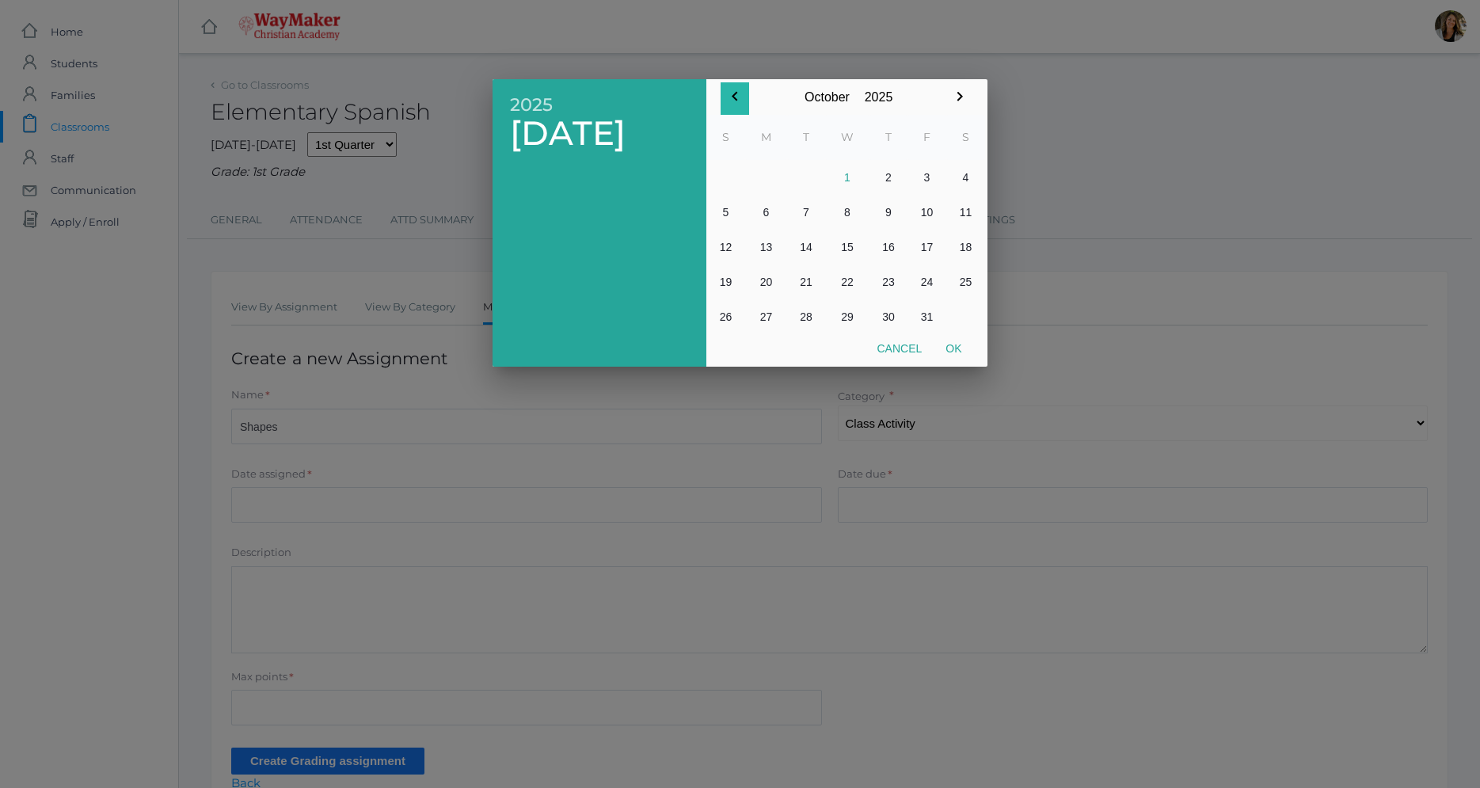
click at [736, 96] on icon "button" at bounding box center [734, 96] width 19 height 19
click at [808, 247] on button "16" at bounding box center [806, 247] width 38 height 35
click at [957, 351] on button "Ok" at bounding box center [953, 348] width 40 height 29
type input "[DATE]"
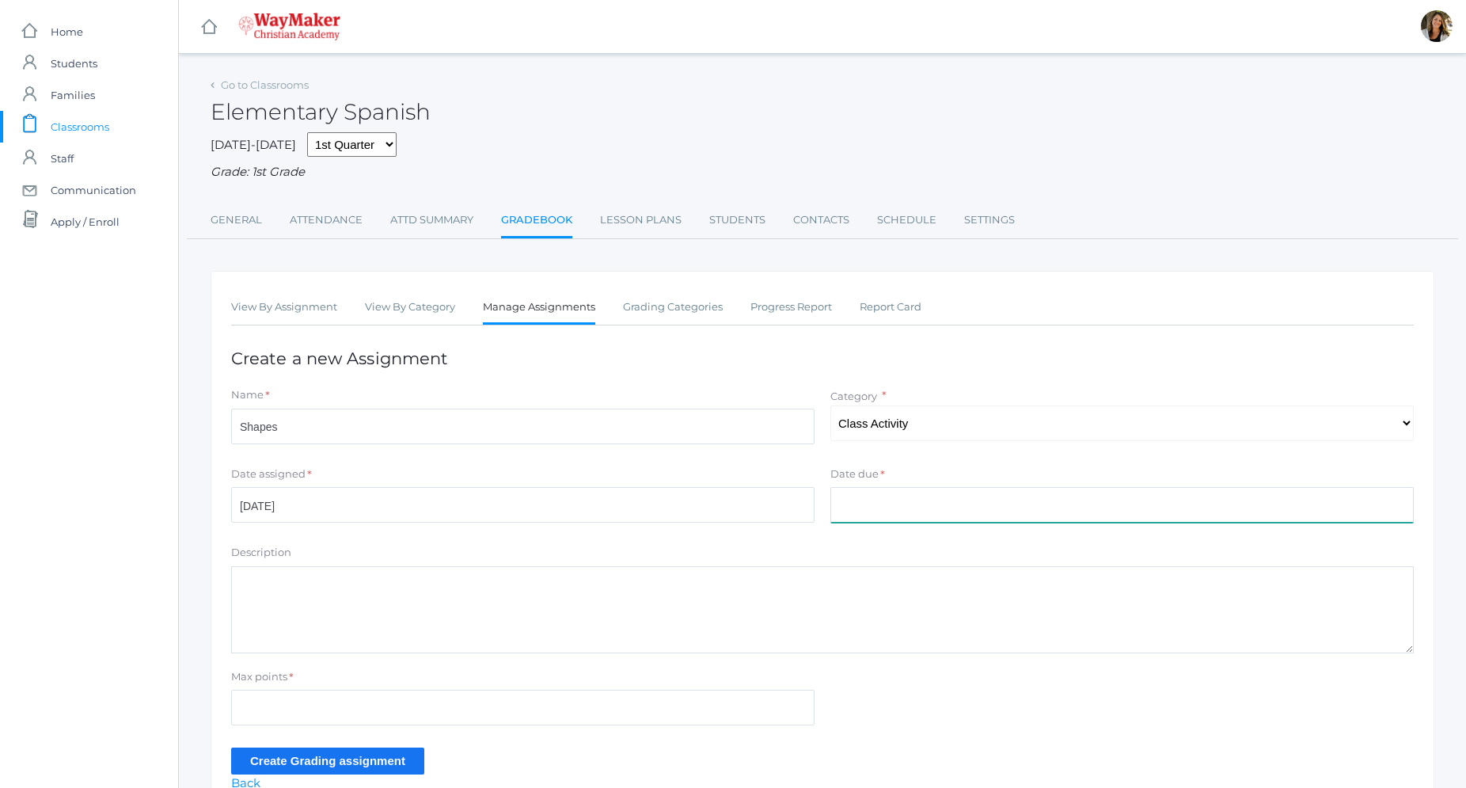
click at [874, 502] on input "Date due" at bounding box center [1121, 505] width 583 height 36
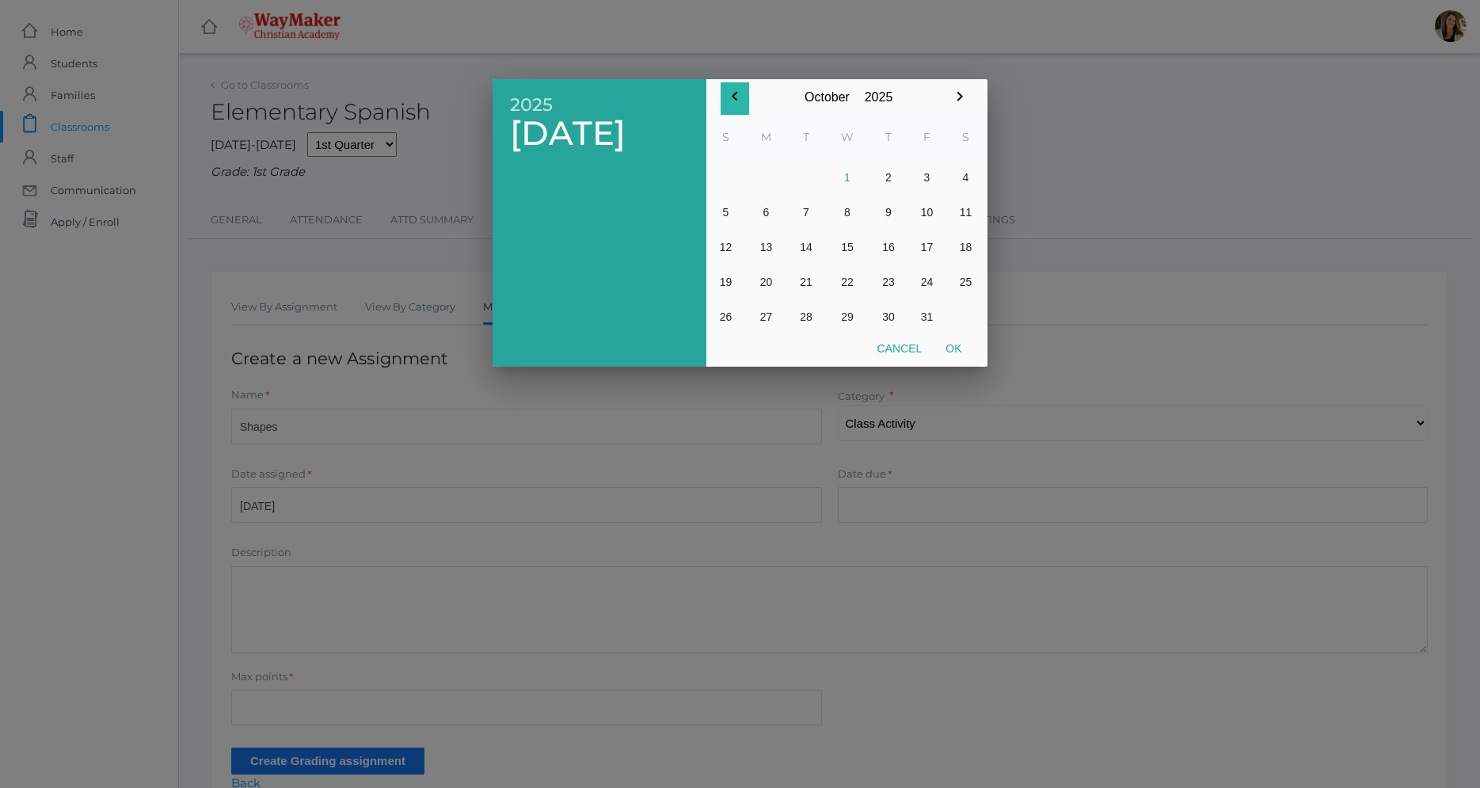
click at [737, 101] on icon "button" at bounding box center [734, 96] width 19 height 19
click at [810, 245] on button "16" at bounding box center [806, 247] width 38 height 35
click at [949, 349] on button "Ok" at bounding box center [953, 348] width 40 height 29
type input "[DATE]"
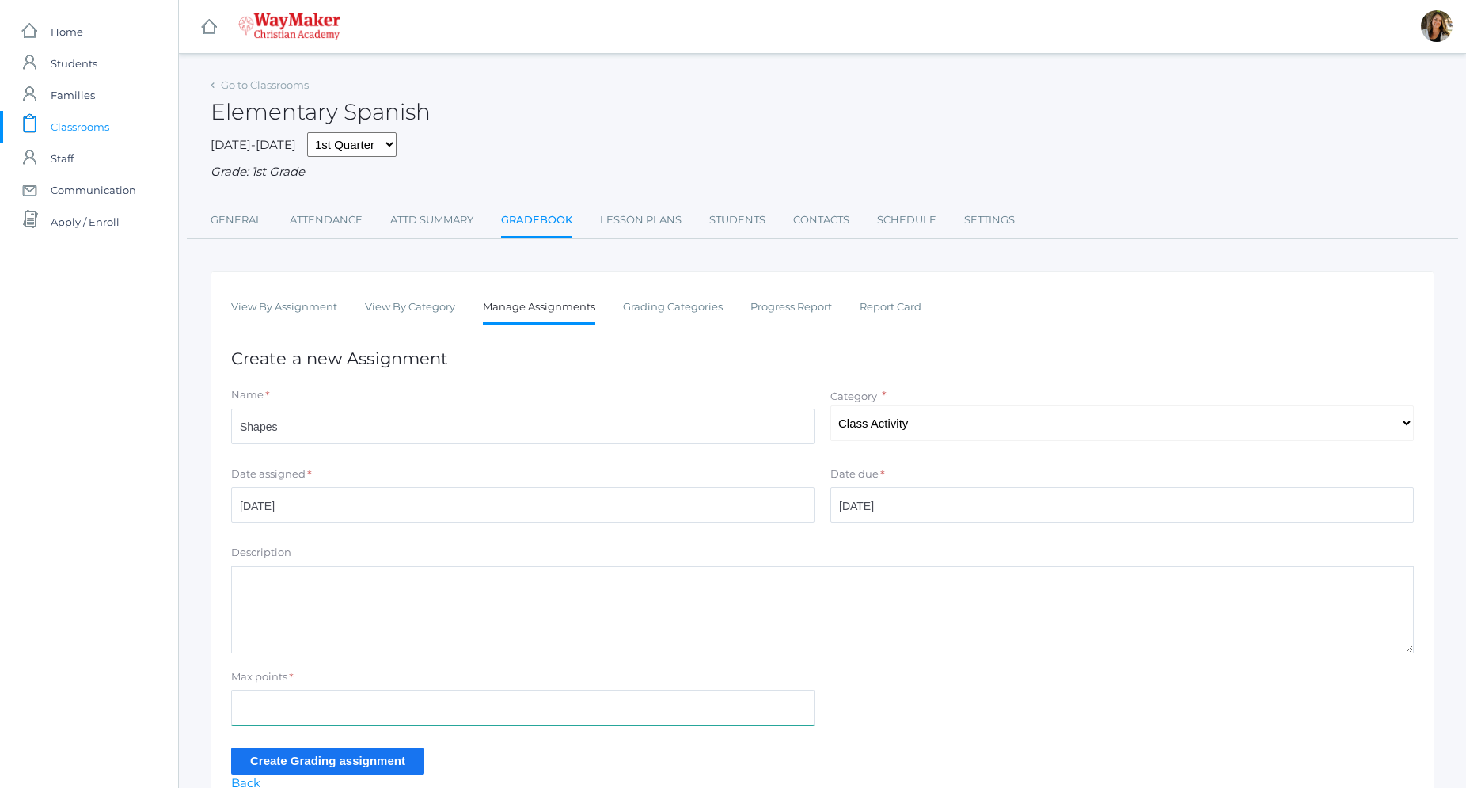
click at [280, 708] on input "Max points" at bounding box center [522, 708] width 583 height 36
type input "10"
click at [322, 757] on input "Create Grading assignment" at bounding box center [327, 760] width 193 height 26
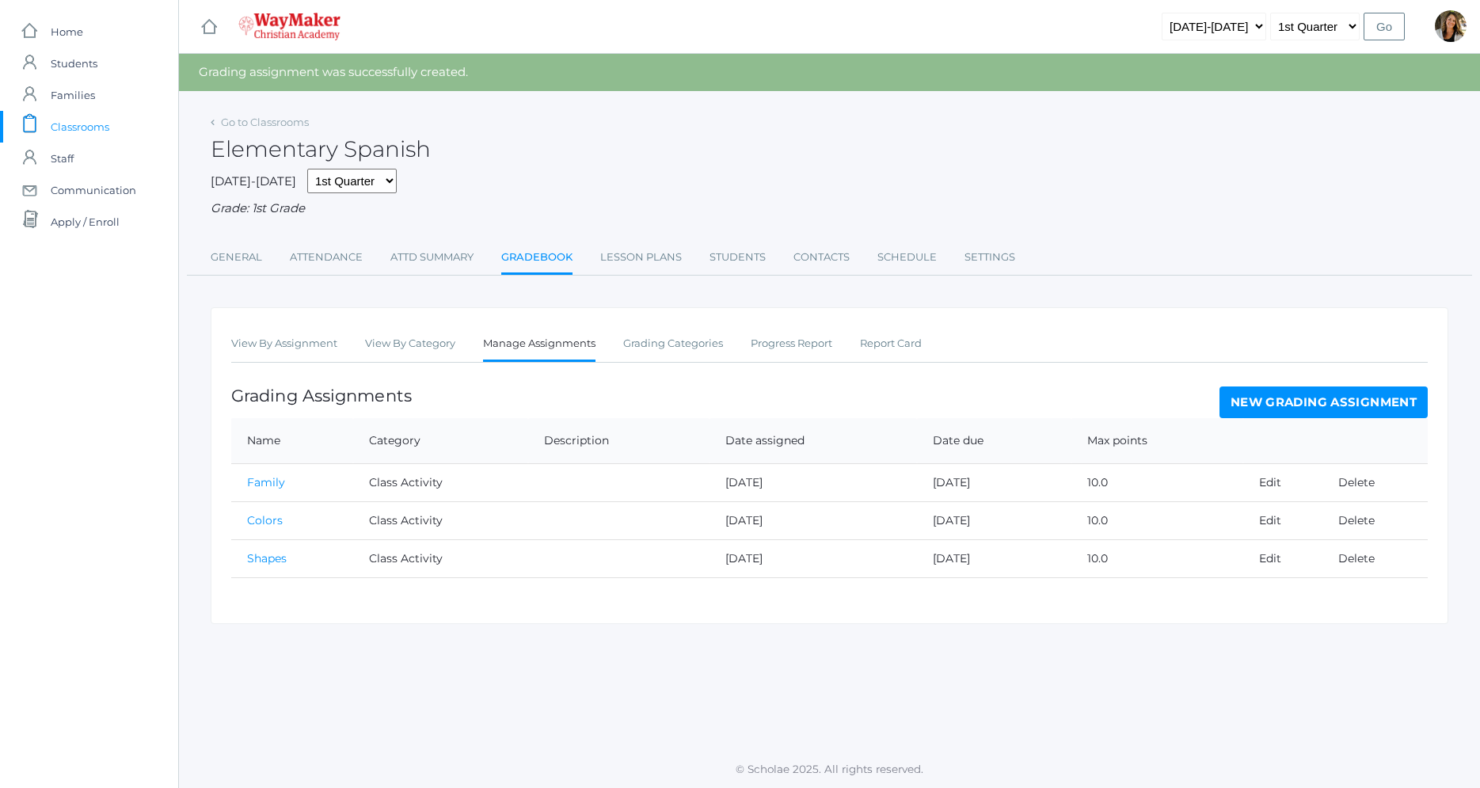
click at [1288, 407] on link "New Grading Assignment" at bounding box center [1323, 402] width 208 height 32
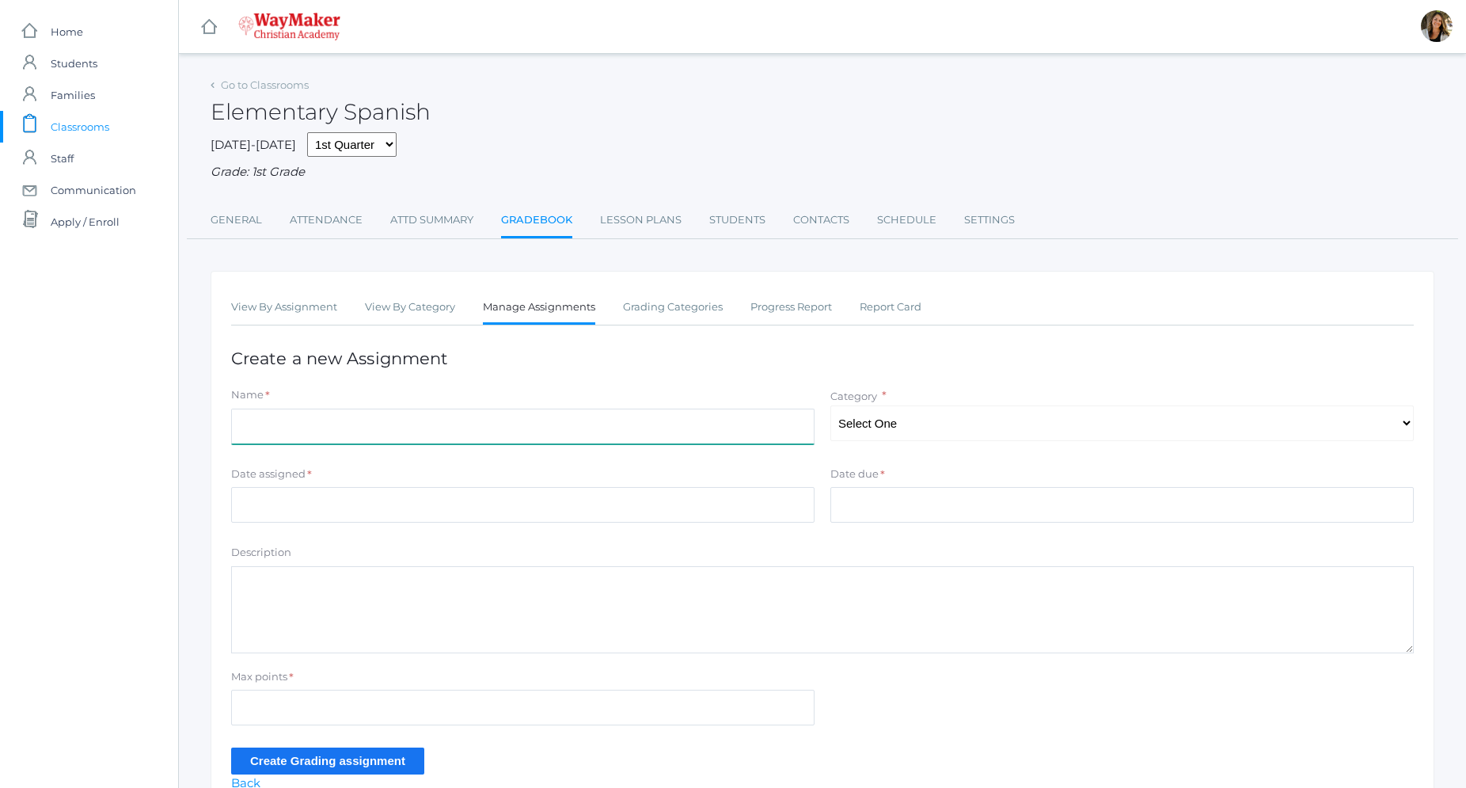
click at [323, 426] on input "Name" at bounding box center [522, 427] width 583 height 36
type input "Numbers 1-10"
